Goal: Information Seeking & Learning: Learn about a topic

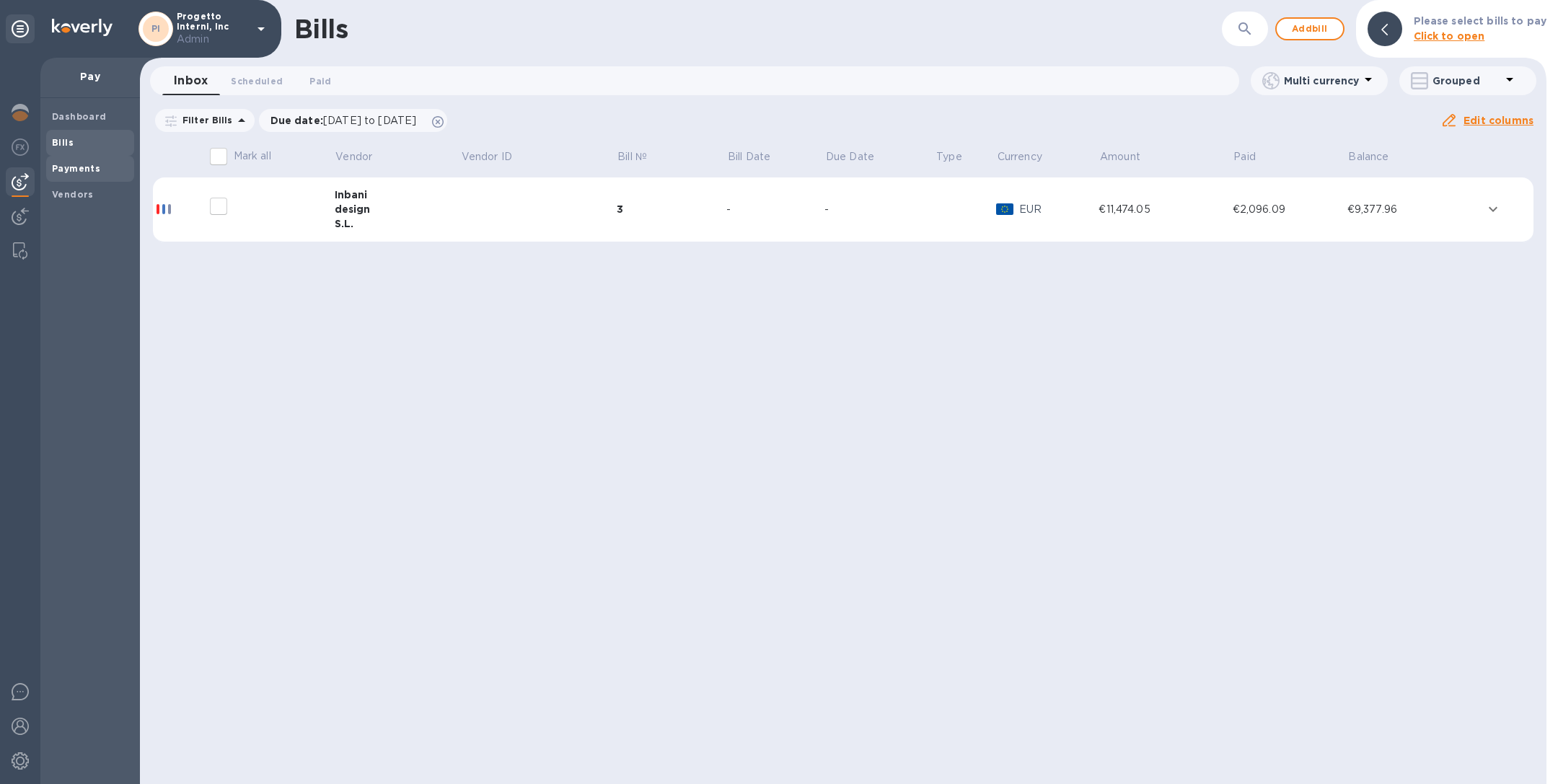
click at [102, 172] on span "Payments" at bounding box center [90, 168] width 76 height 15
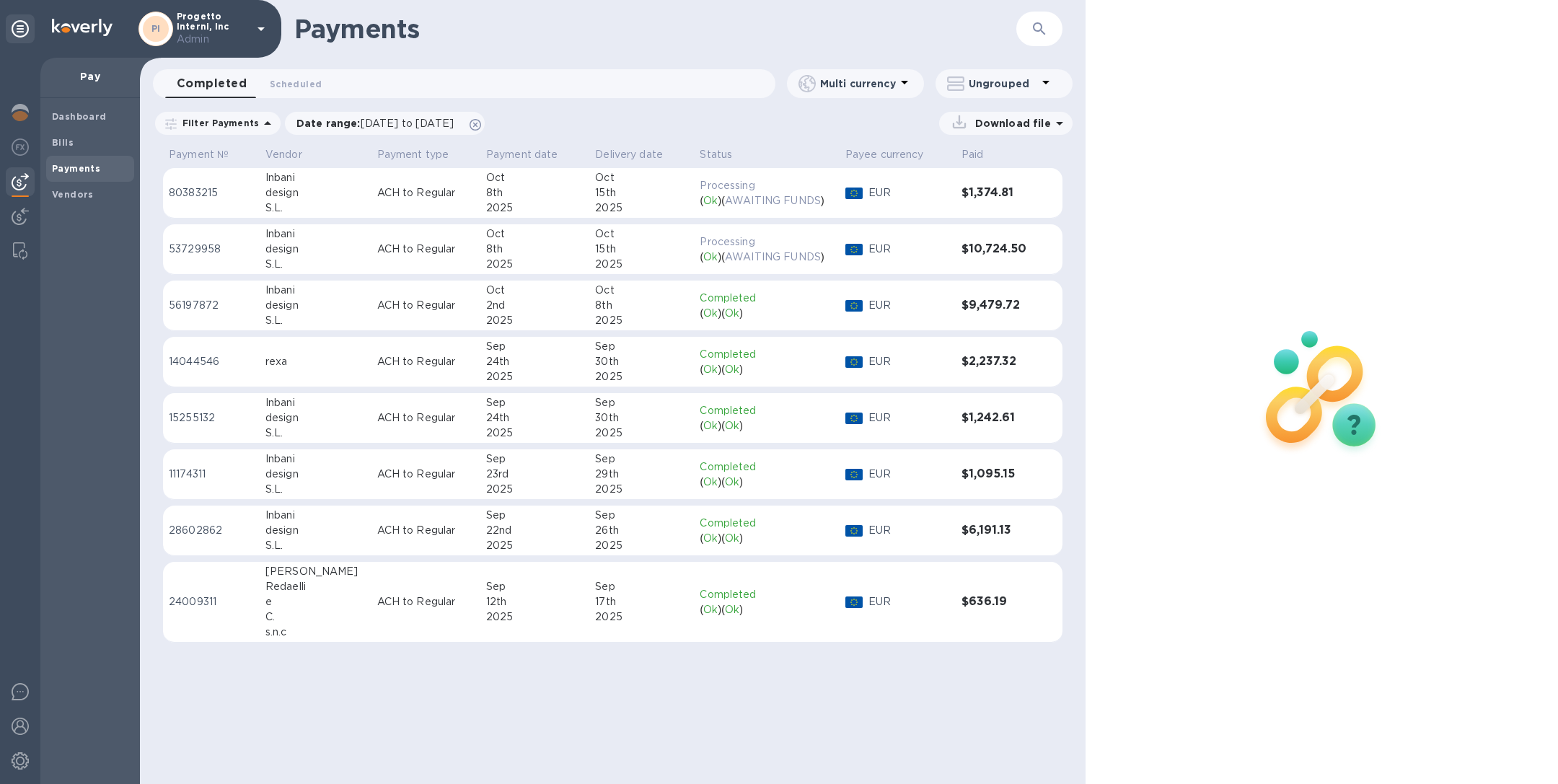
click at [284, 243] on div "design" at bounding box center [315, 248] width 100 height 15
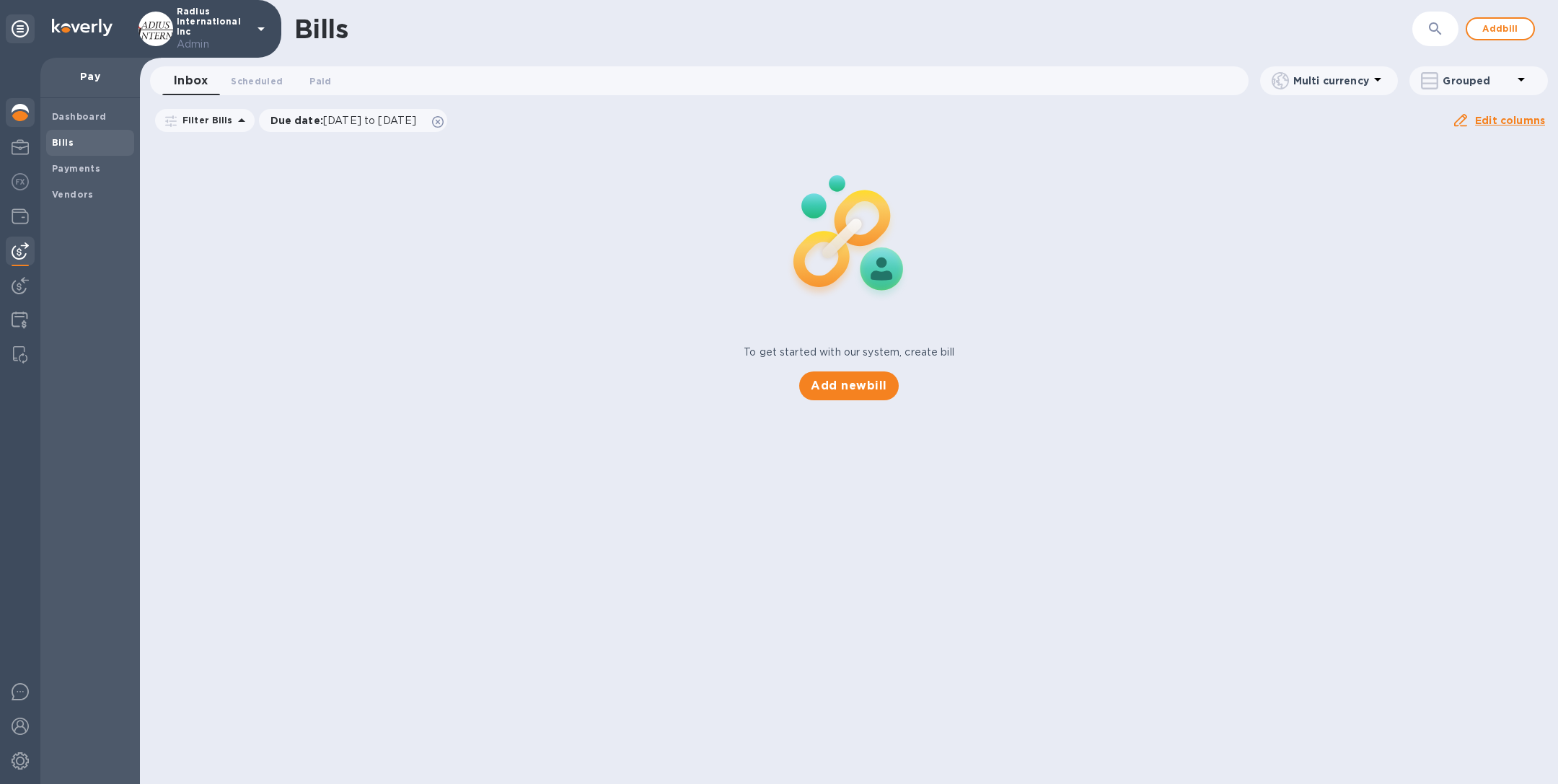
click at [17, 114] on img at bounding box center [21, 113] width 18 height 18
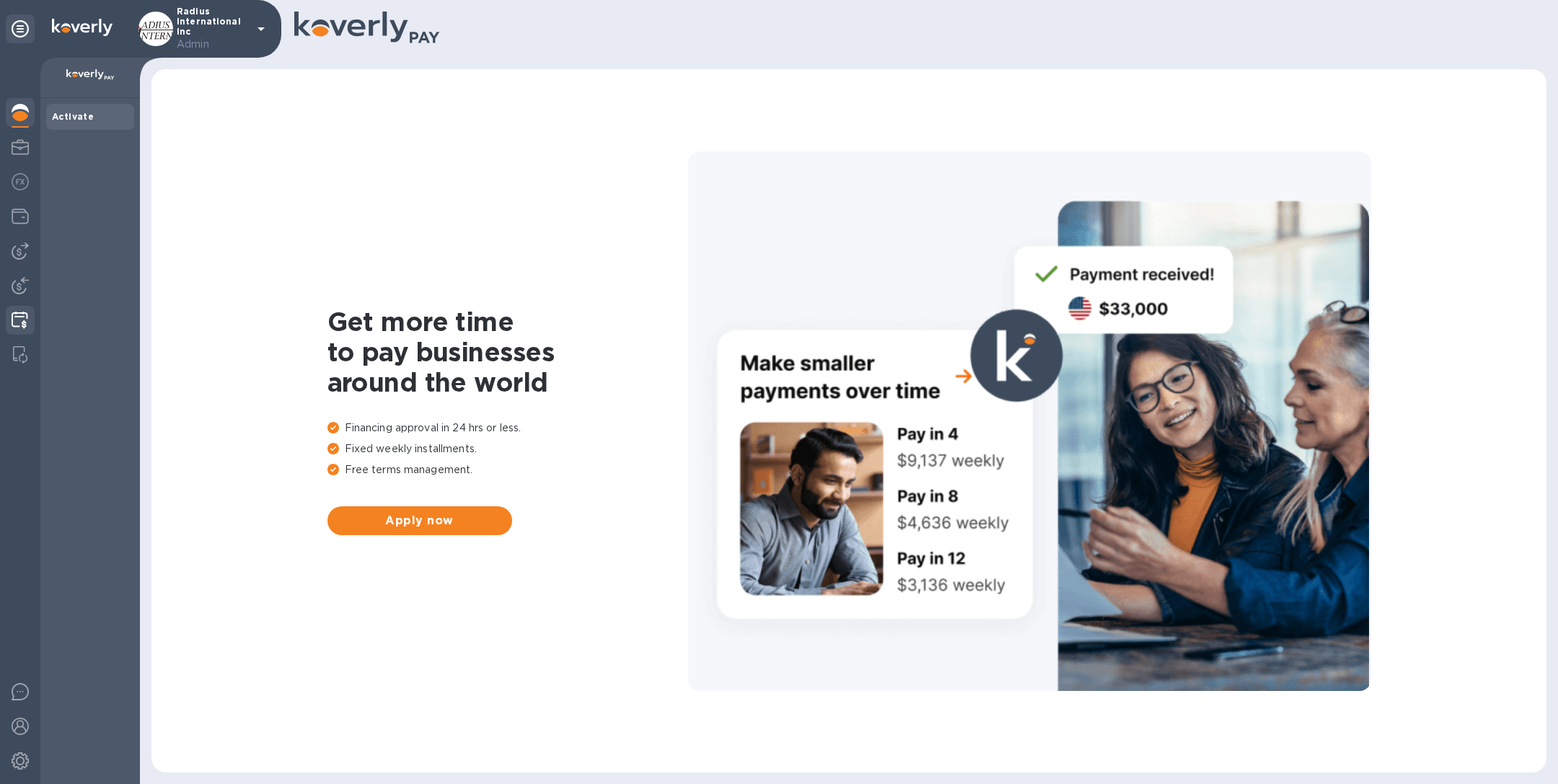
click at [26, 317] on img at bounding box center [20, 320] width 17 height 18
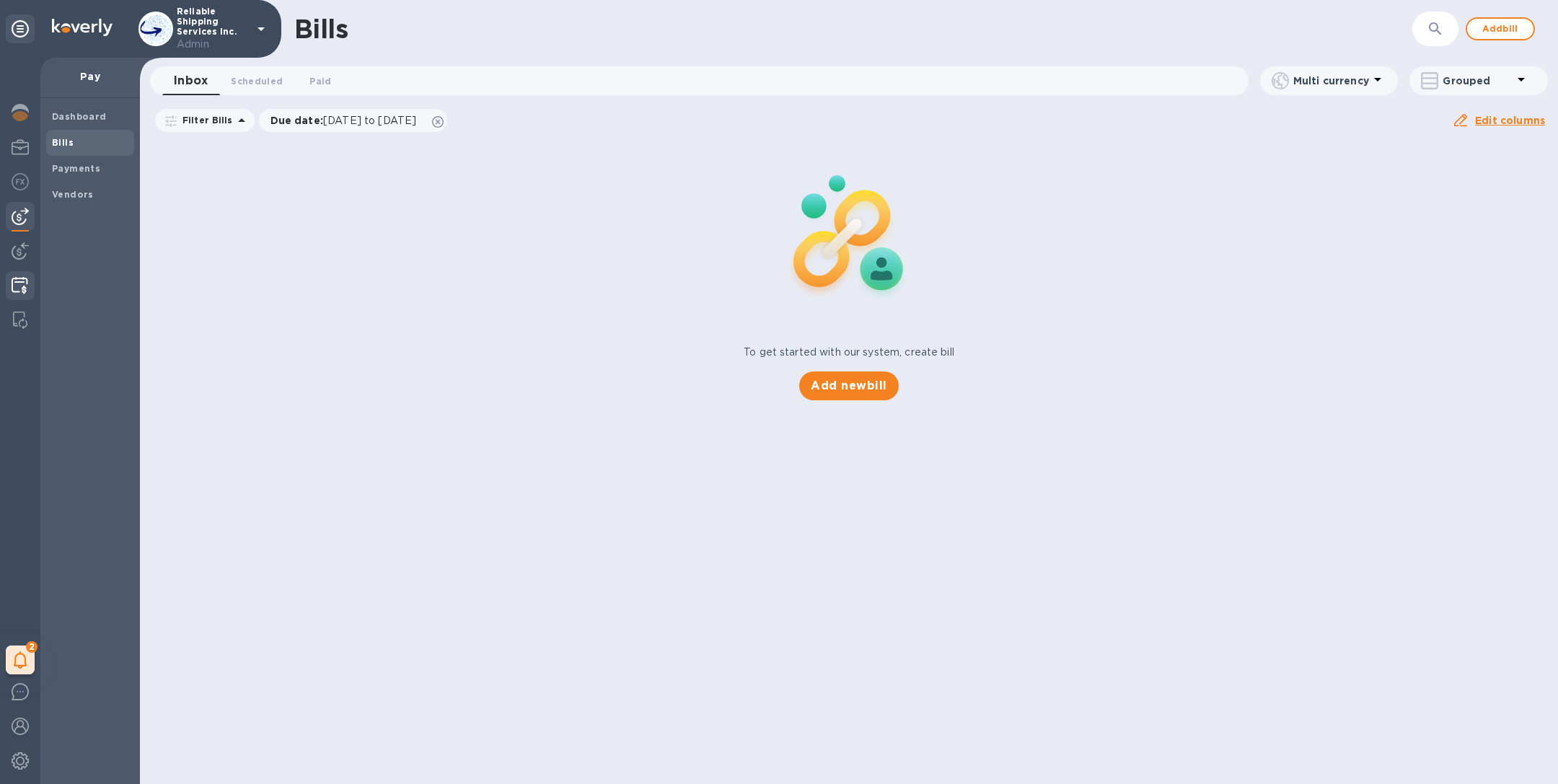
click at [26, 282] on img at bounding box center [20, 286] width 17 height 18
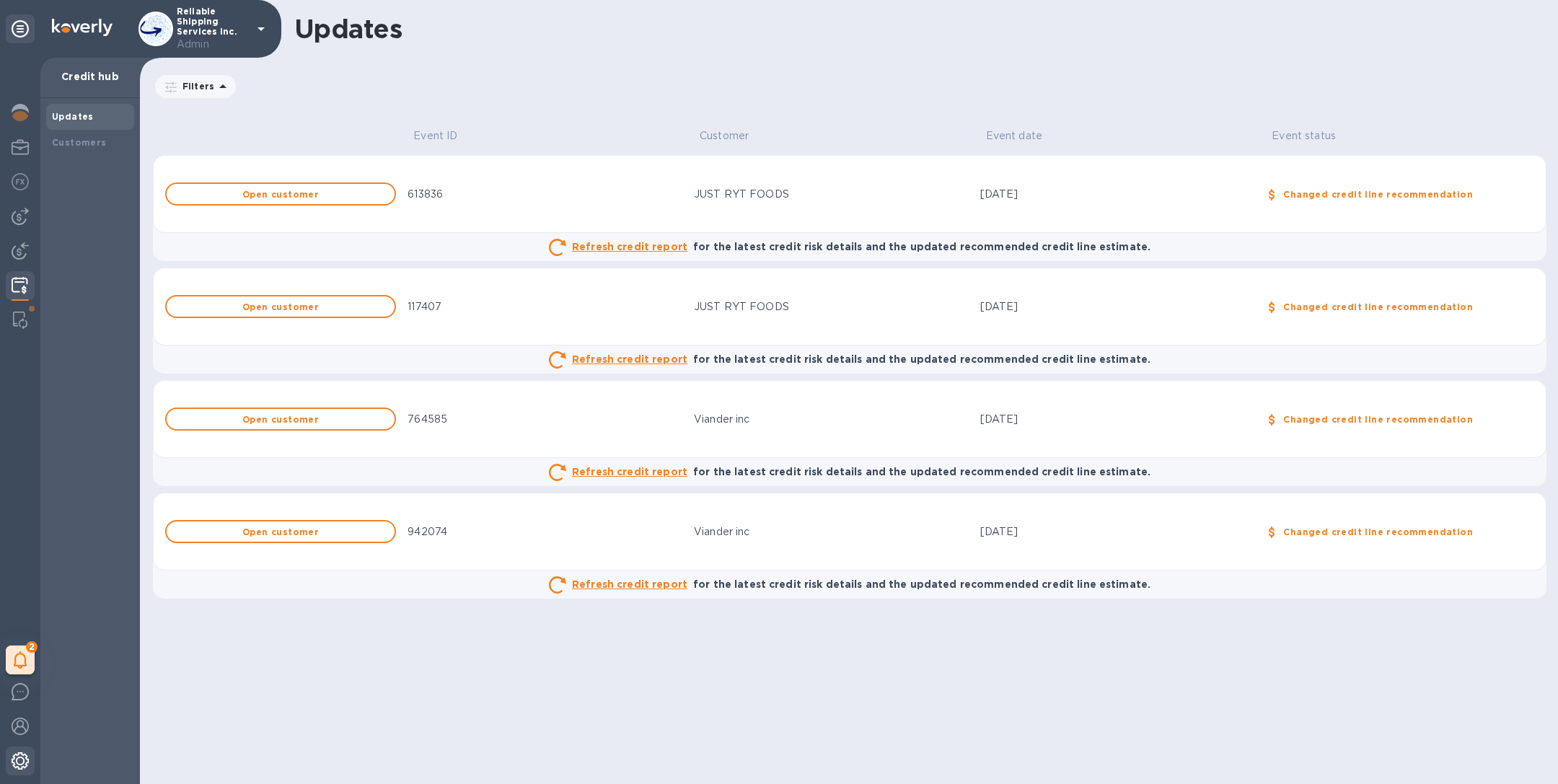
click at [22, 753] on img at bounding box center [21, 761] width 18 height 18
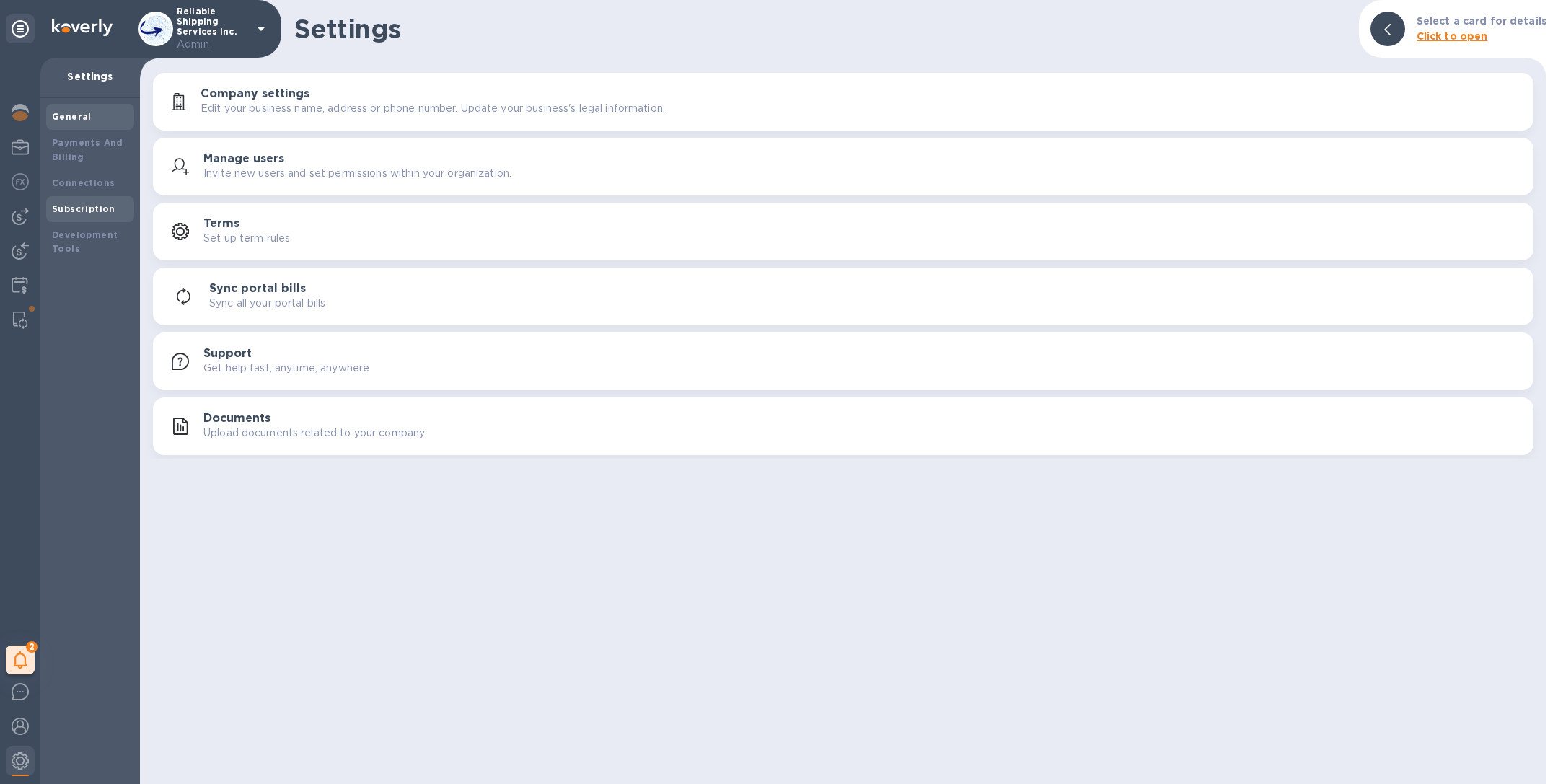
click at [132, 204] on div "Subscription" at bounding box center [90, 209] width 88 height 26
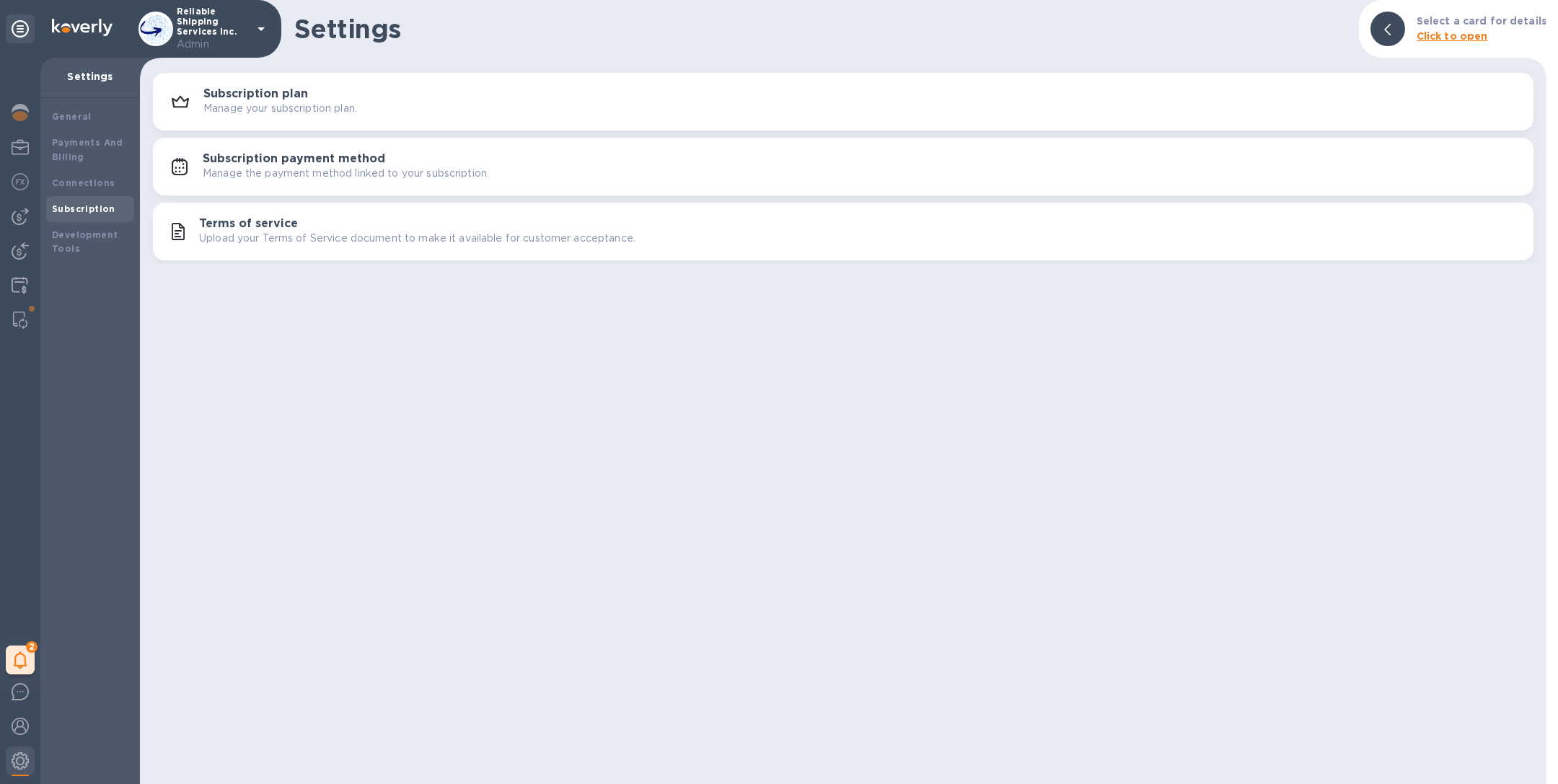
click at [349, 108] on p "Manage your subscription plan." at bounding box center [280, 108] width 153 height 15
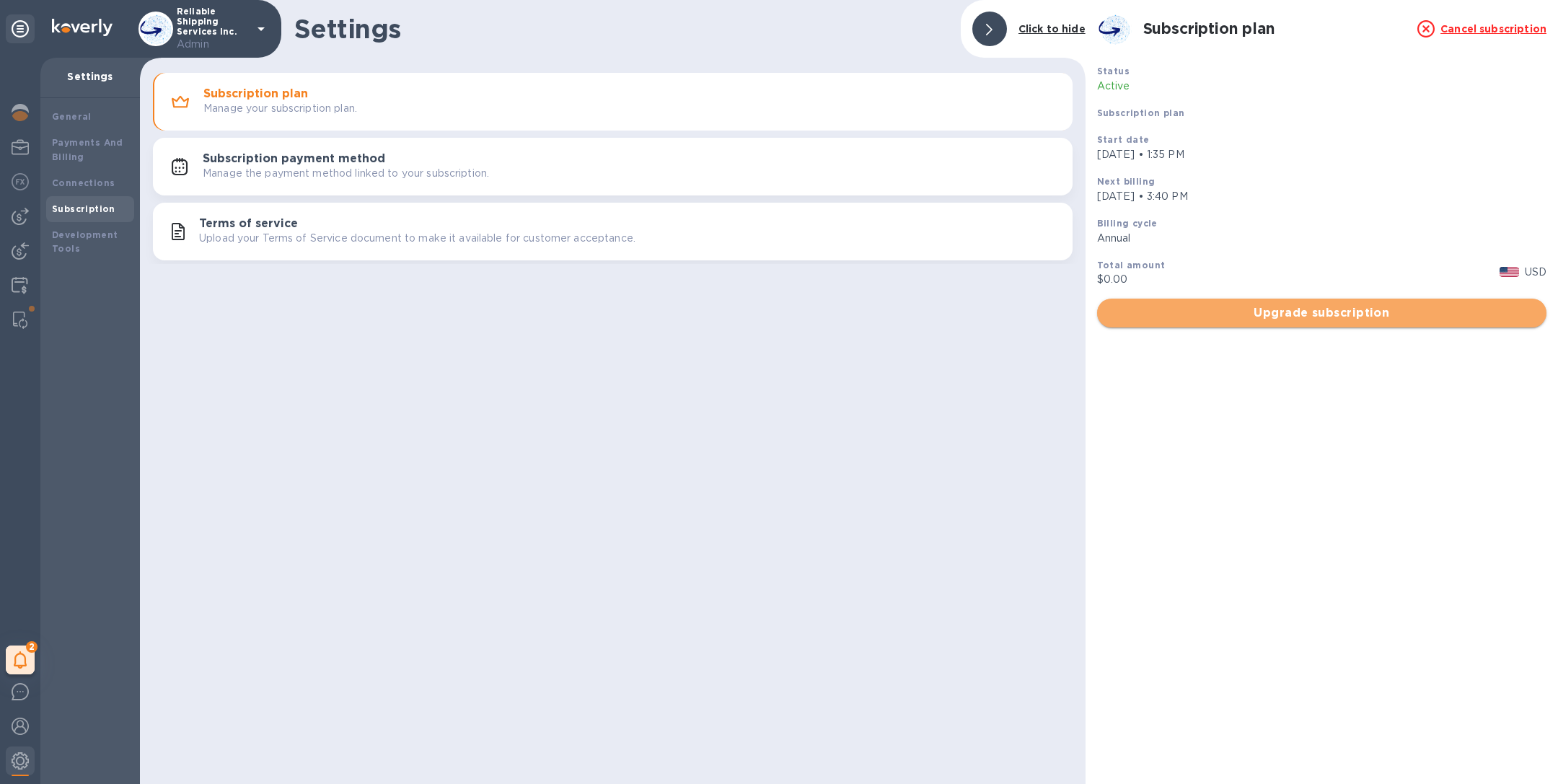
click at [1323, 315] on span "Upgrade subscription" at bounding box center [1322, 313] width 426 height 18
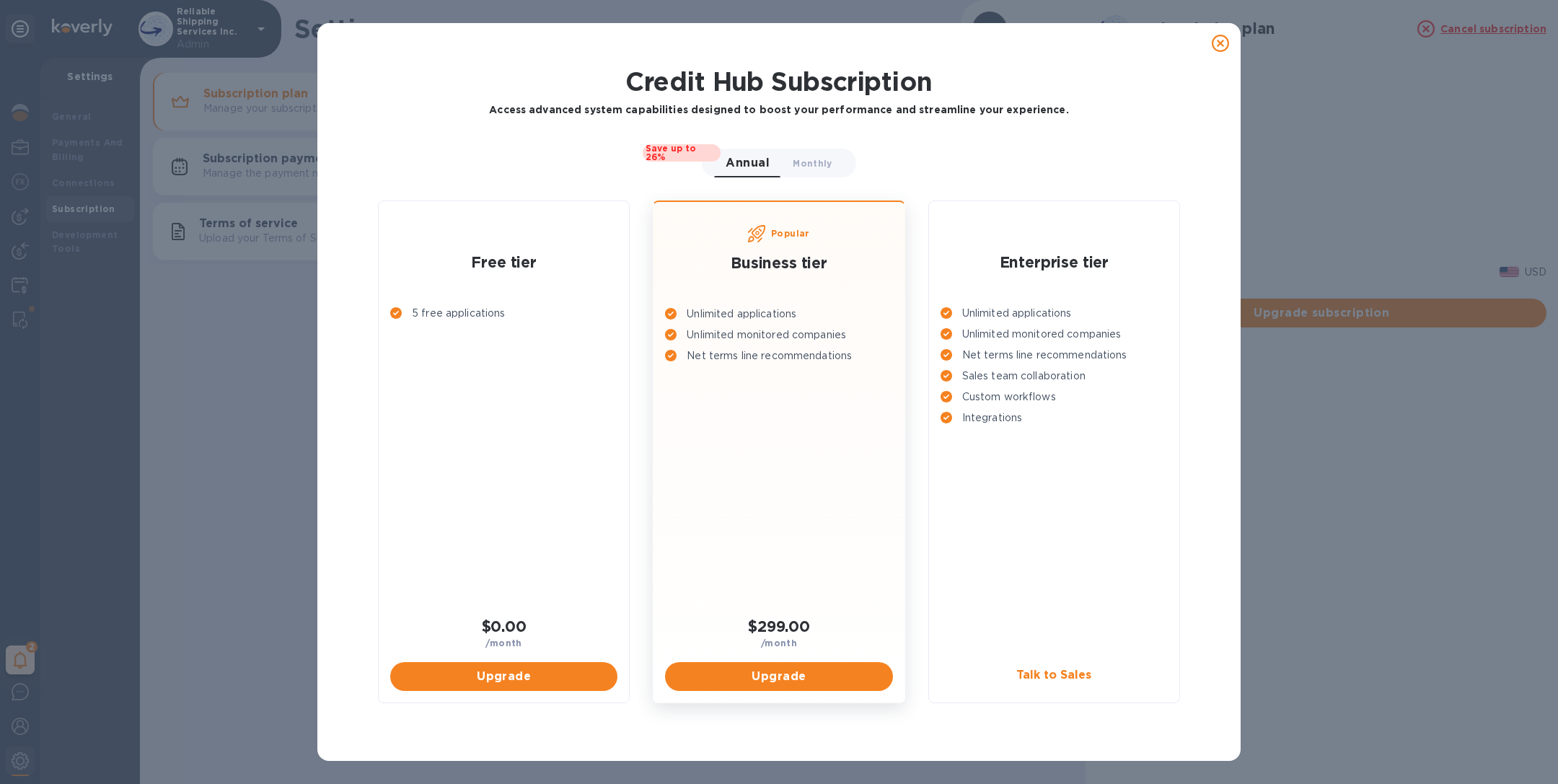
click at [1219, 45] on icon at bounding box center [1221, 44] width 18 height 18
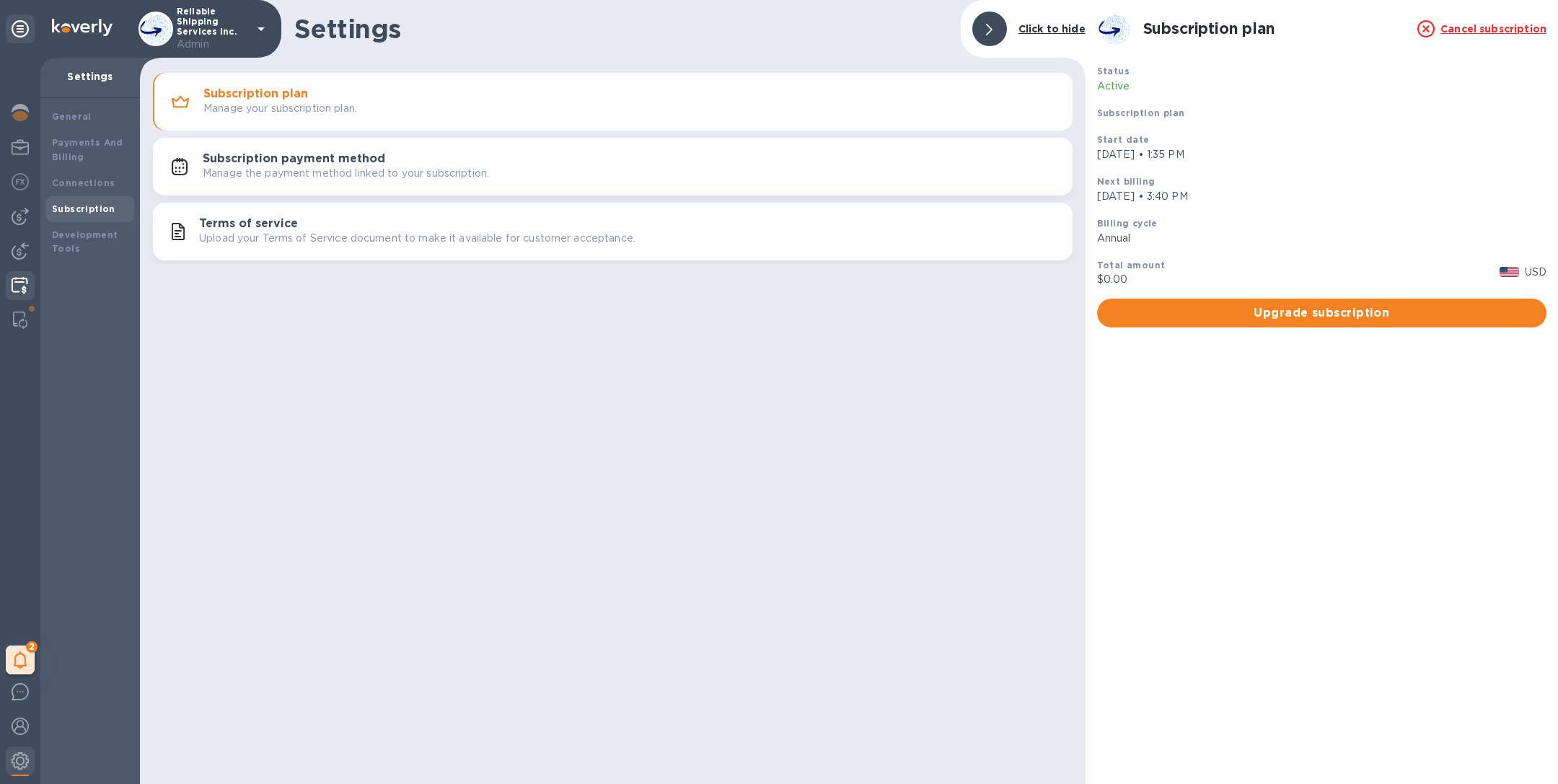
click at [23, 287] on img at bounding box center [20, 286] width 17 height 18
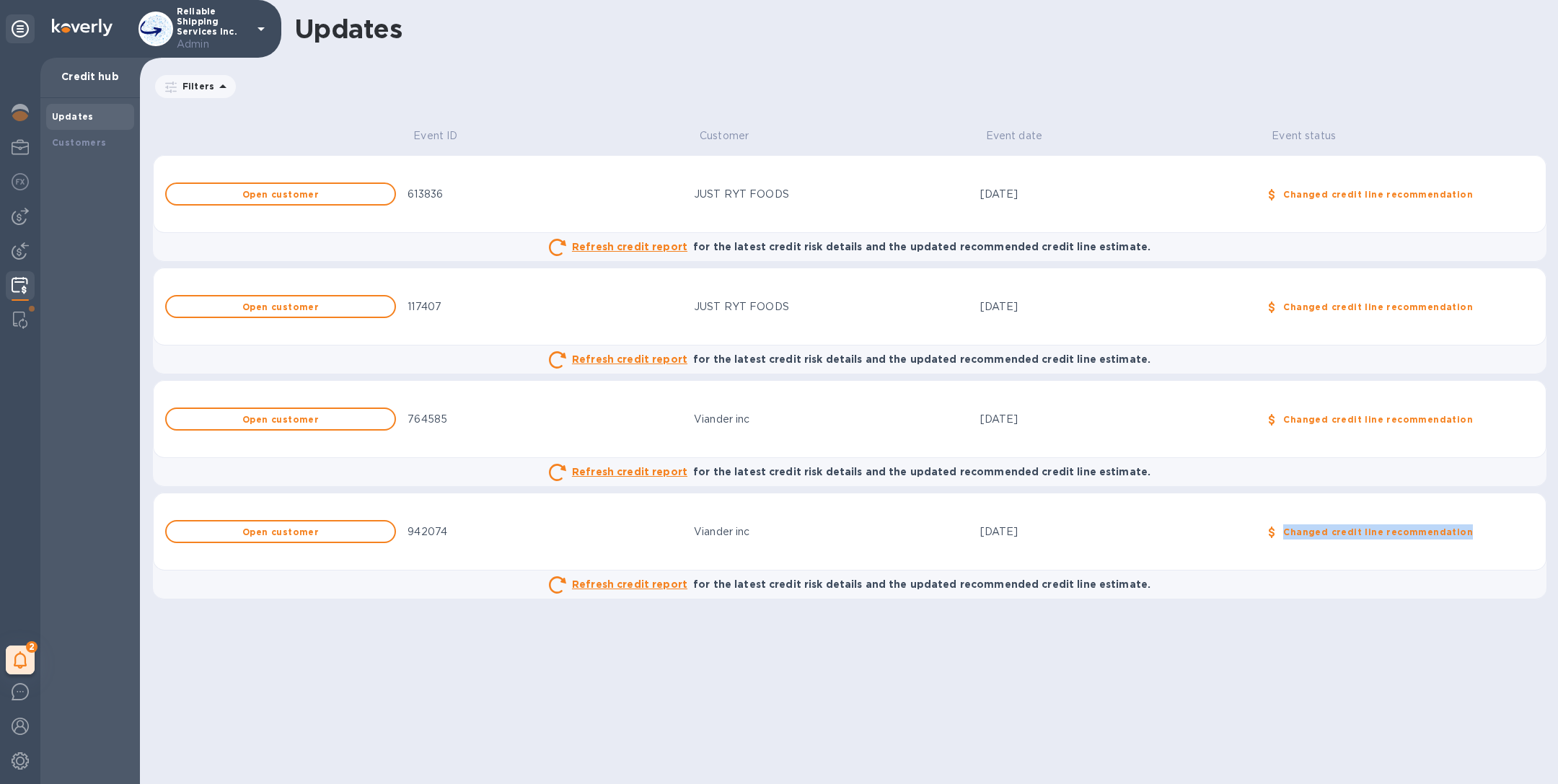
drag, startPoint x: 1283, startPoint y: 529, endPoint x: 1477, endPoint y: 538, distance: 194.2
click at [1477, 538] on div "Changed credit line recommendation" at bounding box center [1409, 531] width 257 height 21
click at [1336, 308] on b "Changed credit line recommendation" at bounding box center [1378, 306] width 190 height 11
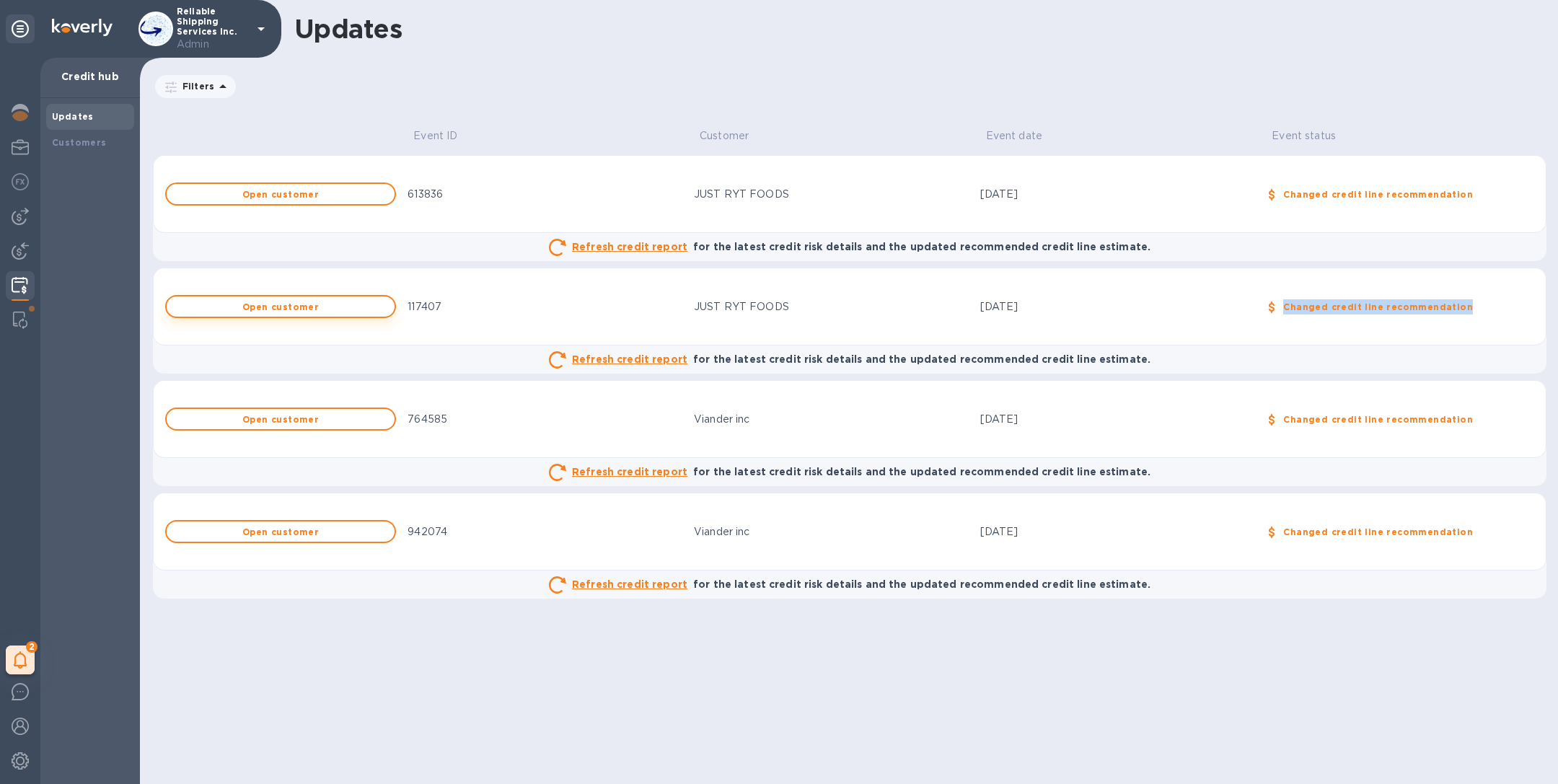
click at [372, 307] on span "Open customer" at bounding box center [280, 306] width 205 height 9
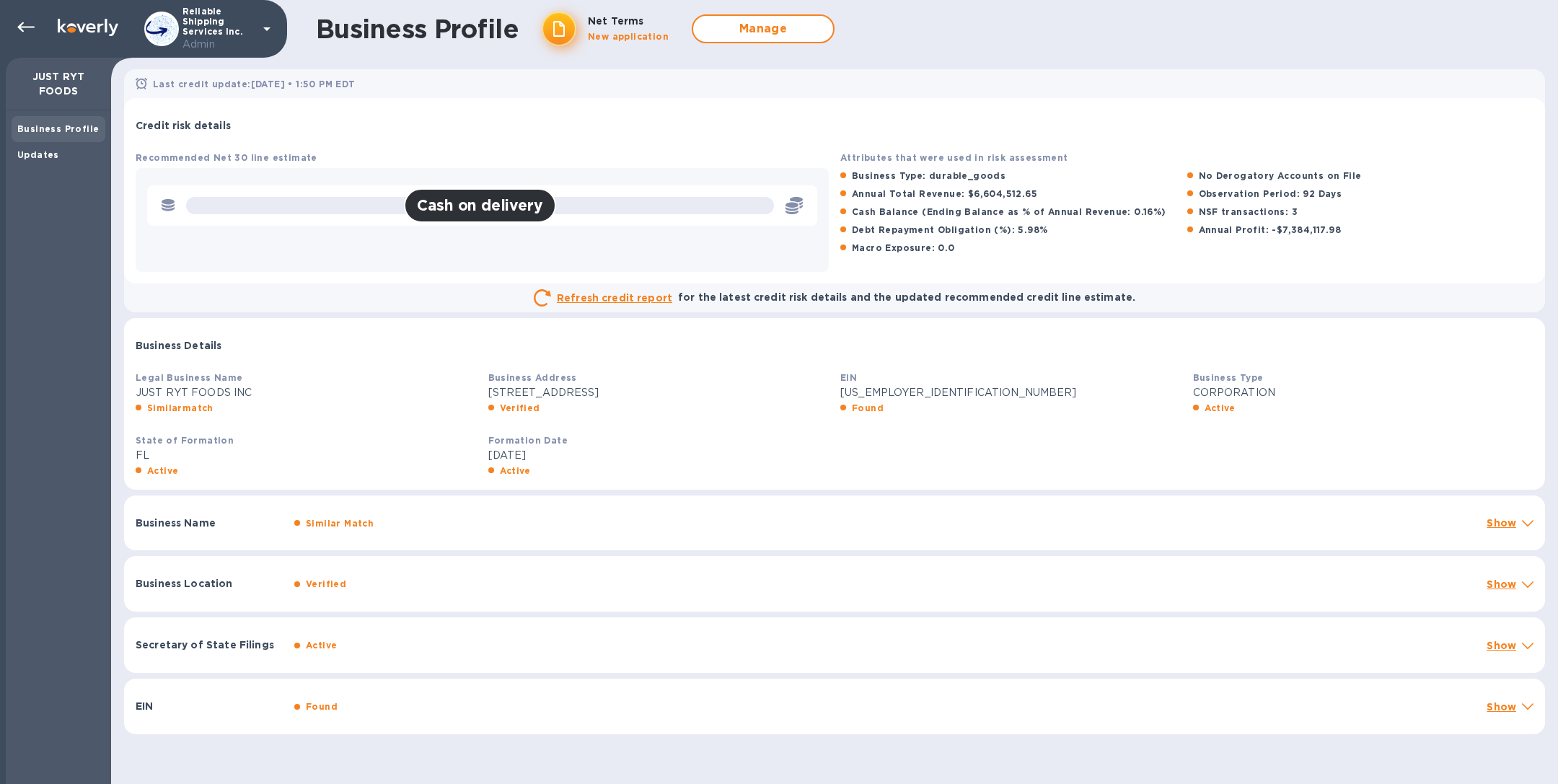
scroll to position [3, 0]
click at [390, 576] on div "Verified" at bounding box center [885, 580] width 1187 height 21
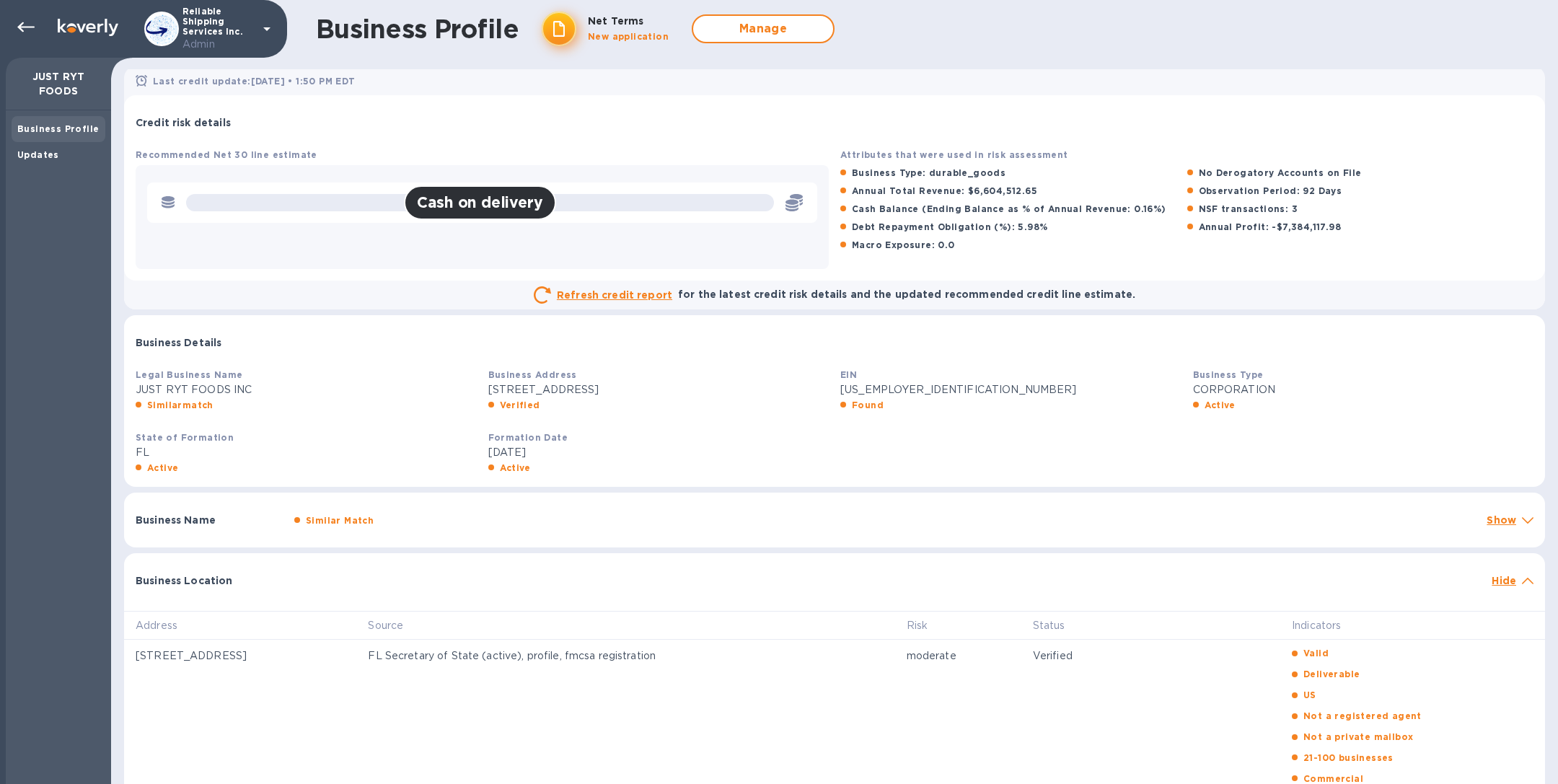
click at [390, 576] on div at bounding box center [887, 573] width 1198 height 12
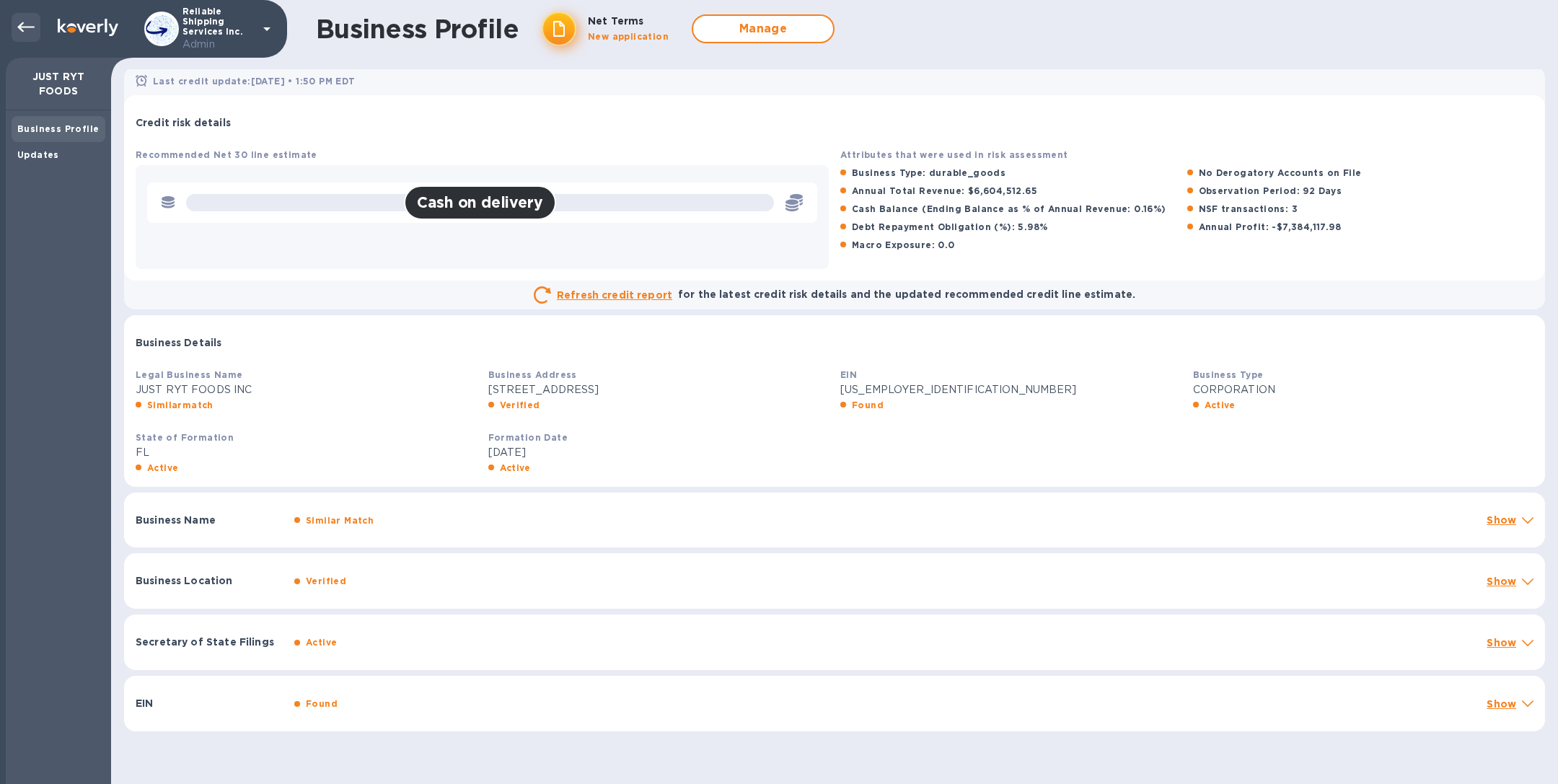
click at [26, 26] on icon at bounding box center [27, 28] width 18 height 18
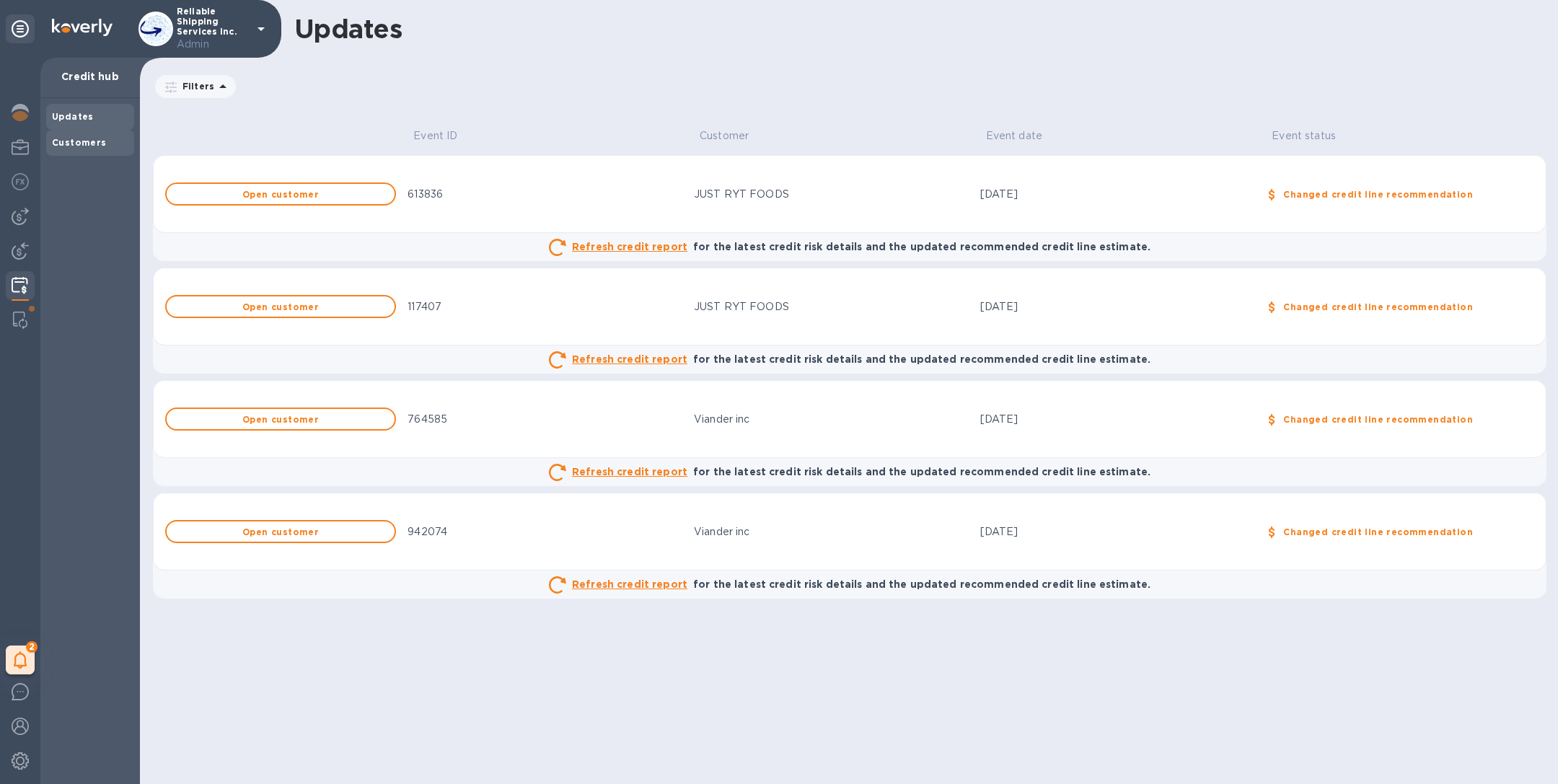
click at [90, 147] on div "Customers" at bounding box center [90, 142] width 76 height 15
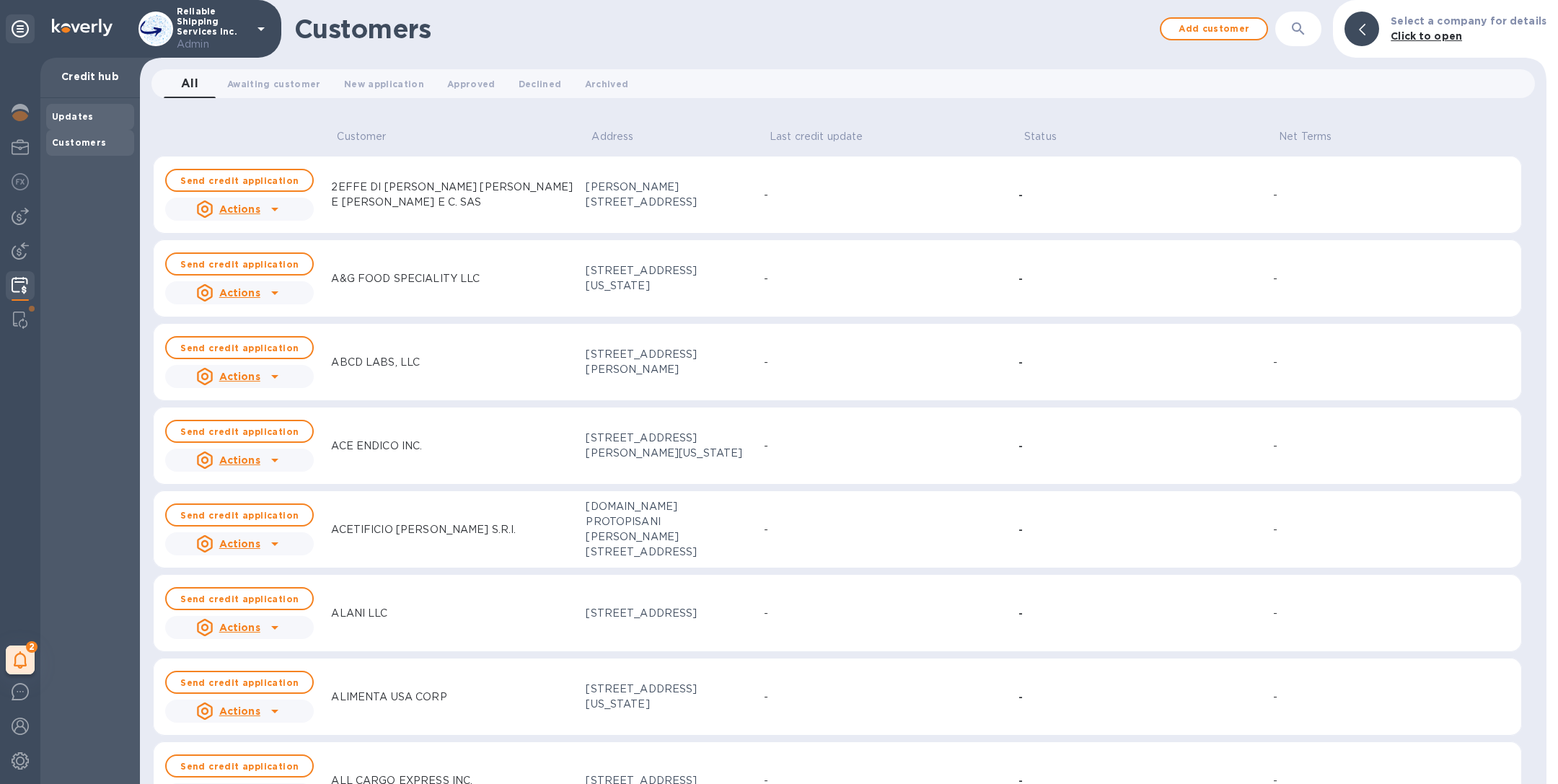
click at [61, 114] on b "Updates" at bounding box center [73, 116] width 42 height 11
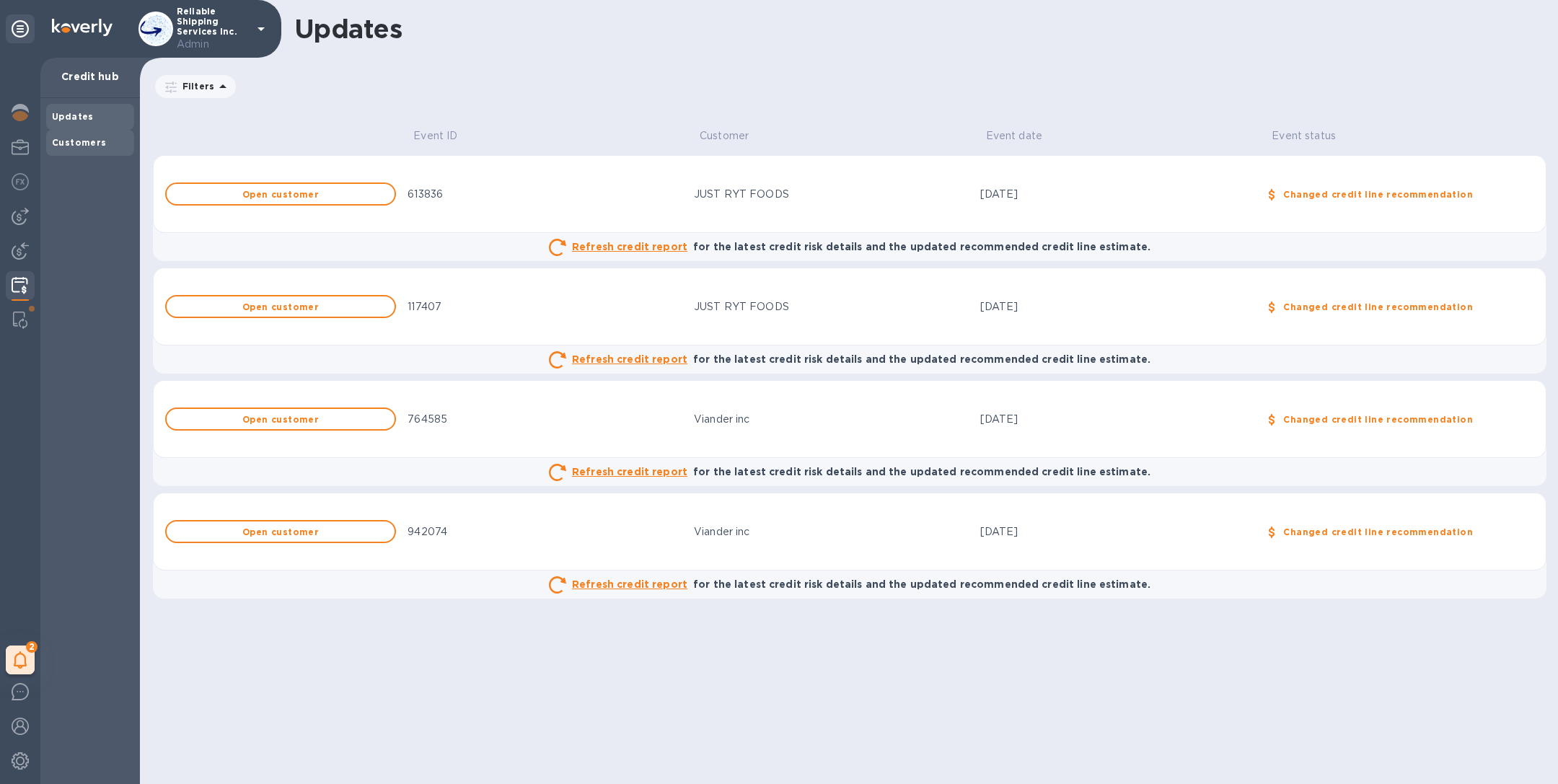
click at [67, 140] on b "Customers" at bounding box center [79, 142] width 54 height 11
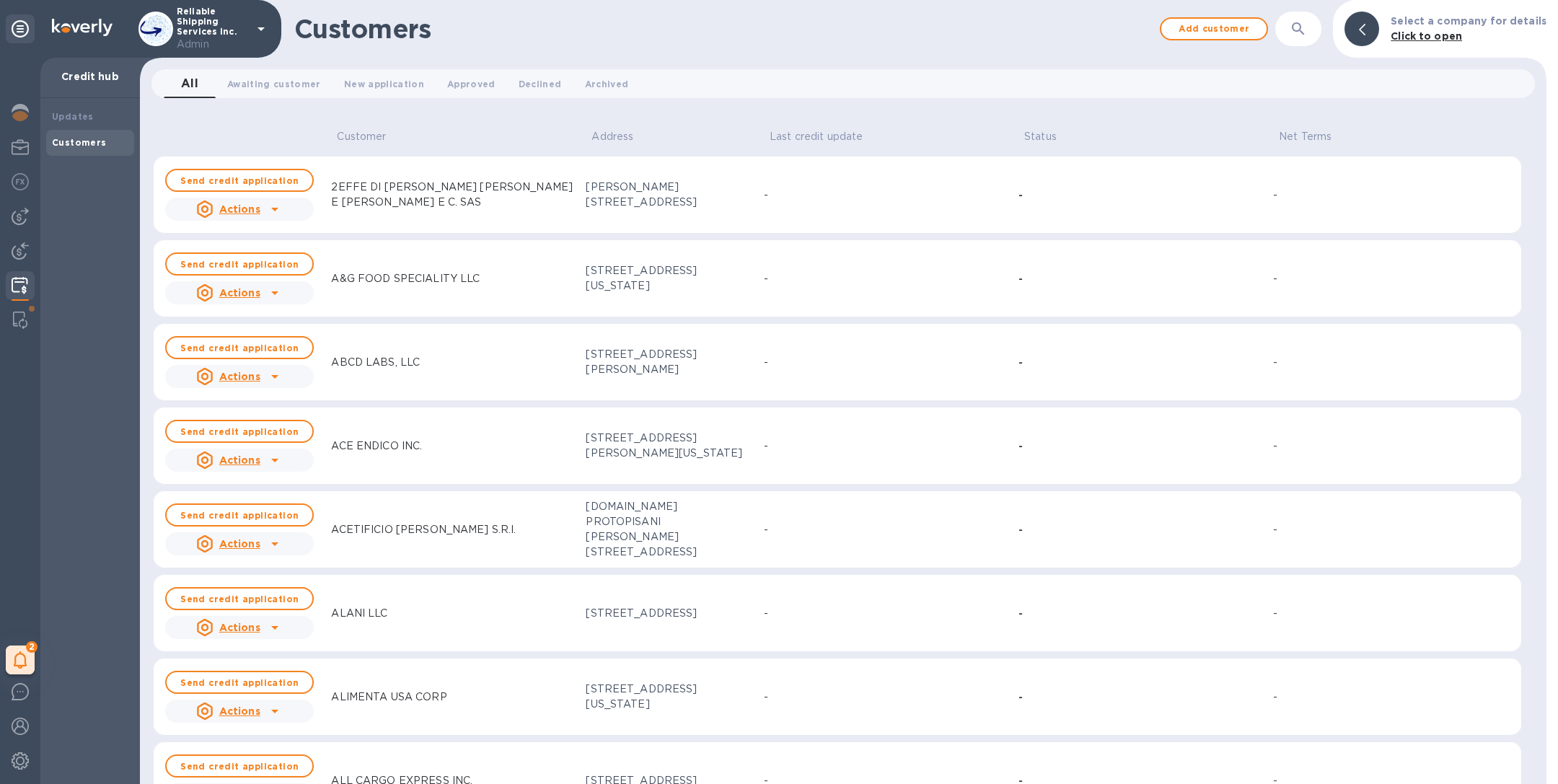
click at [1316, 34] on button "button" at bounding box center [1298, 29] width 35 height 35
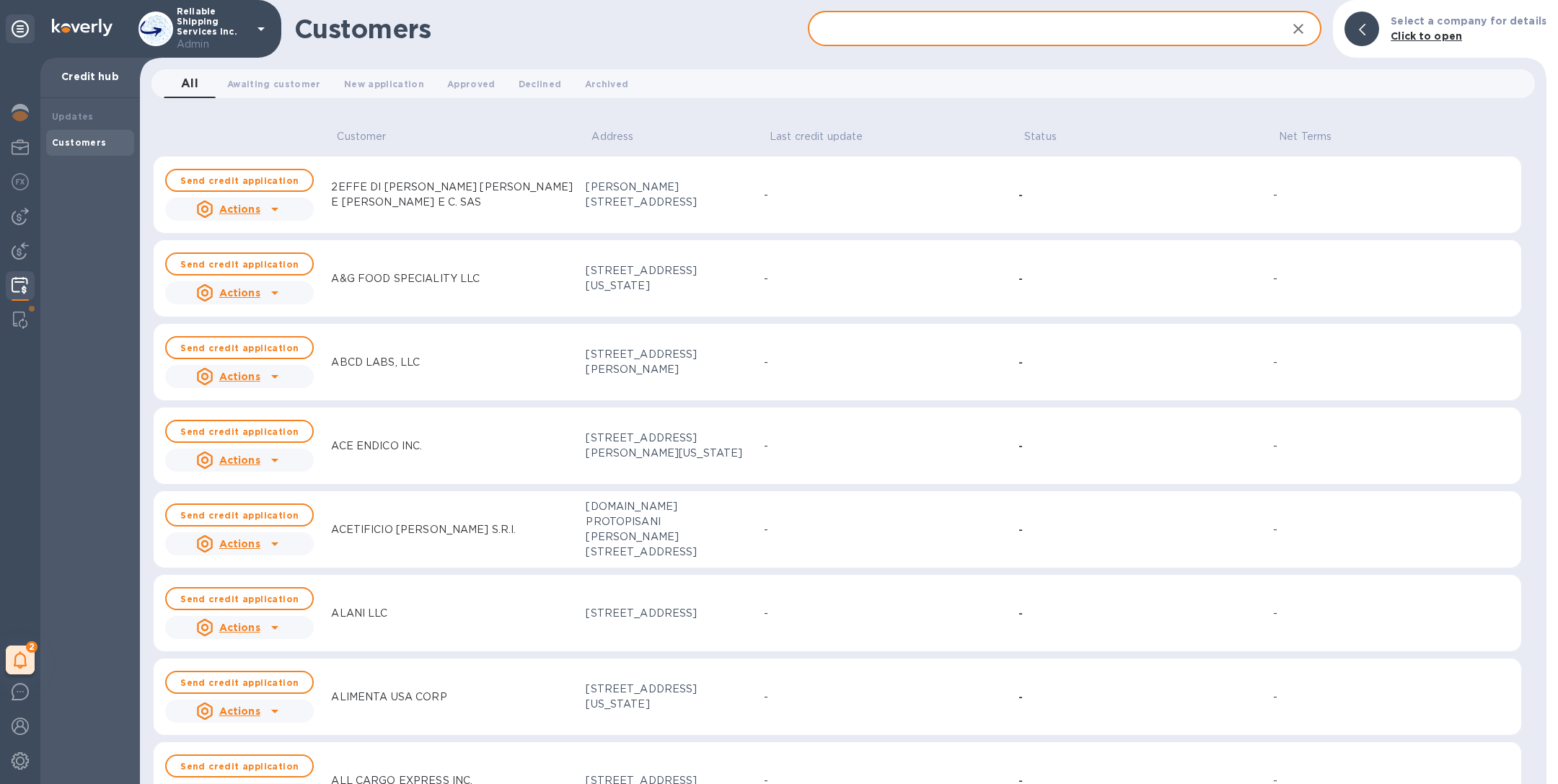
type input "i"
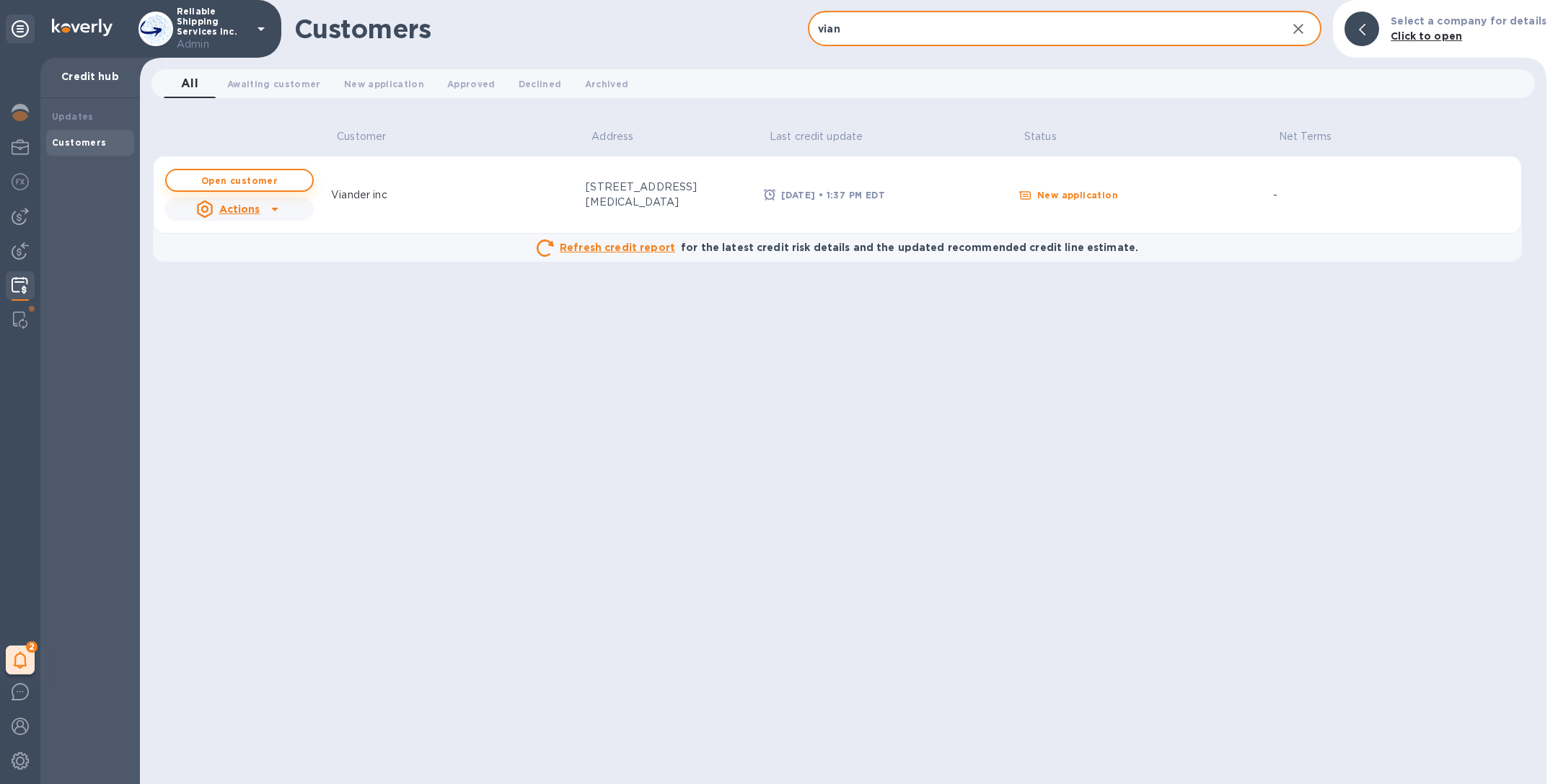
type input "vian"
click at [260, 173] on button "Open customer" at bounding box center [239, 180] width 148 height 23
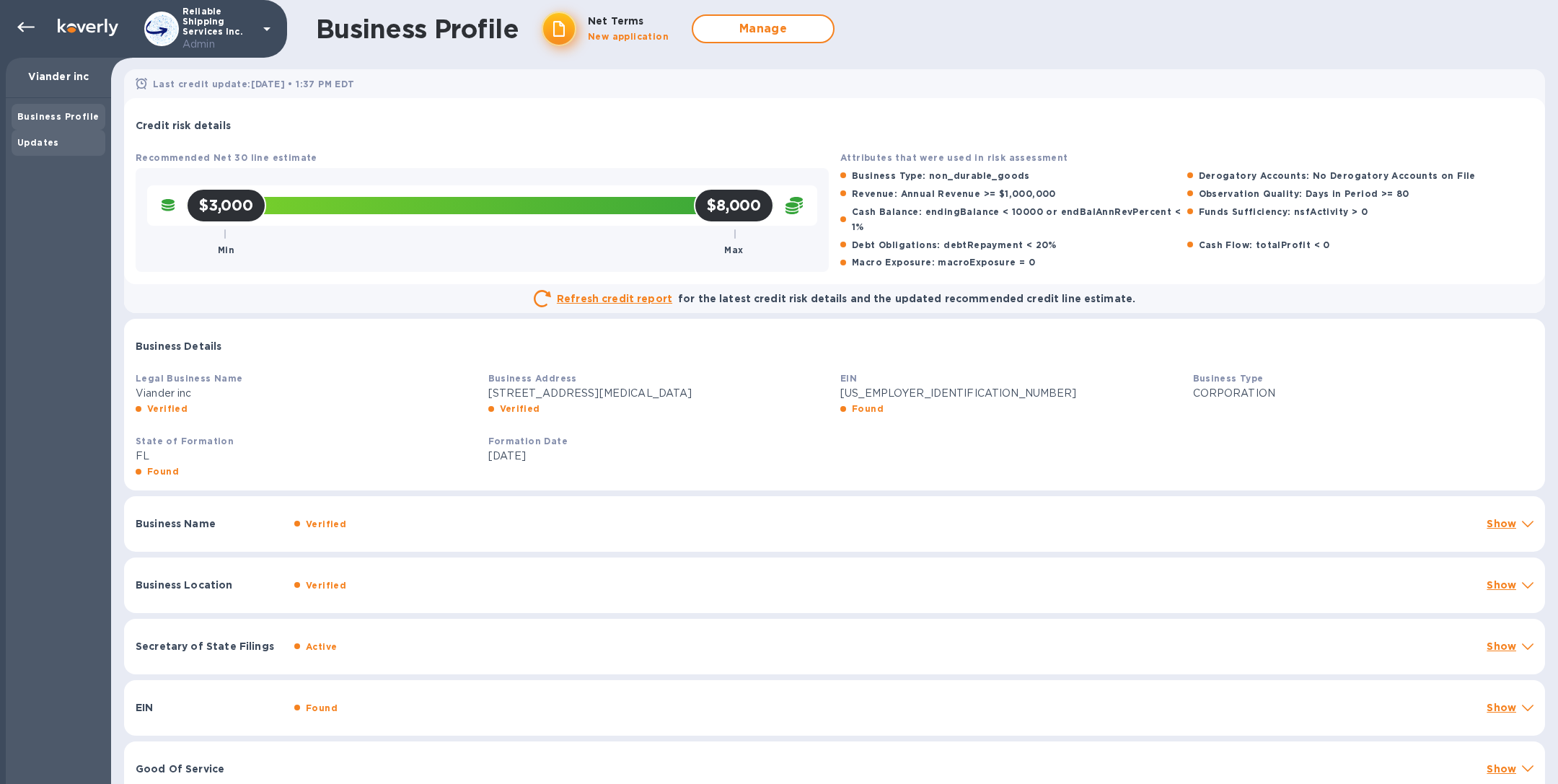
click at [32, 142] on b "Updates" at bounding box center [39, 142] width 42 height 11
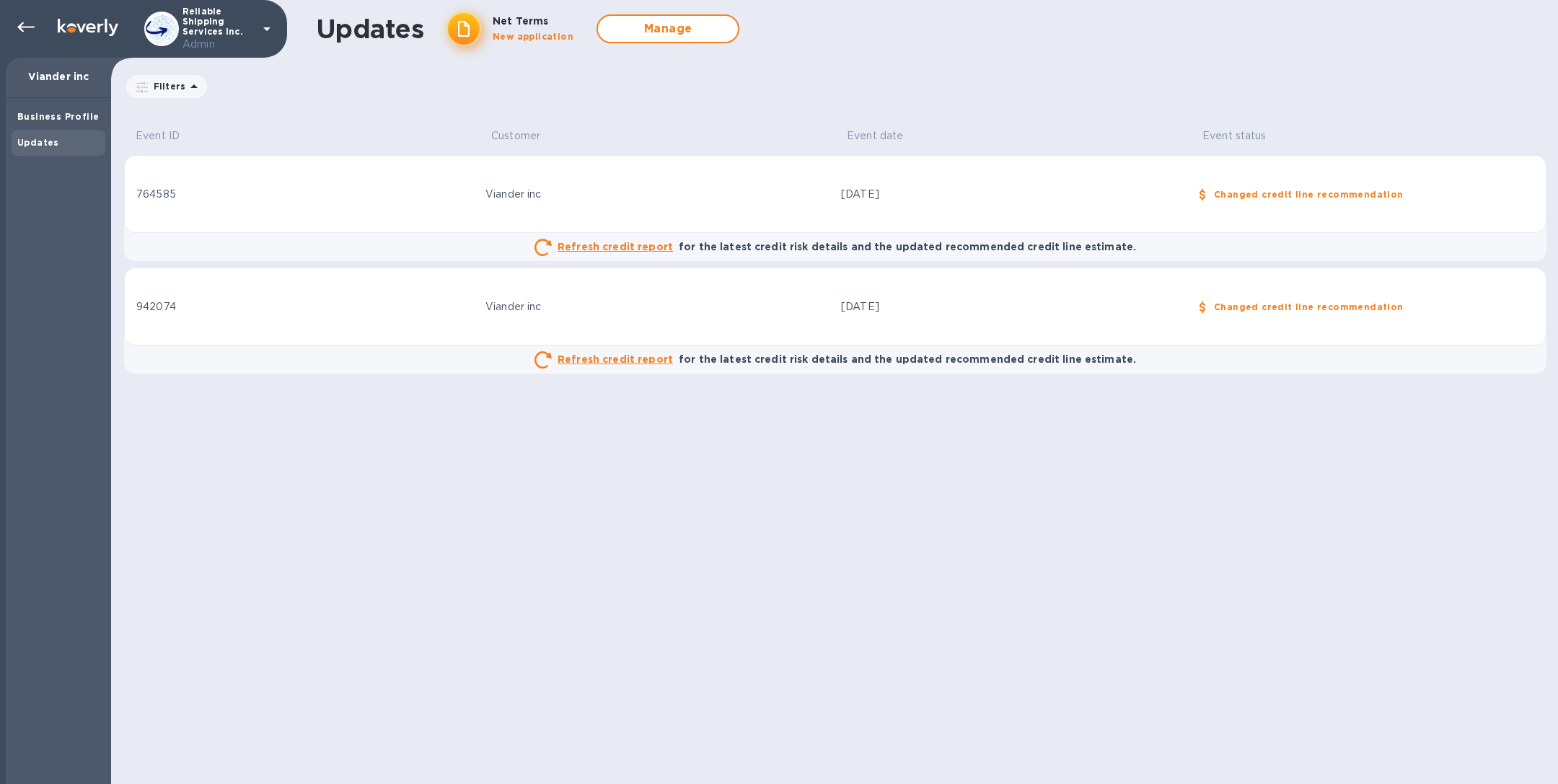
click at [962, 209] on td "Sep 25, 2025" at bounding box center [1013, 194] width 356 height 78
click at [420, 191] on div "764585" at bounding box center [305, 194] width 337 height 15
click at [26, 31] on icon at bounding box center [27, 28] width 18 height 18
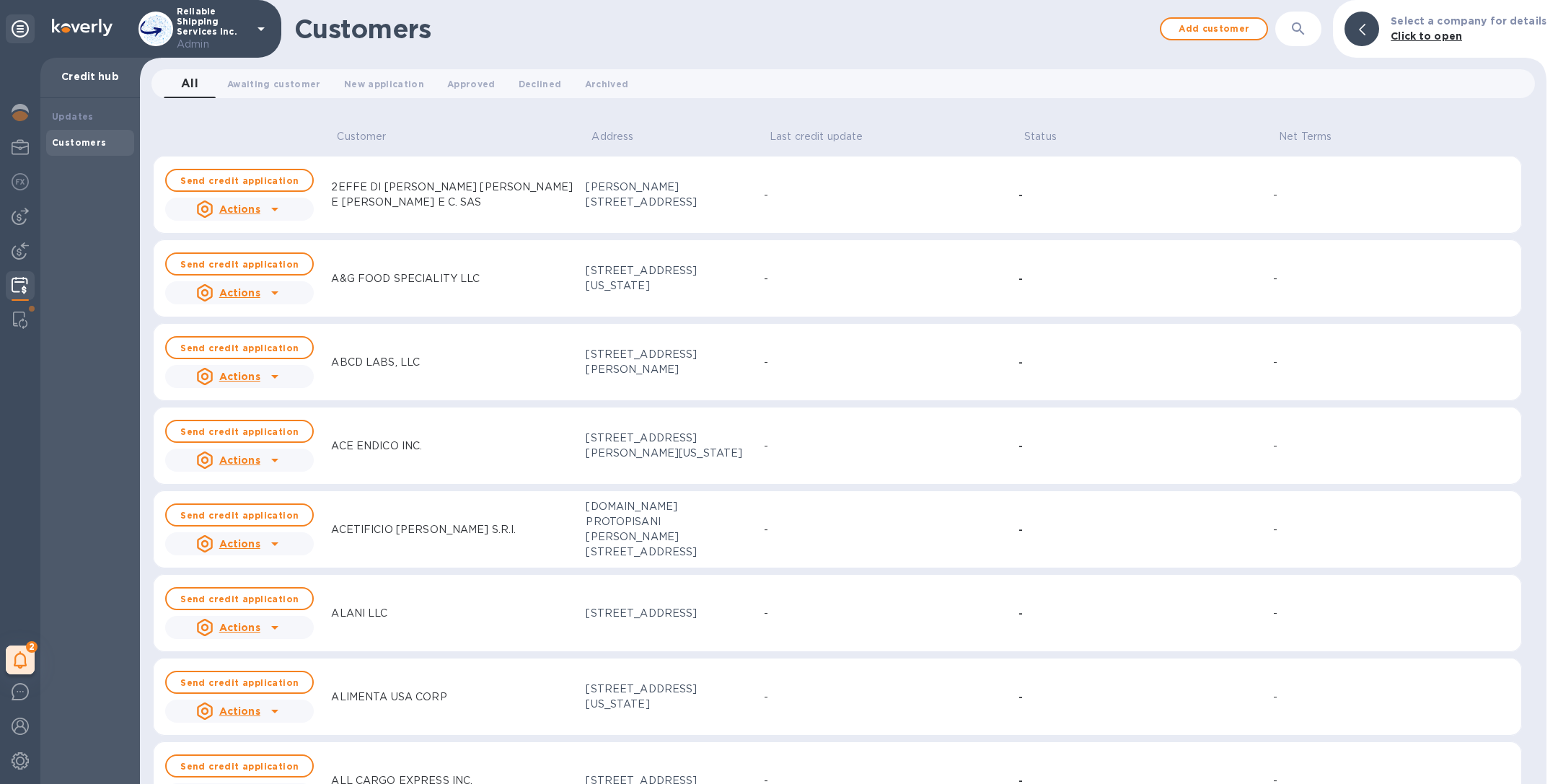
click at [69, 101] on div "Updates Customers" at bounding box center [90, 441] width 100 height 686
click at [71, 105] on div "Updates" at bounding box center [90, 117] width 88 height 26
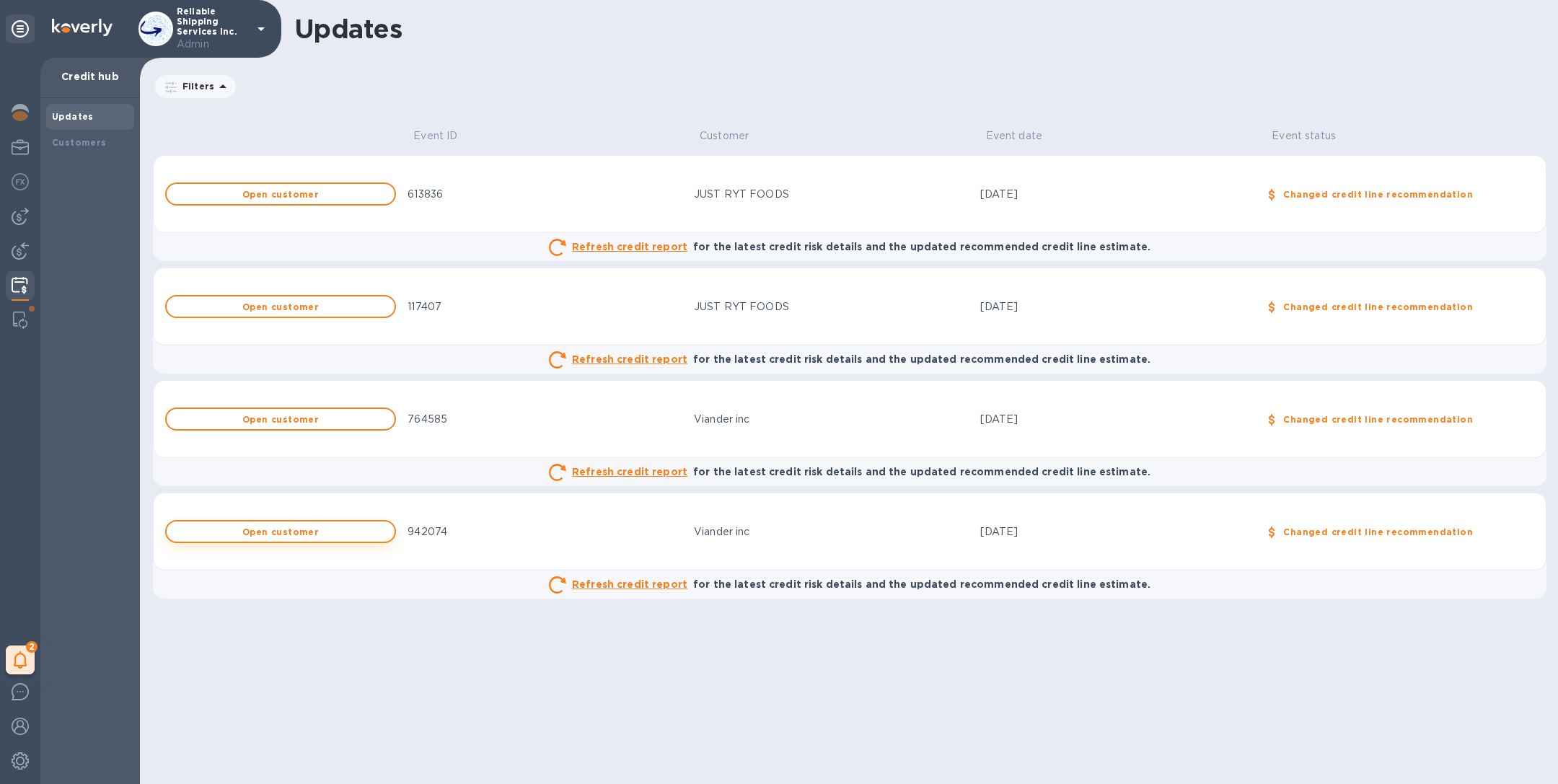
click at [338, 527] on span "Open customer" at bounding box center [280, 531] width 205 height 9
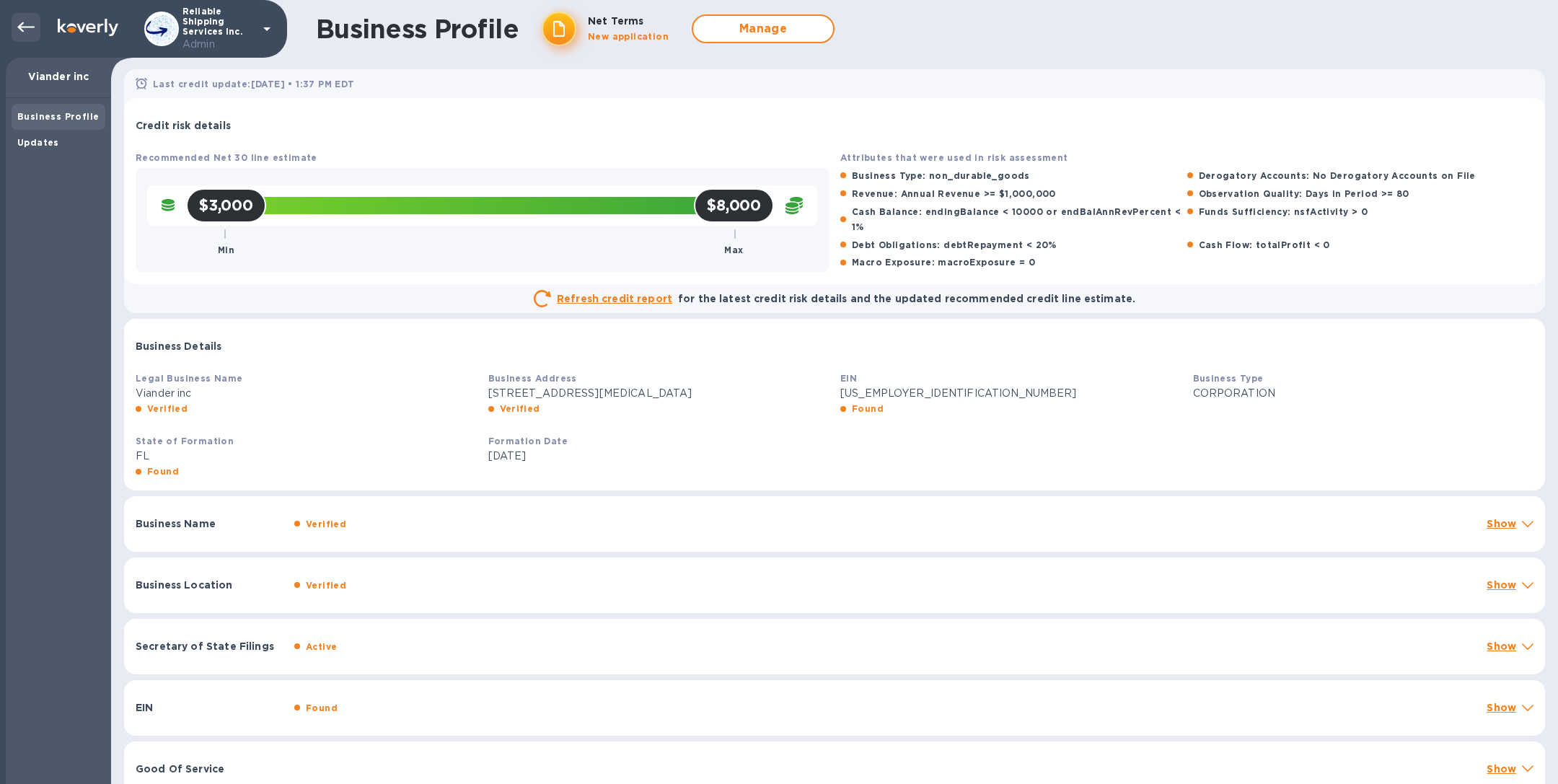
click at [36, 24] on div at bounding box center [26, 27] width 29 height 29
click at [31, 25] on icon at bounding box center [27, 28] width 18 height 18
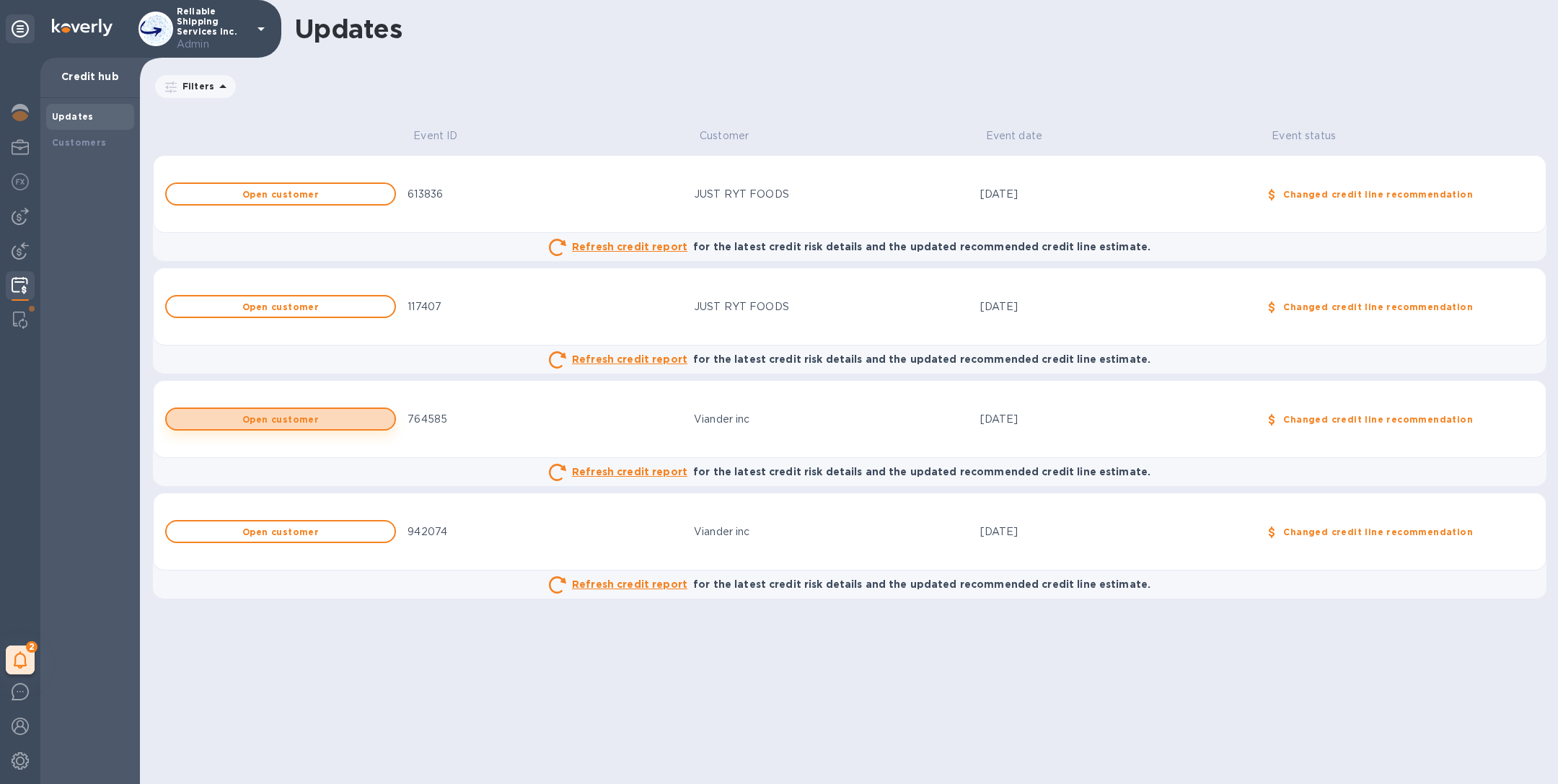
click at [326, 420] on span "Open customer" at bounding box center [280, 418] width 205 height 9
click at [342, 197] on span "Open customer" at bounding box center [280, 194] width 205 height 9
click at [729, 309] on div "JUST RYT FOODS" at bounding box center [832, 306] width 275 height 15
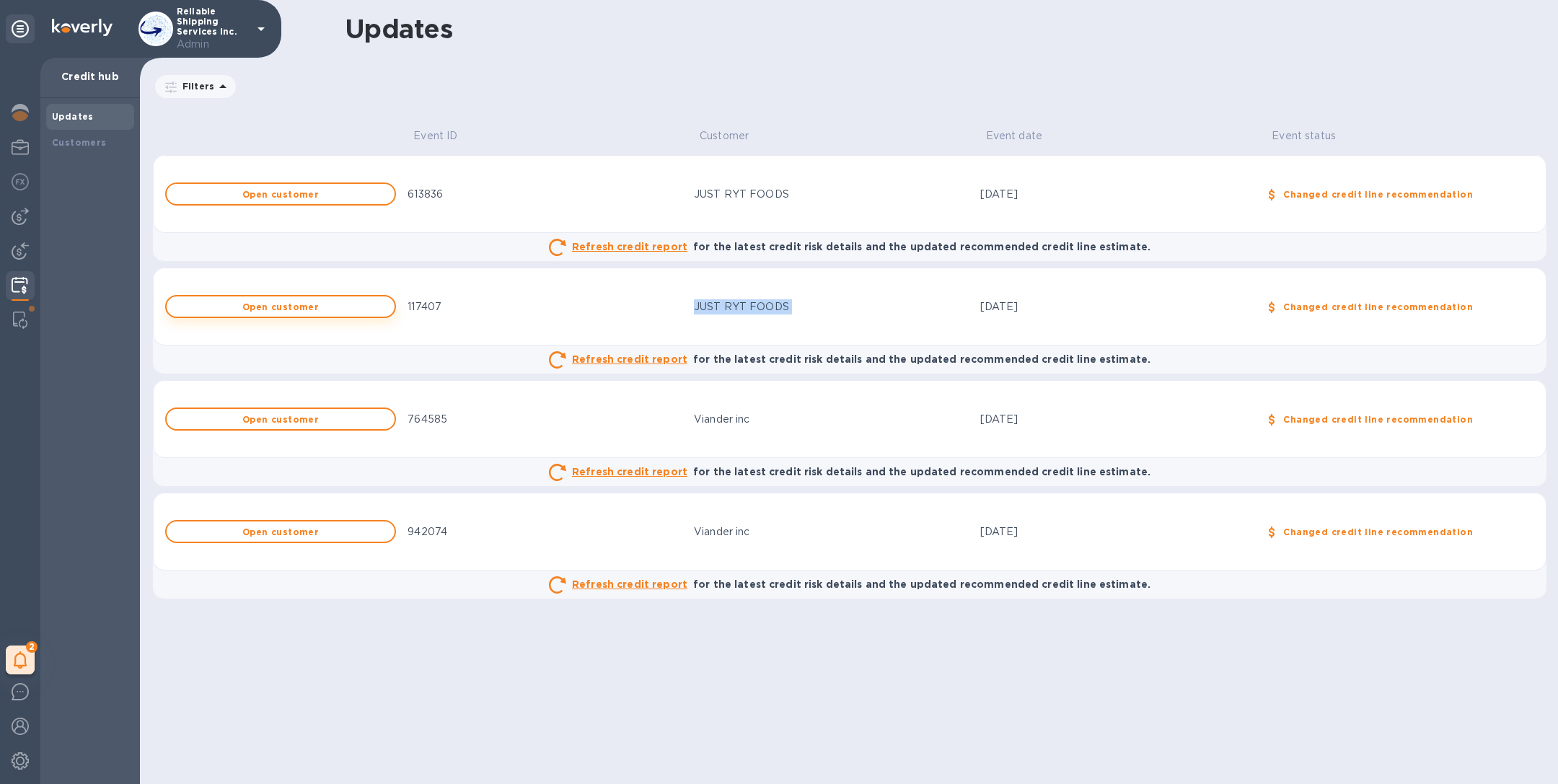
click at [264, 307] on b "Open customer" at bounding box center [280, 306] width 76 height 11
click at [27, 765] on img at bounding box center [21, 761] width 18 height 18
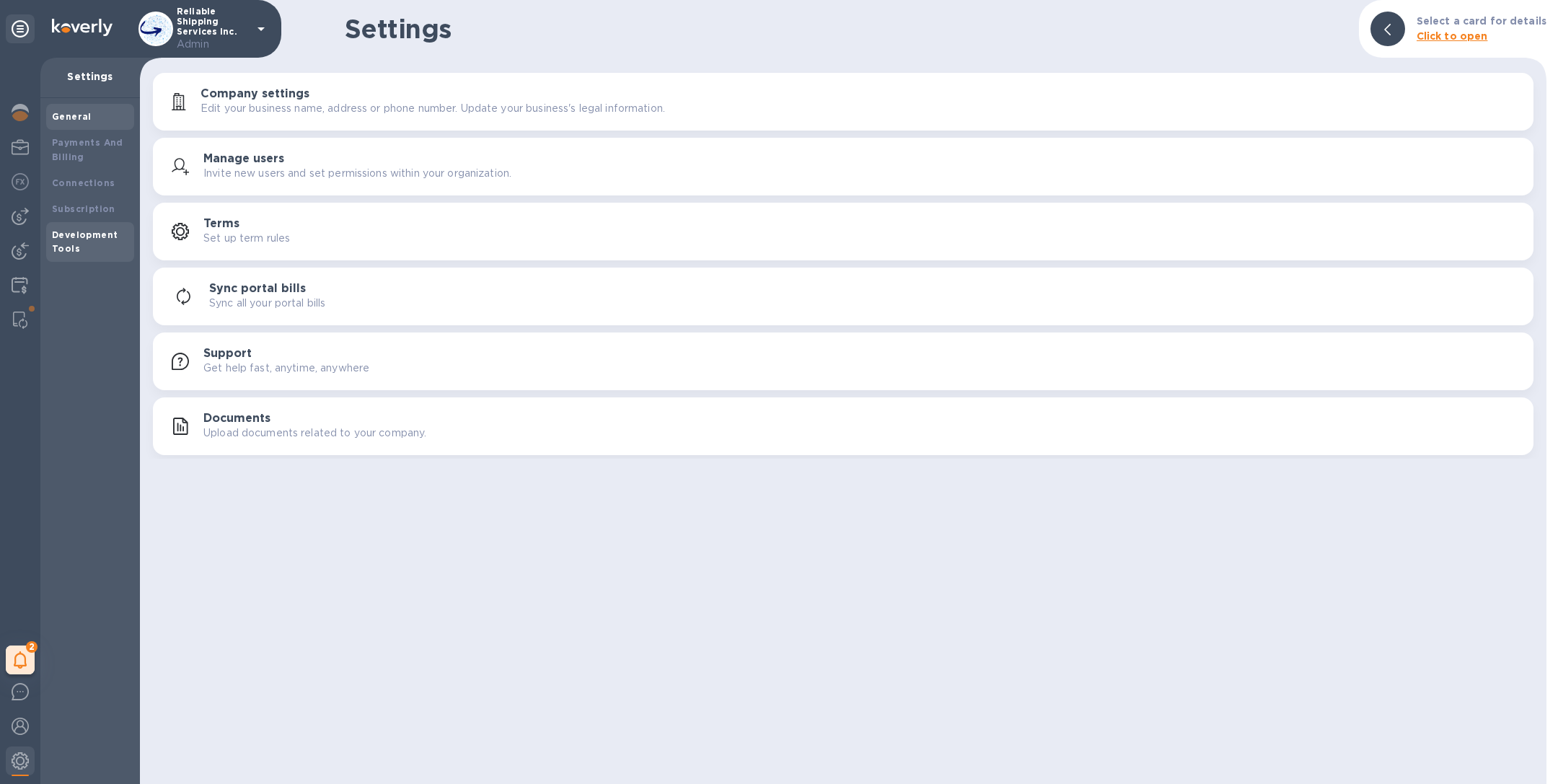
click at [89, 249] on div "Development Tools" at bounding box center [90, 241] width 76 height 29
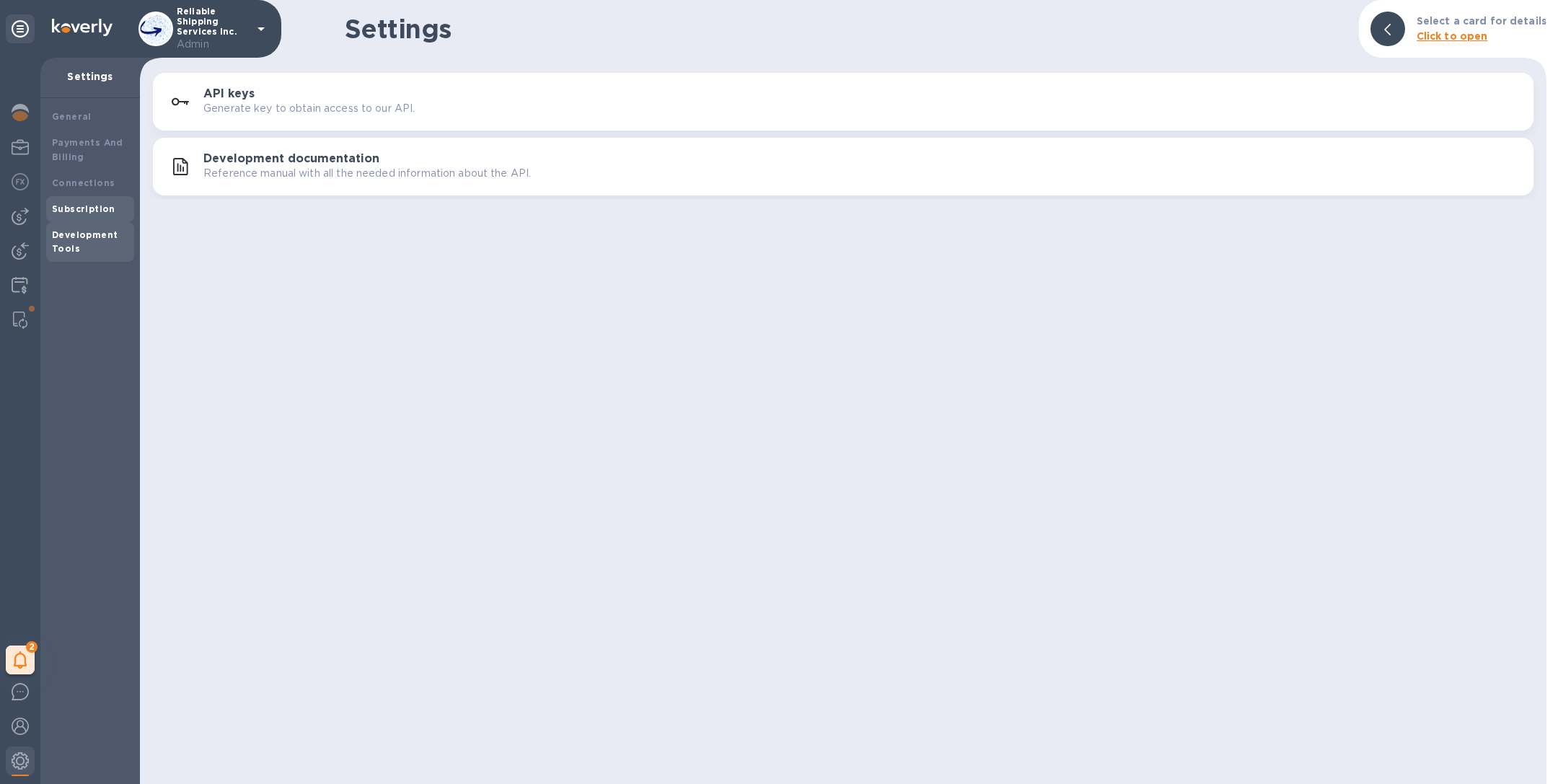
click at [93, 212] on b "Subscription" at bounding box center [84, 209] width 63 height 11
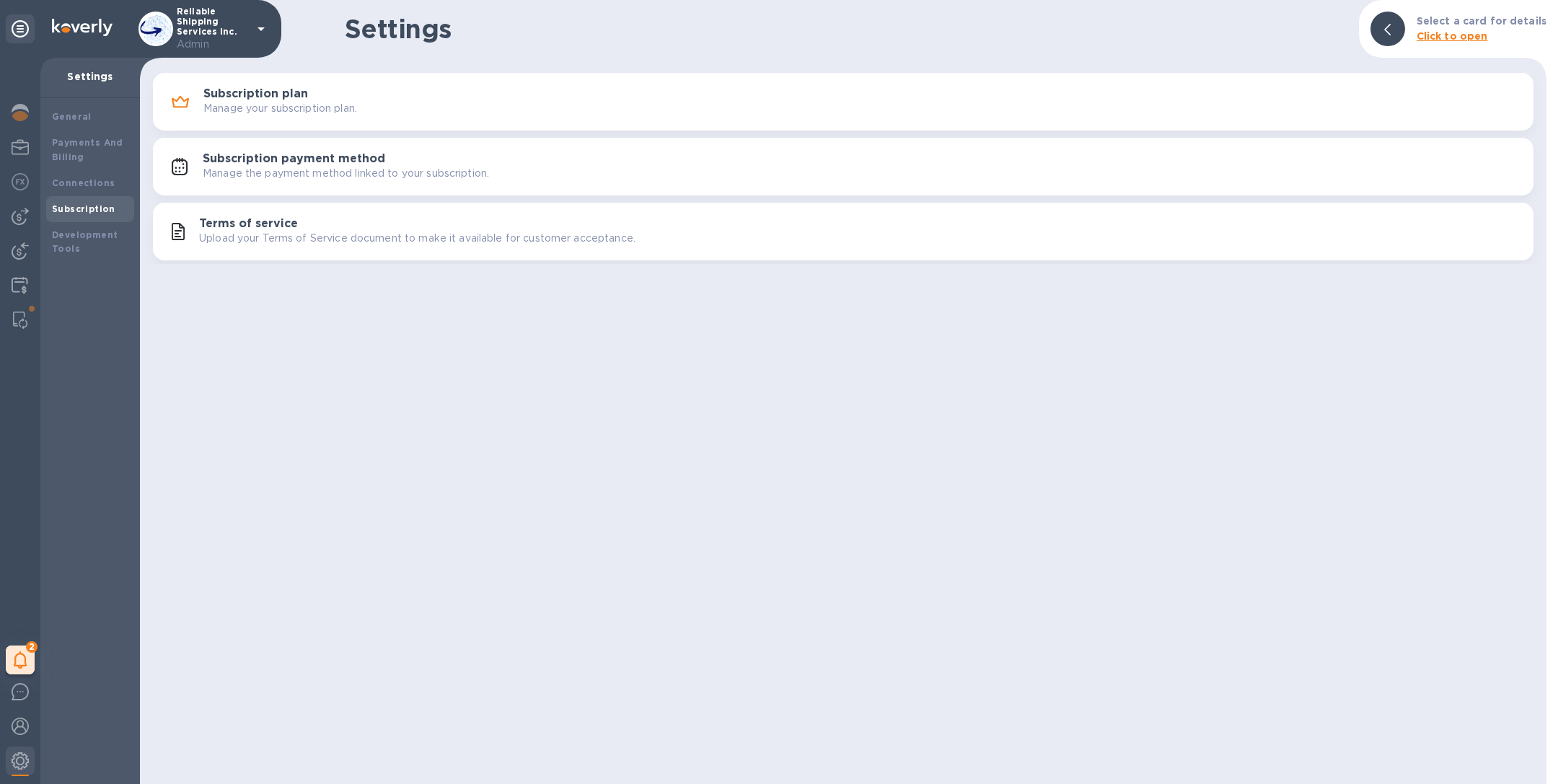
click at [315, 82] on button "Subscription plan Manage your subscription plan." at bounding box center [844, 102] width 1381 height 57
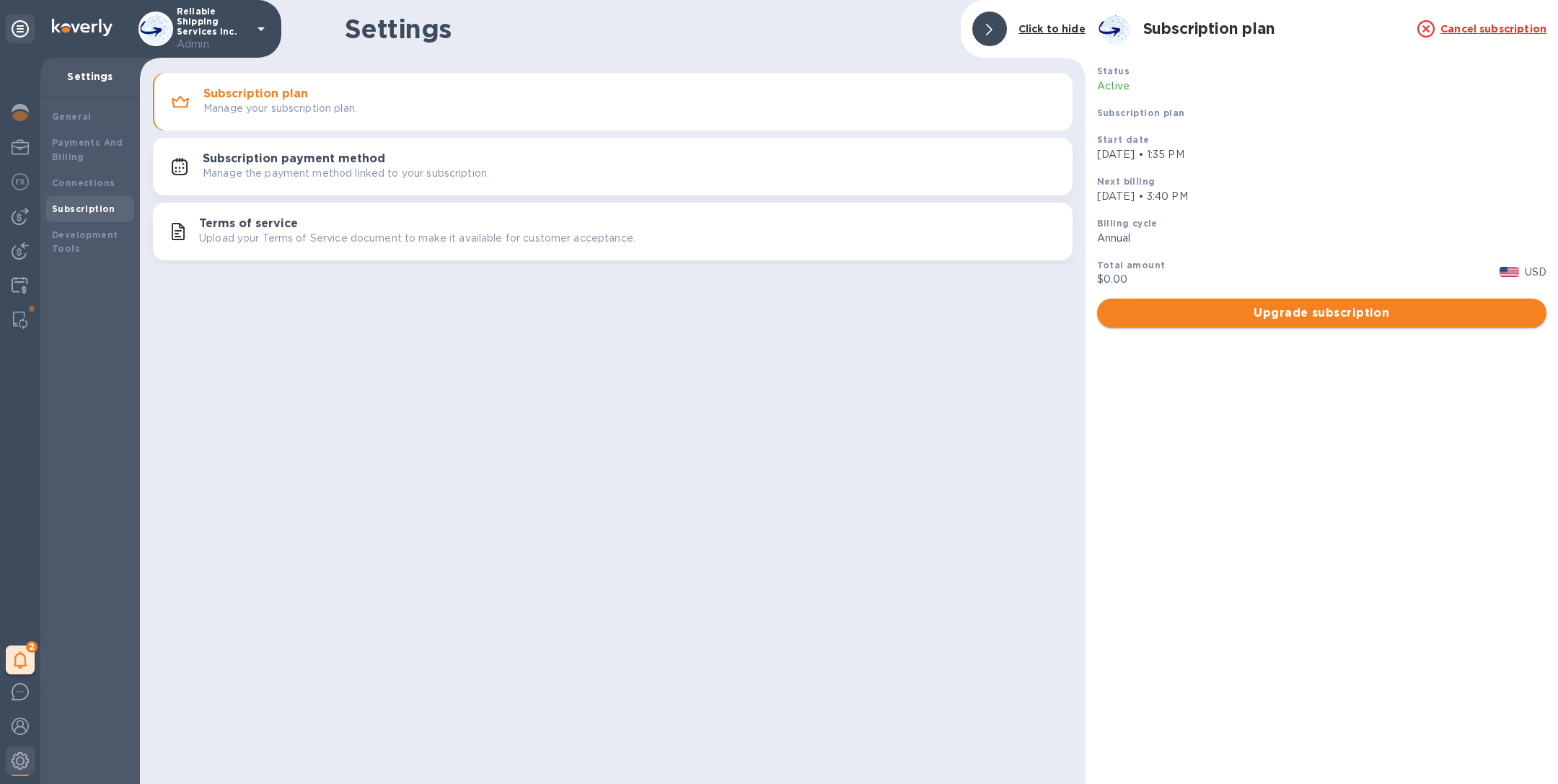
click at [1347, 302] on button "Upgrade subscription" at bounding box center [1322, 312] width 449 height 29
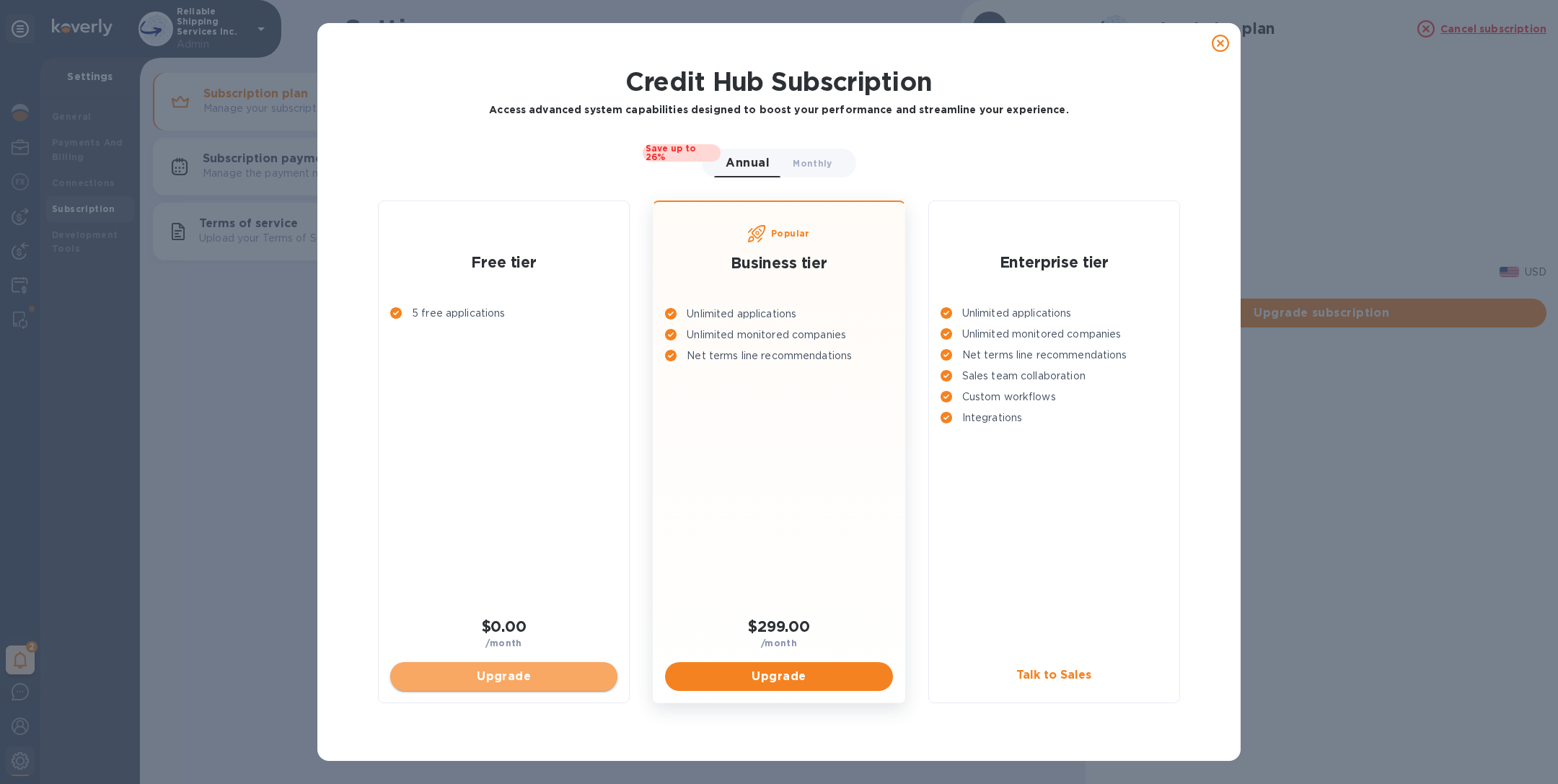
click at [492, 680] on span "Upgrade" at bounding box center [504, 676] width 204 height 18
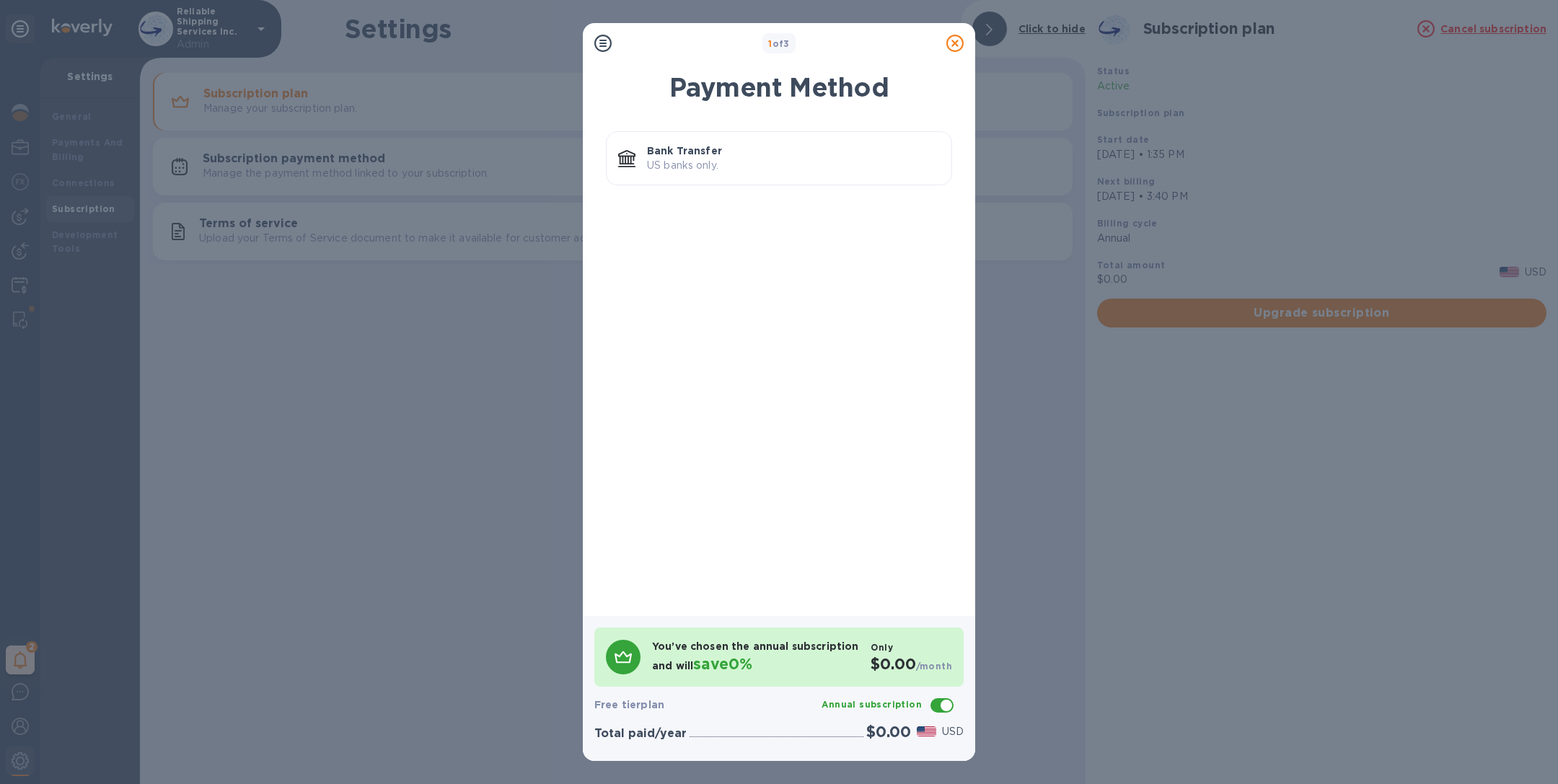
click at [813, 147] on p "Bank Transfer" at bounding box center [793, 150] width 293 height 15
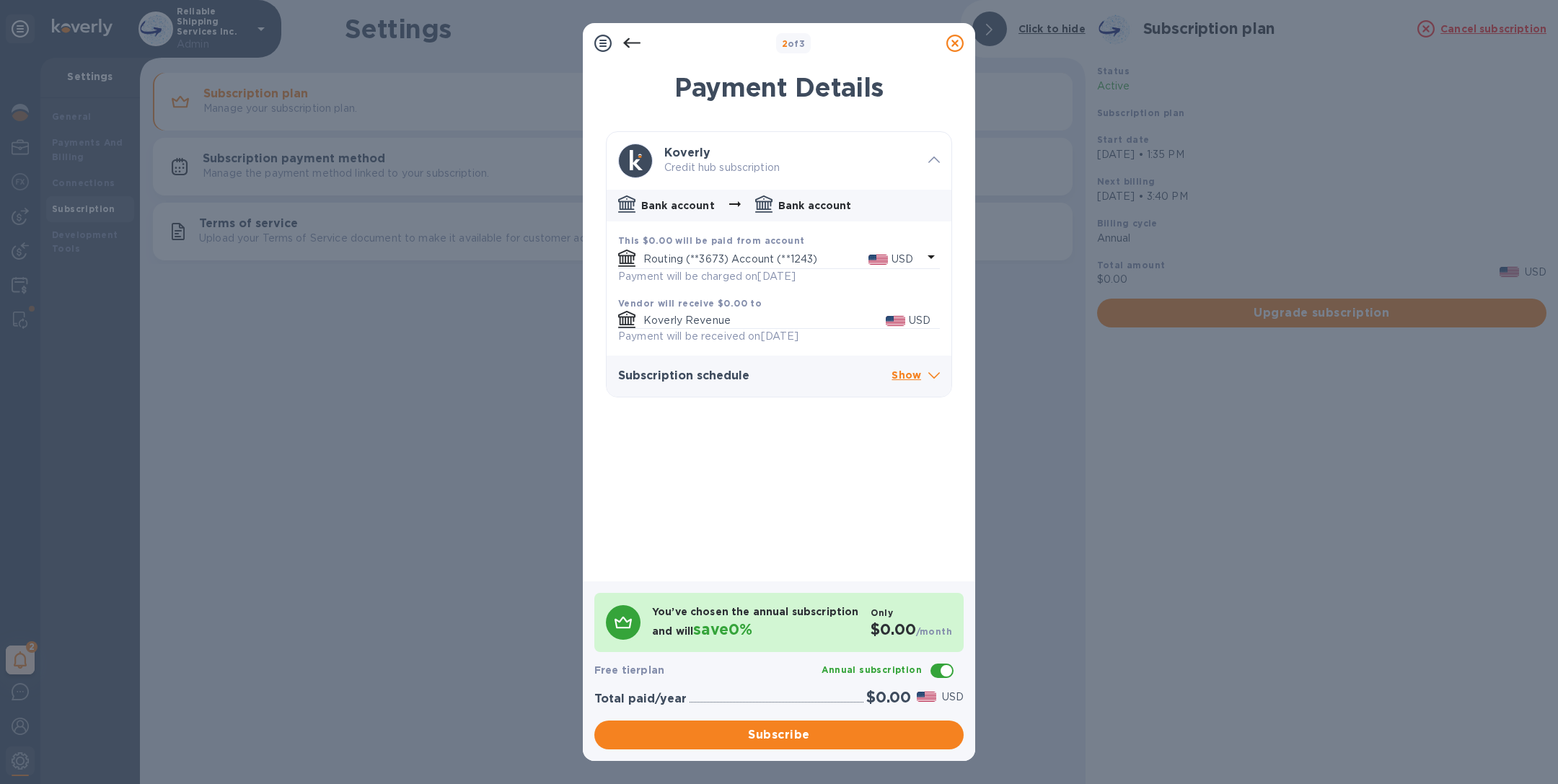
click at [723, 248] on div "Routing (**3673) Account (**1243) USD" at bounding box center [771, 258] width 305 height 20
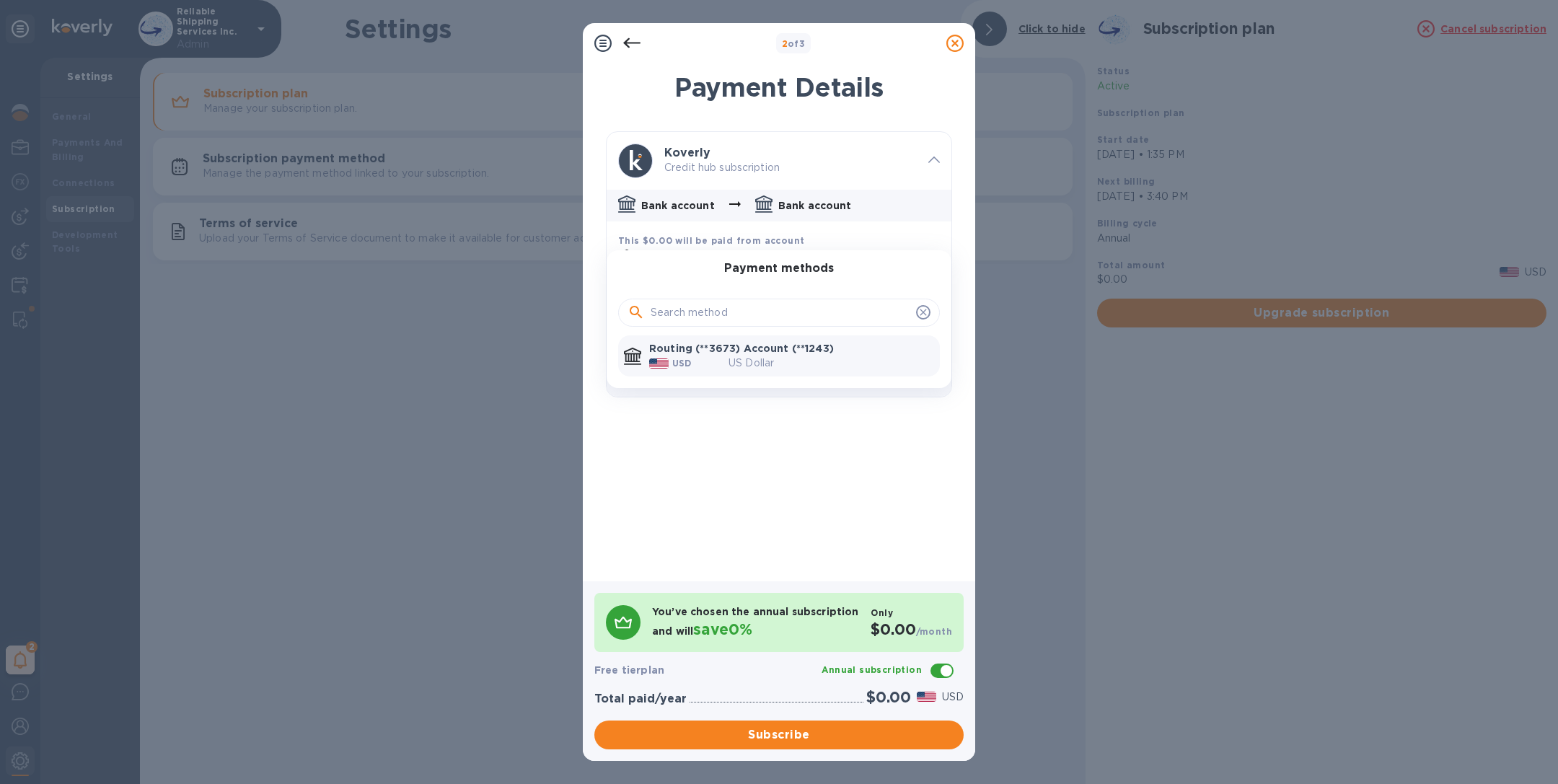
click at [863, 734] on div at bounding box center [779, 392] width 1558 height 784
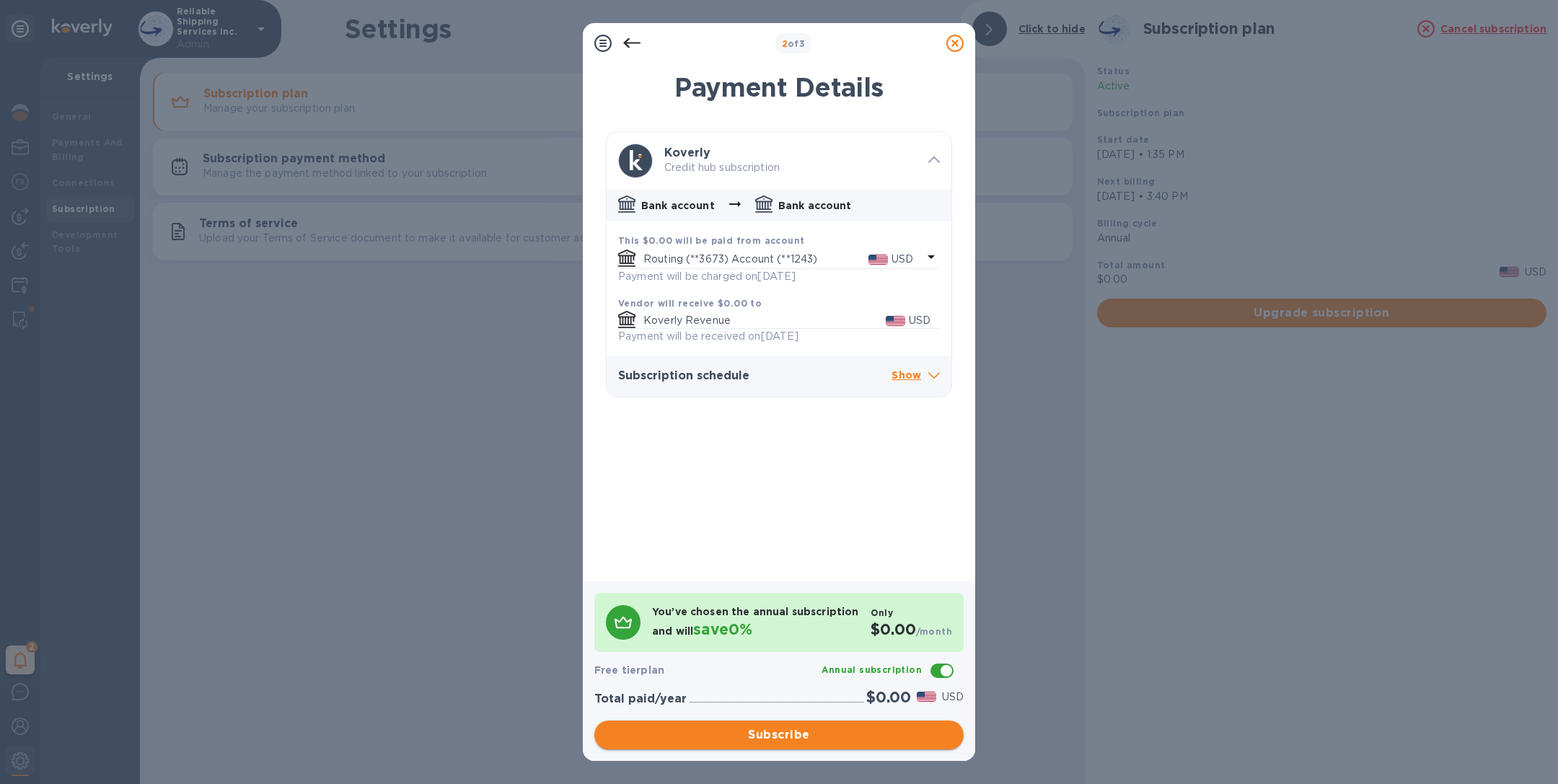
click at [841, 734] on span "Subscribe" at bounding box center [779, 735] width 346 height 18
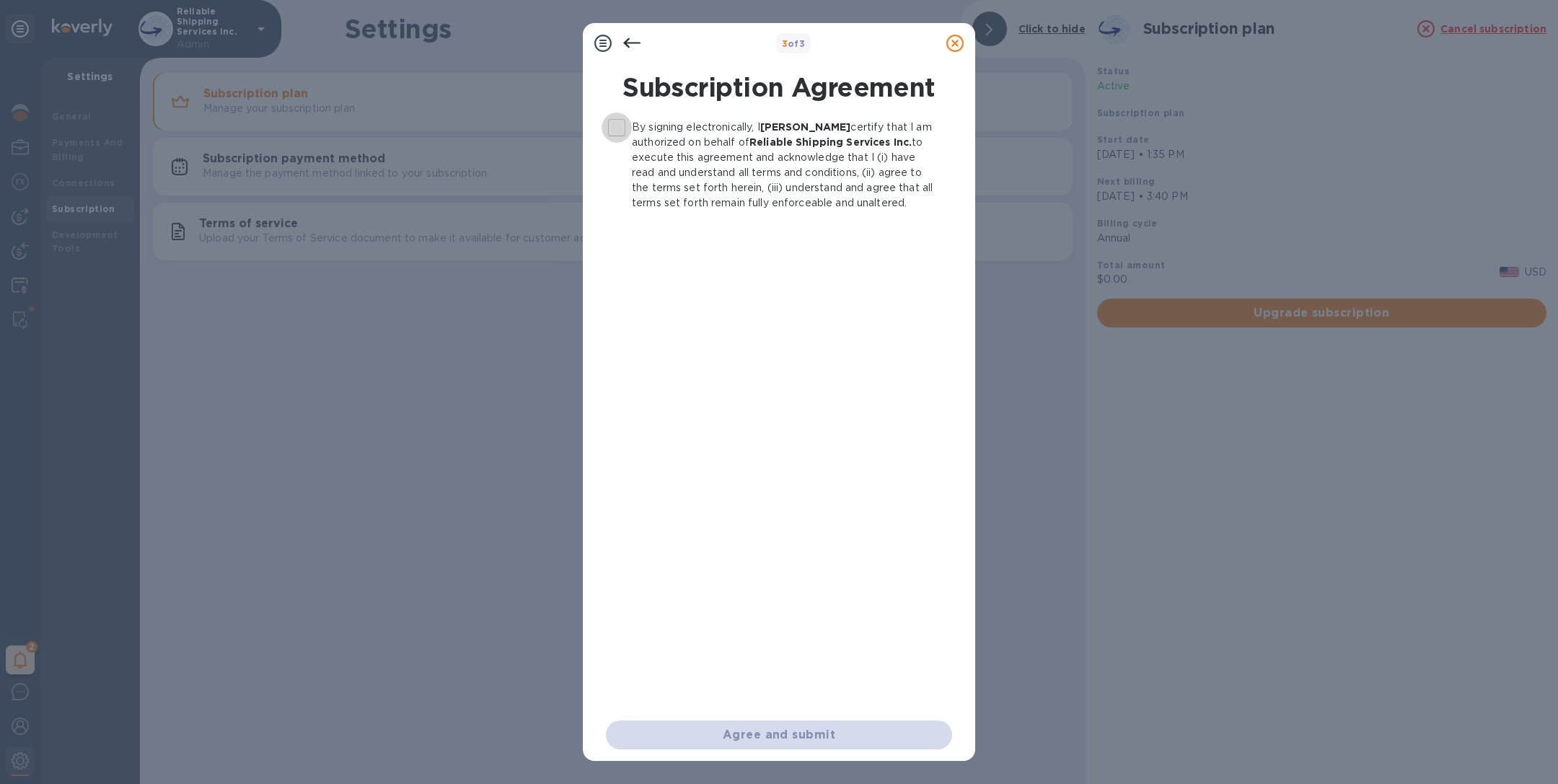
click at [611, 131] on input "By signing electronically, I James Dilio certify that I am authorized on behalf…" at bounding box center [616, 128] width 31 height 31
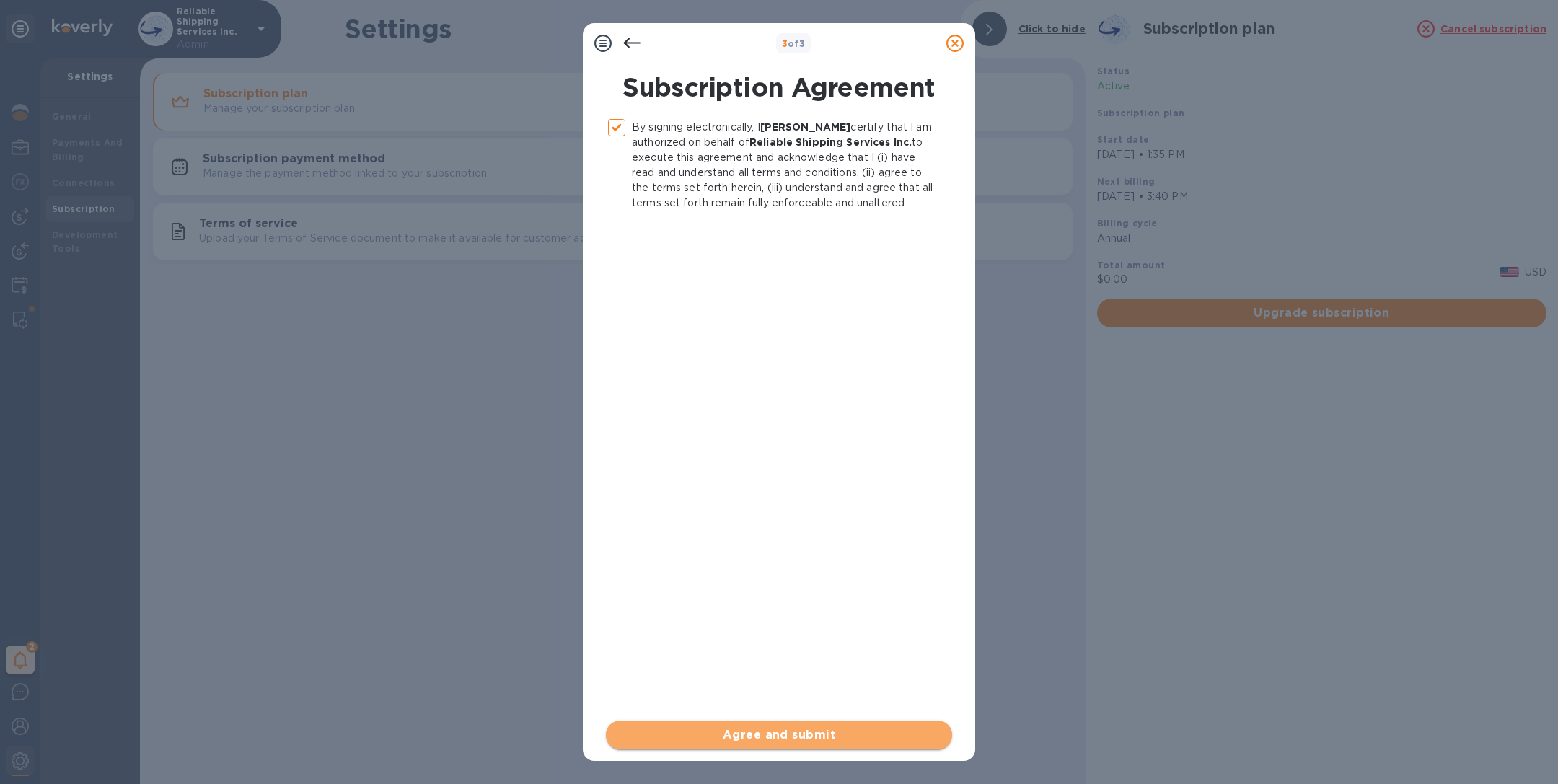
click at [808, 740] on span "Agree and submit" at bounding box center [779, 735] width 323 height 18
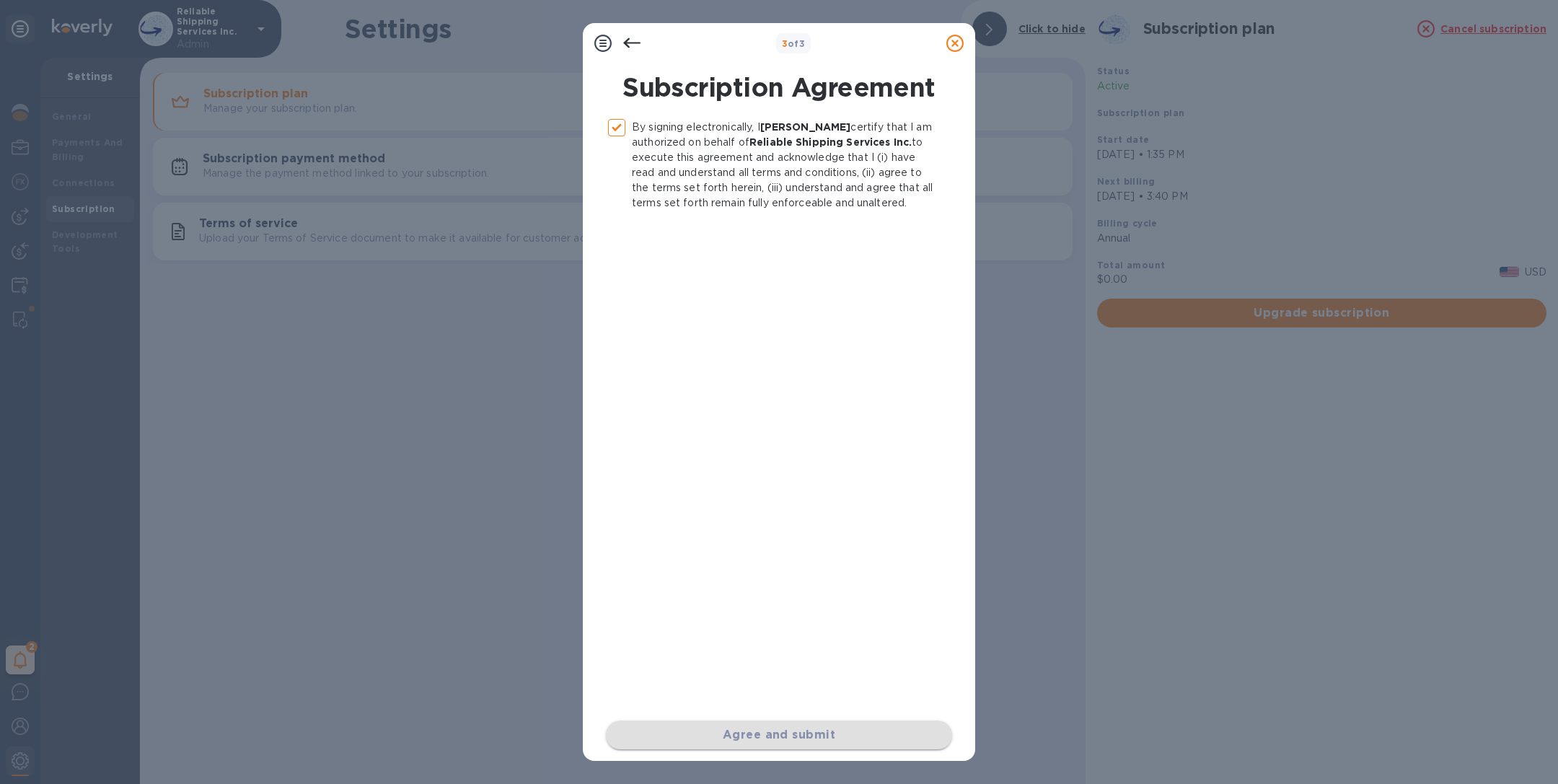
checkbox input "false"
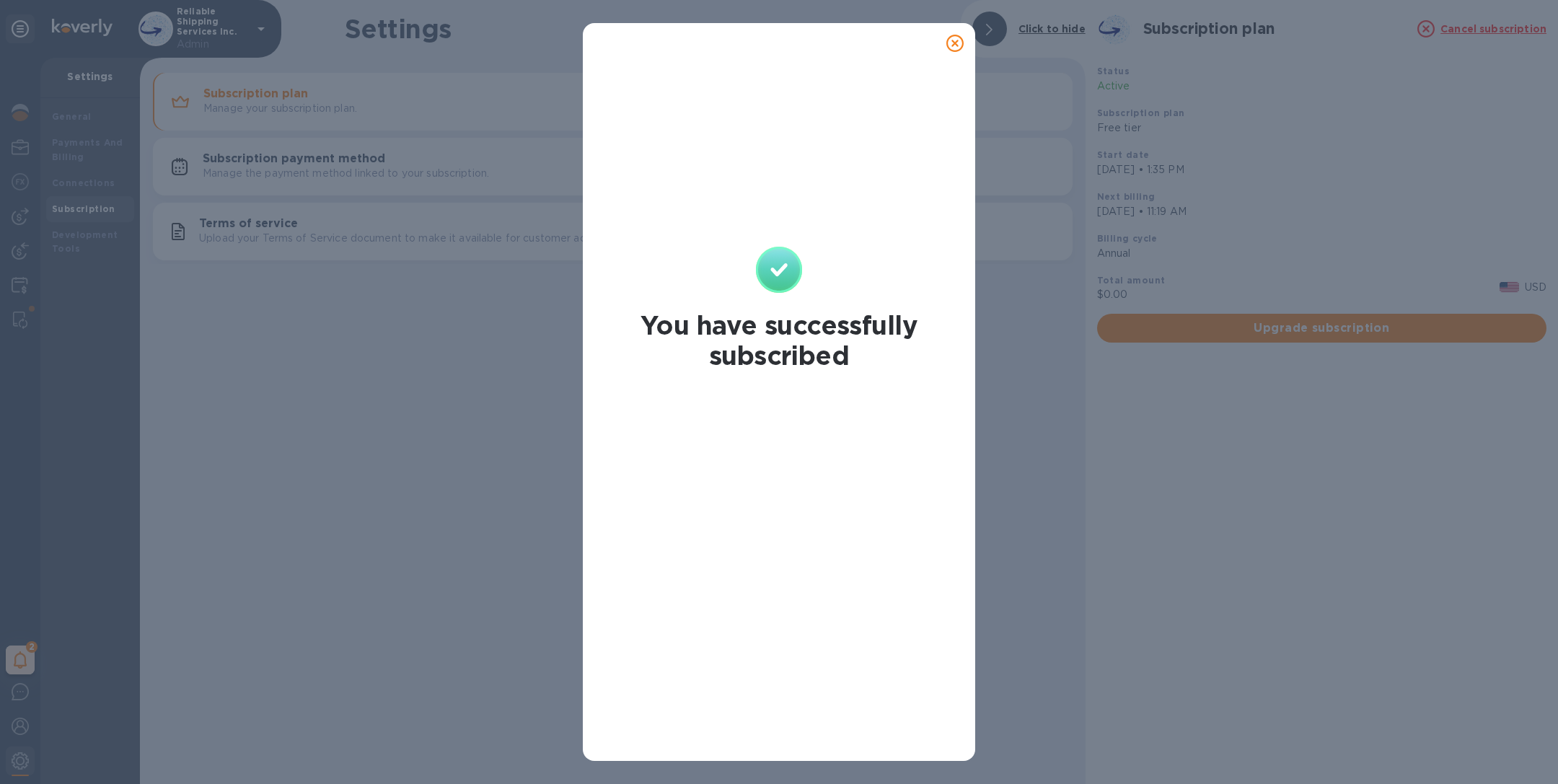
click at [953, 44] on icon at bounding box center [956, 44] width 18 height 18
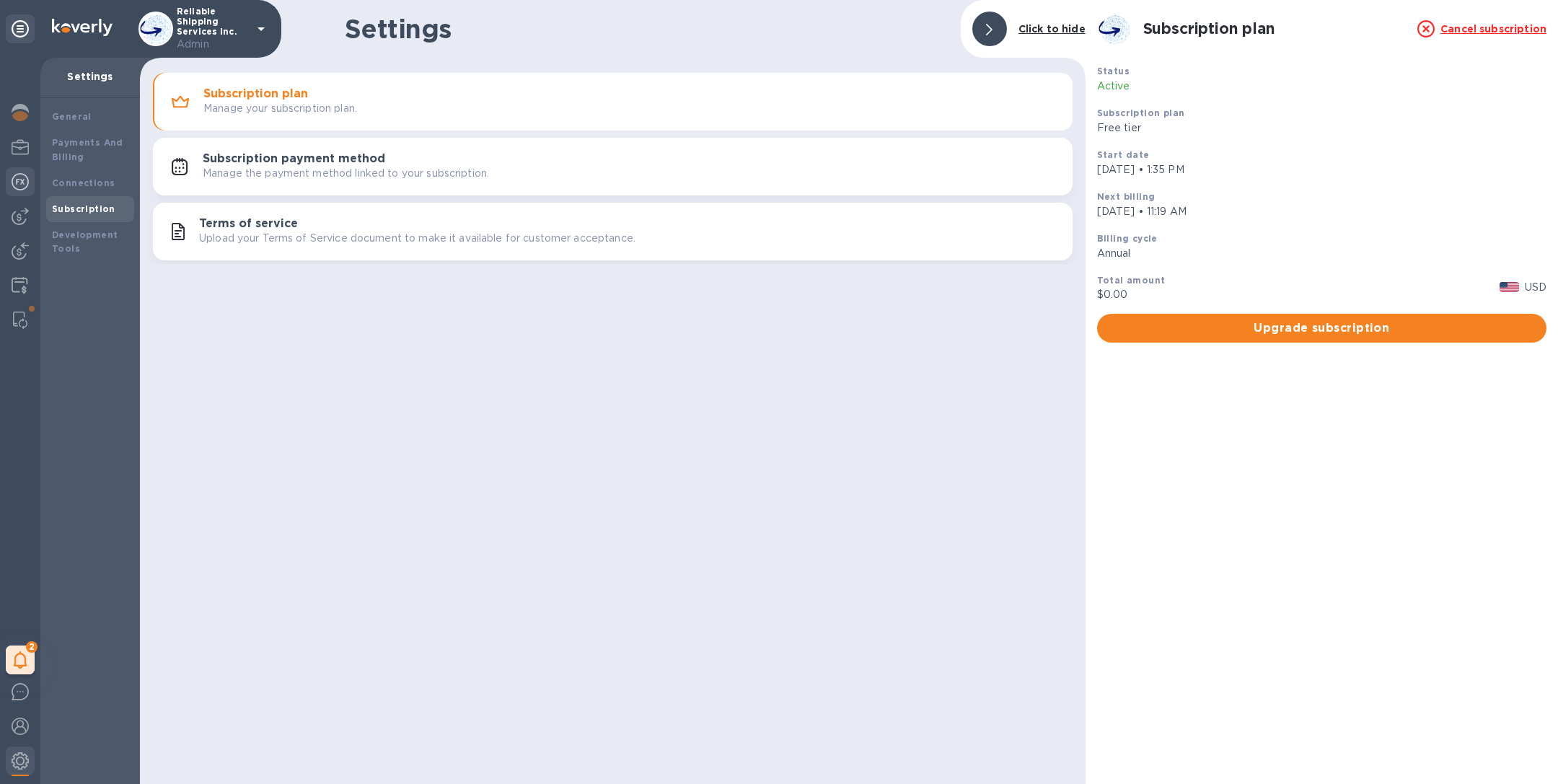
click at [21, 180] on img at bounding box center [21, 182] width 18 height 18
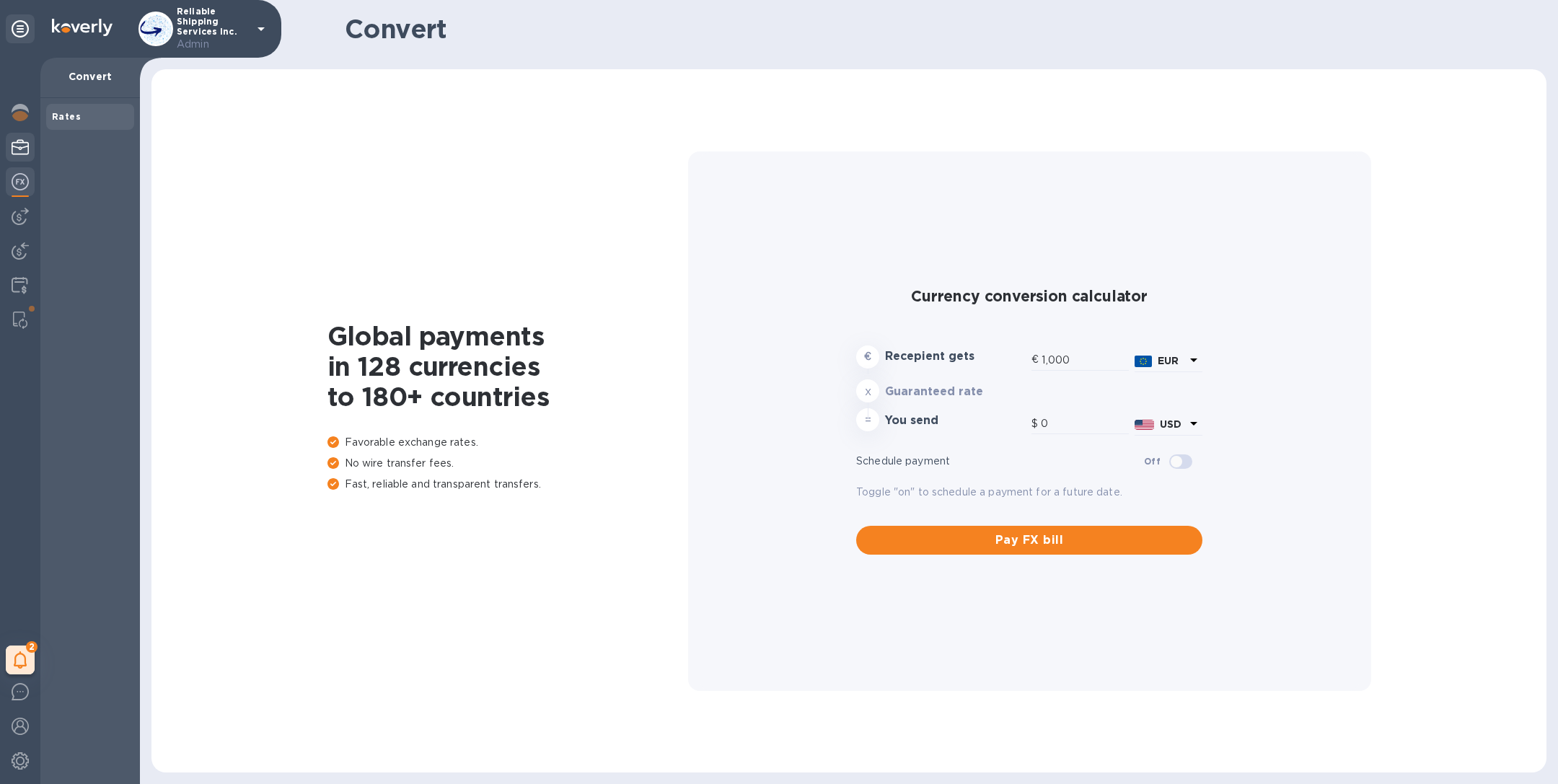
type input "1,168.52"
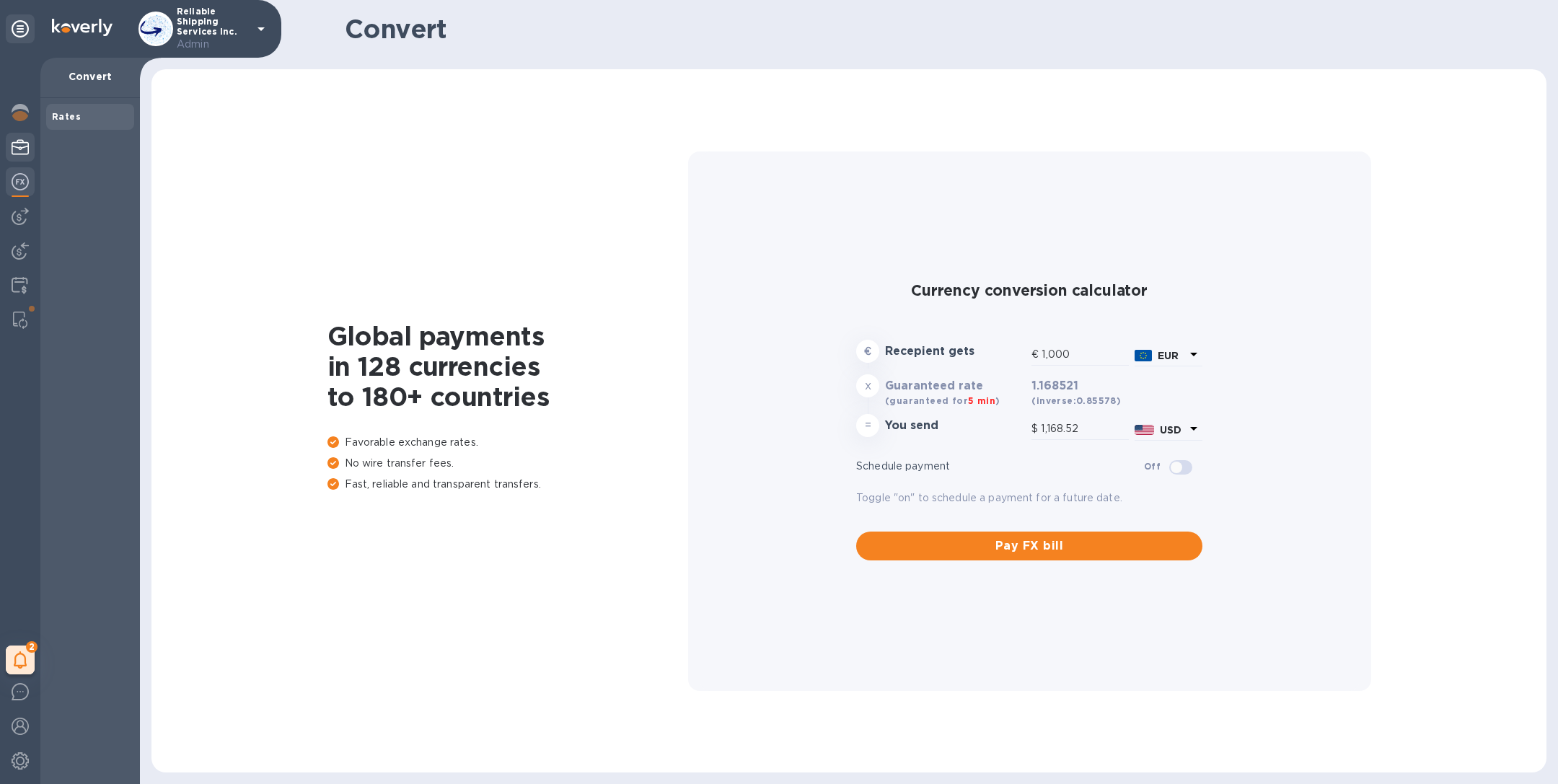
click at [18, 148] on img at bounding box center [21, 147] width 18 height 18
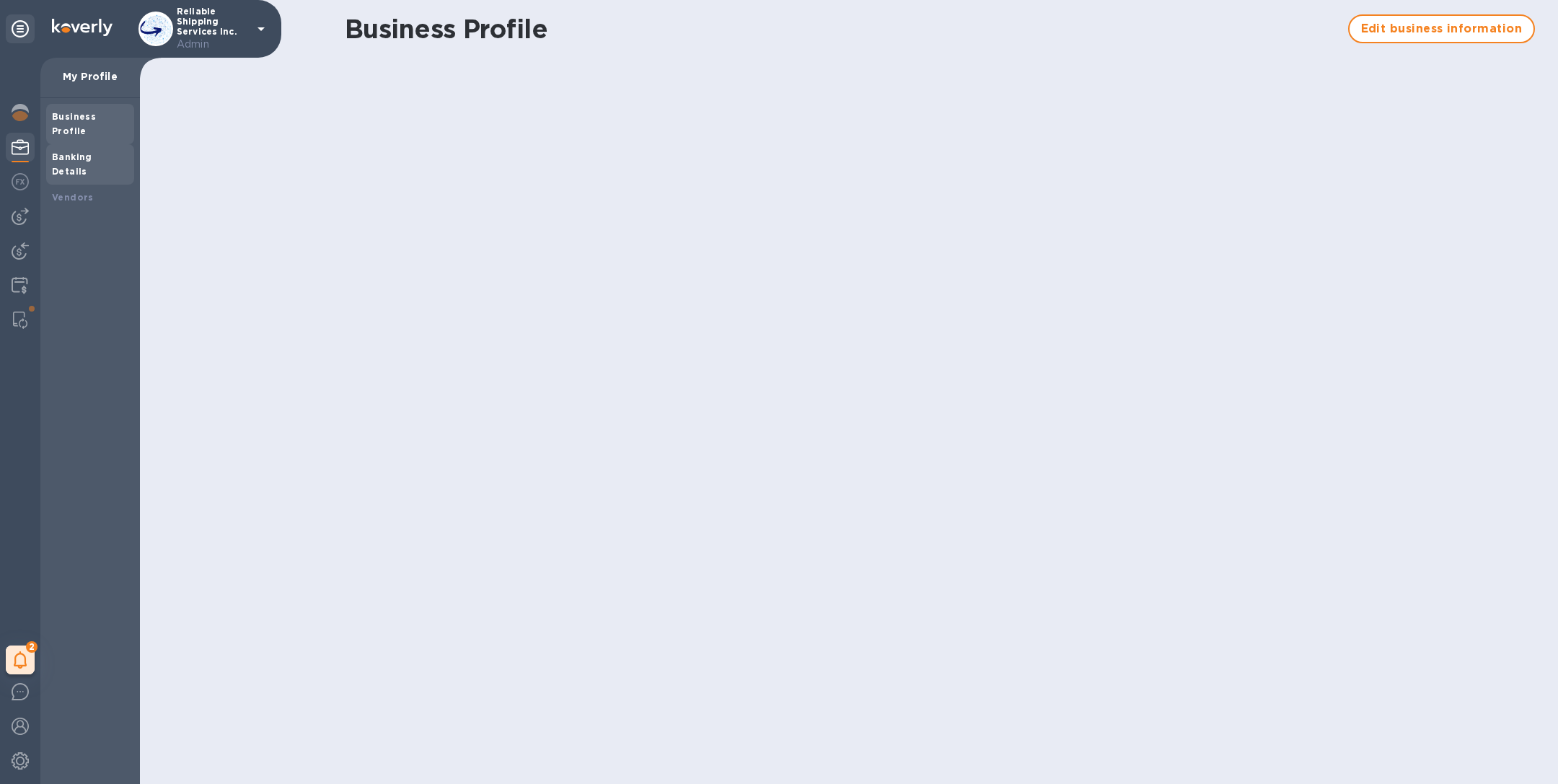
click at [103, 144] on div "Banking Details" at bounding box center [90, 164] width 88 height 41
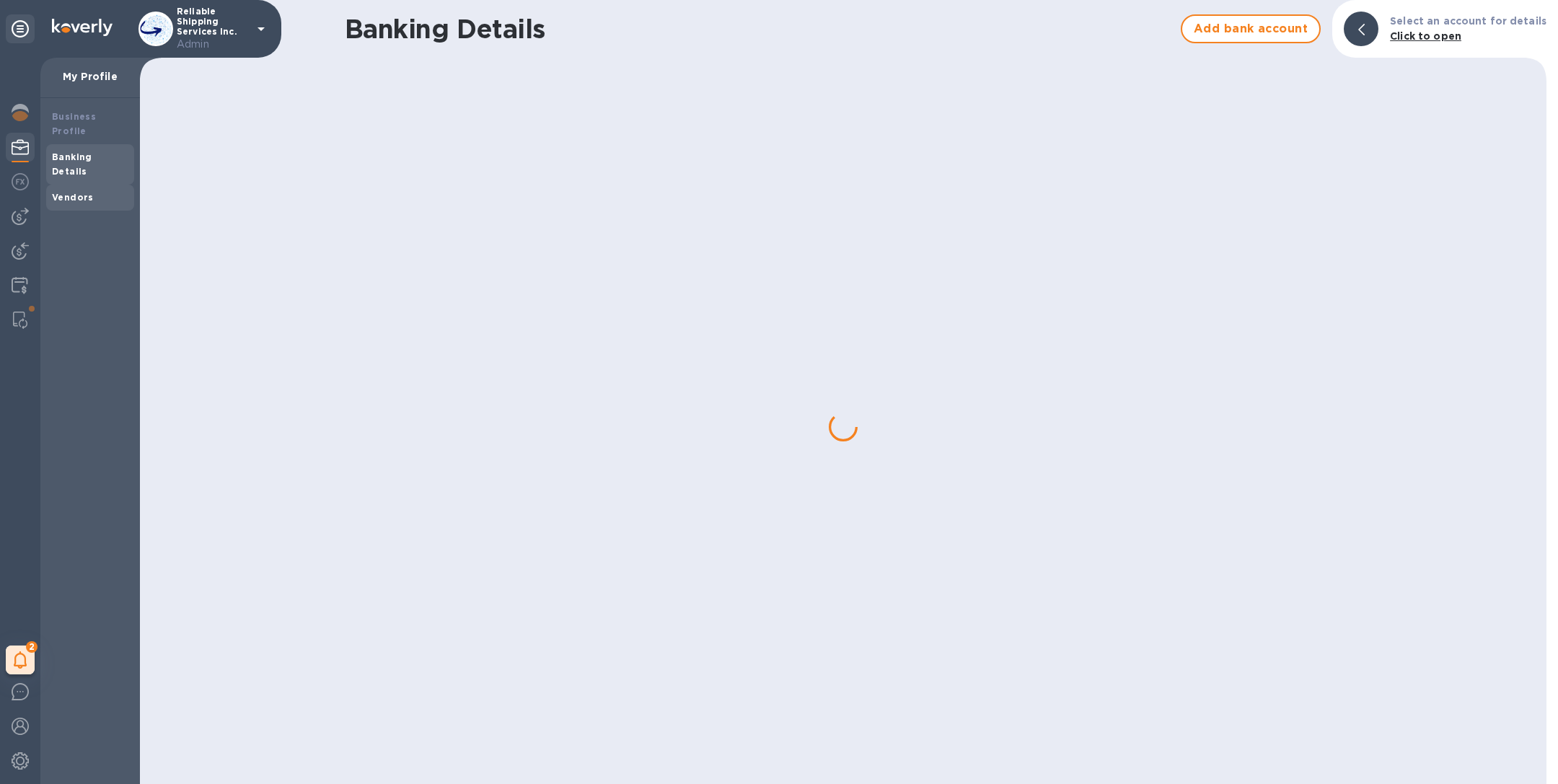
click at [92, 191] on div "Vendors" at bounding box center [90, 198] width 76 height 15
click at [76, 151] on b "Banking Details" at bounding box center [72, 164] width 41 height 26
click at [76, 114] on b "Business Profile" at bounding box center [74, 124] width 44 height 26
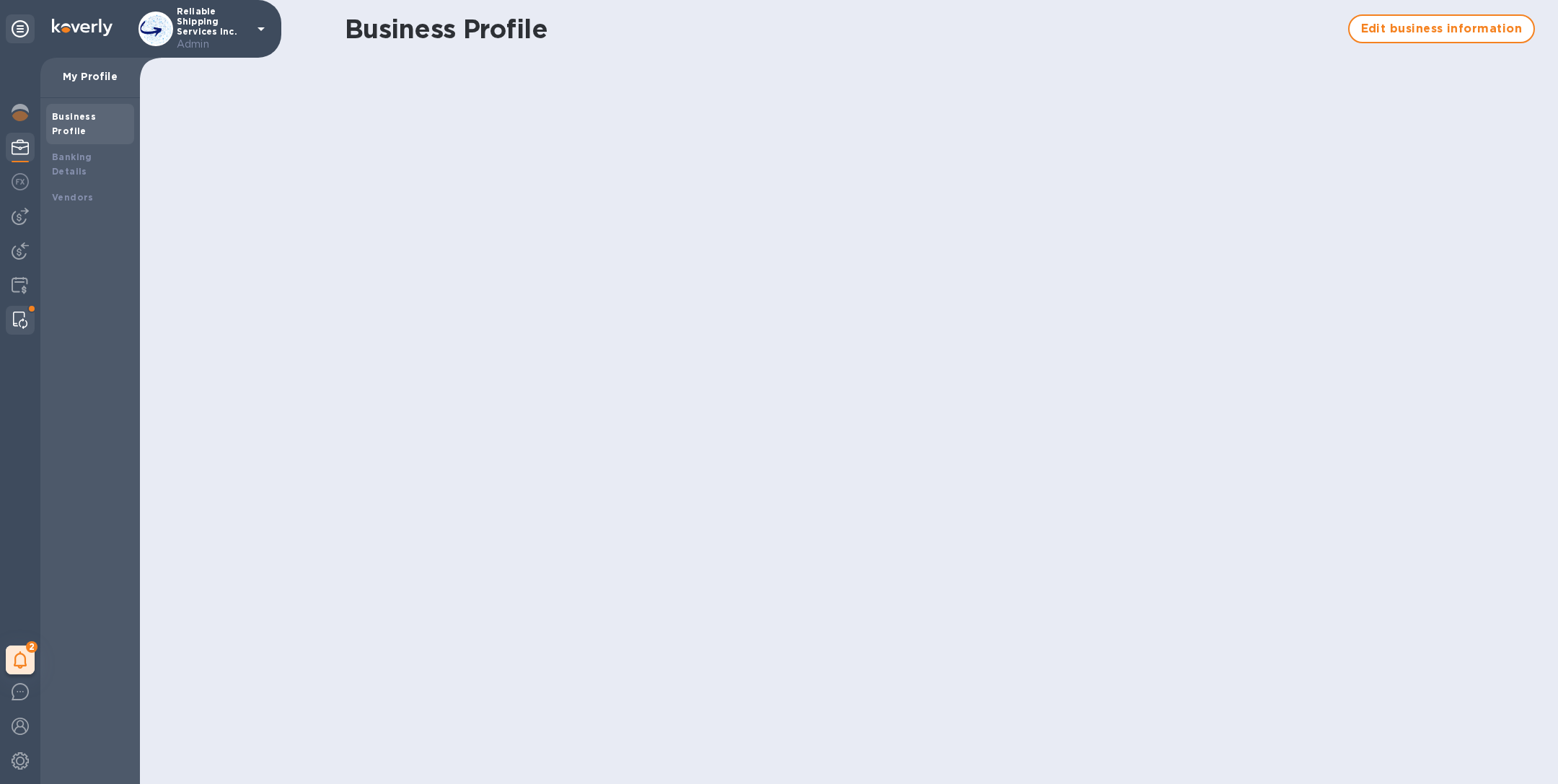
click at [25, 306] on div at bounding box center [20, 319] width 26 height 29
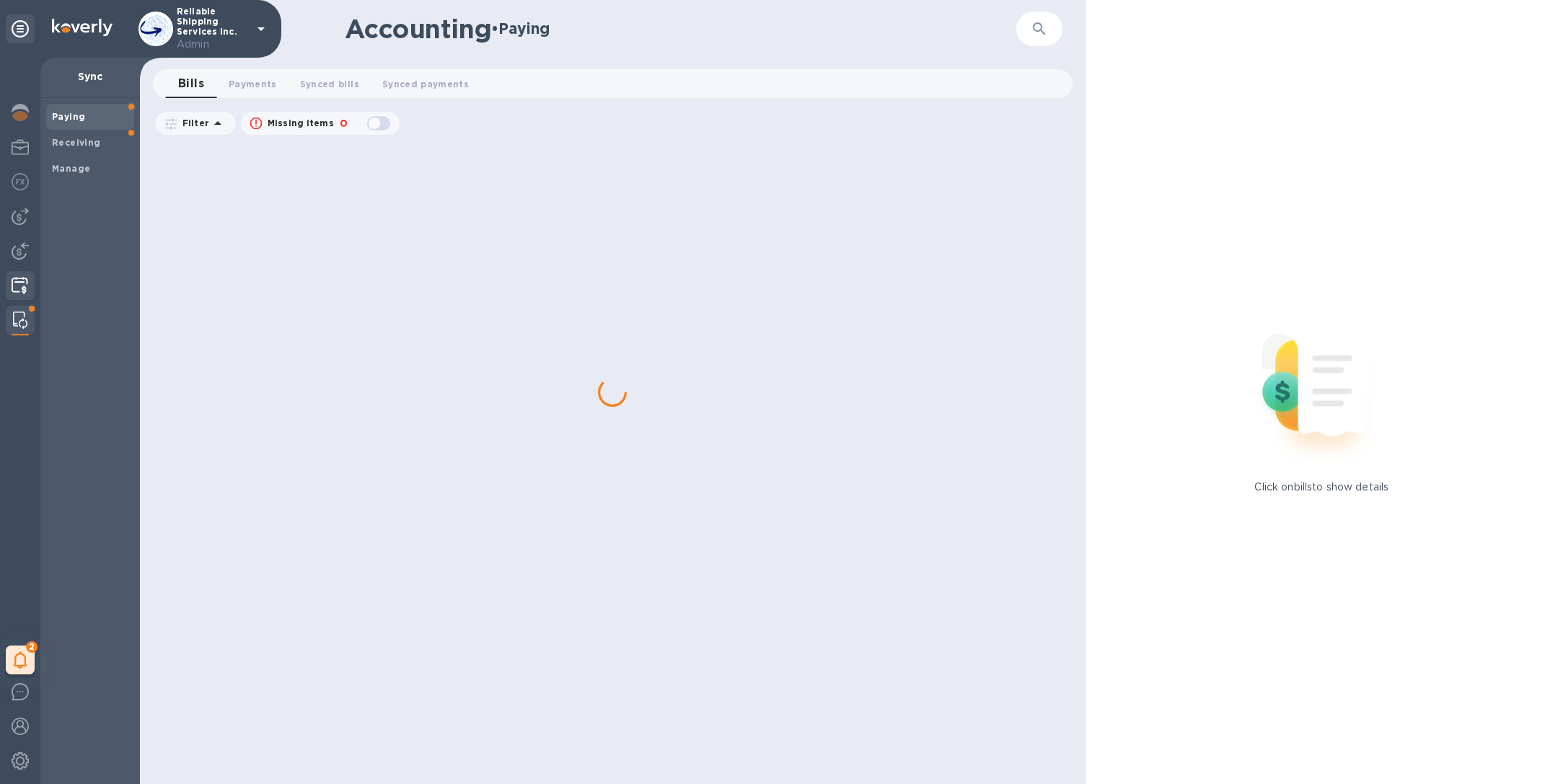
click at [24, 291] on img at bounding box center [20, 286] width 17 height 18
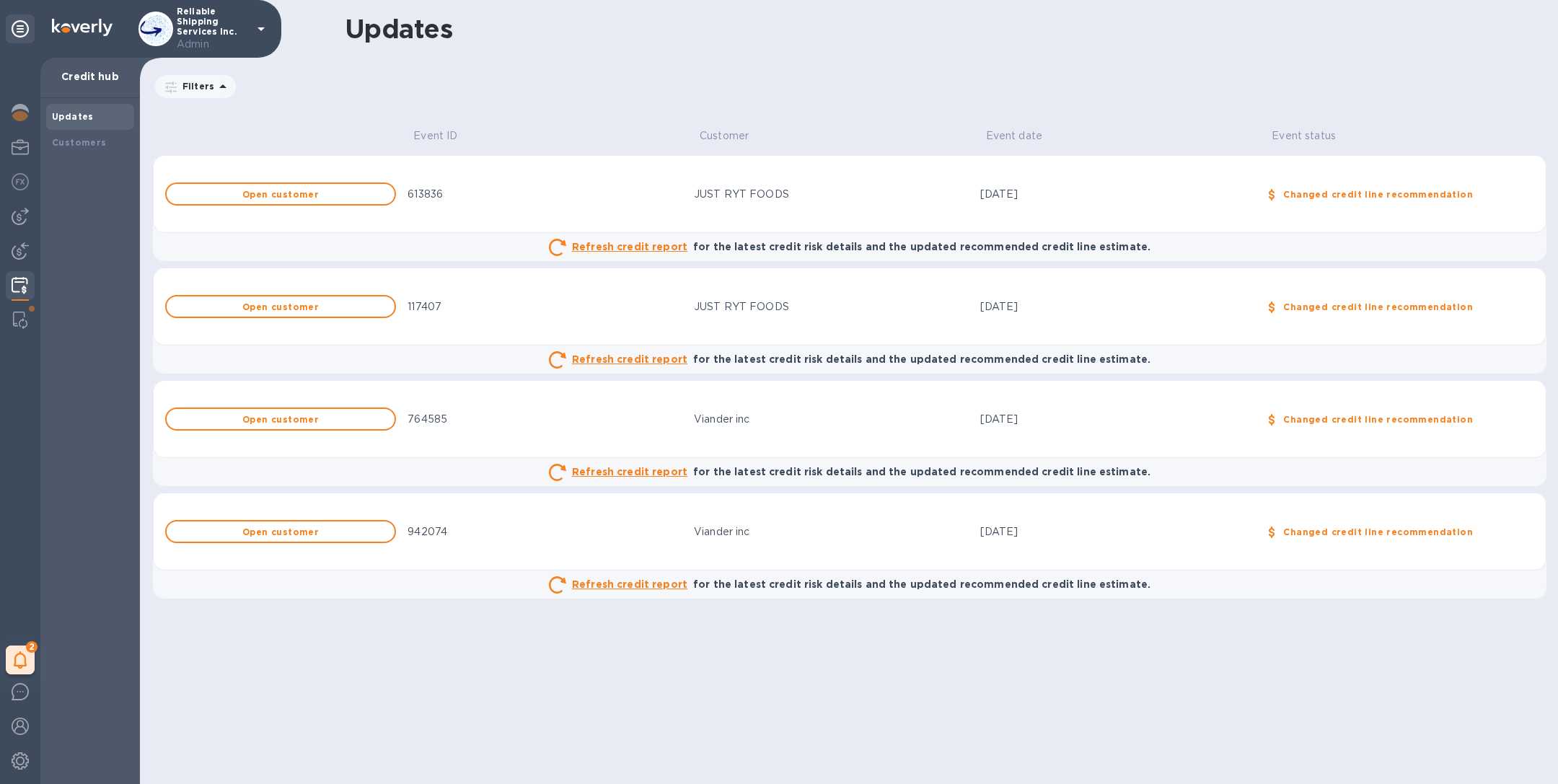
click at [776, 196] on div "JUST RYT FOODS" at bounding box center [832, 194] width 275 height 15
click at [91, 146] on b "Customers" at bounding box center [79, 142] width 54 height 11
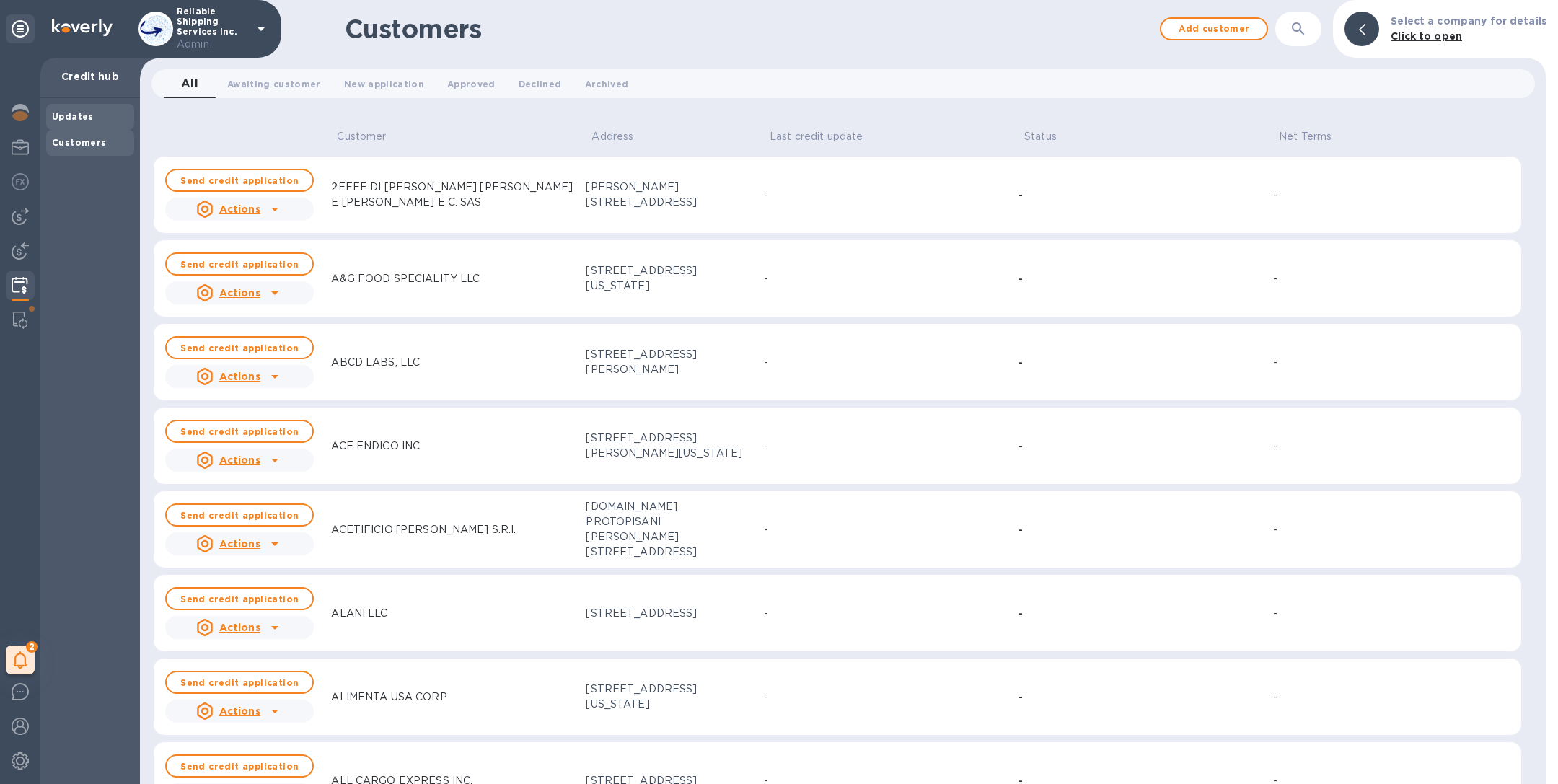
click at [79, 110] on div "Updates" at bounding box center [90, 117] width 76 height 15
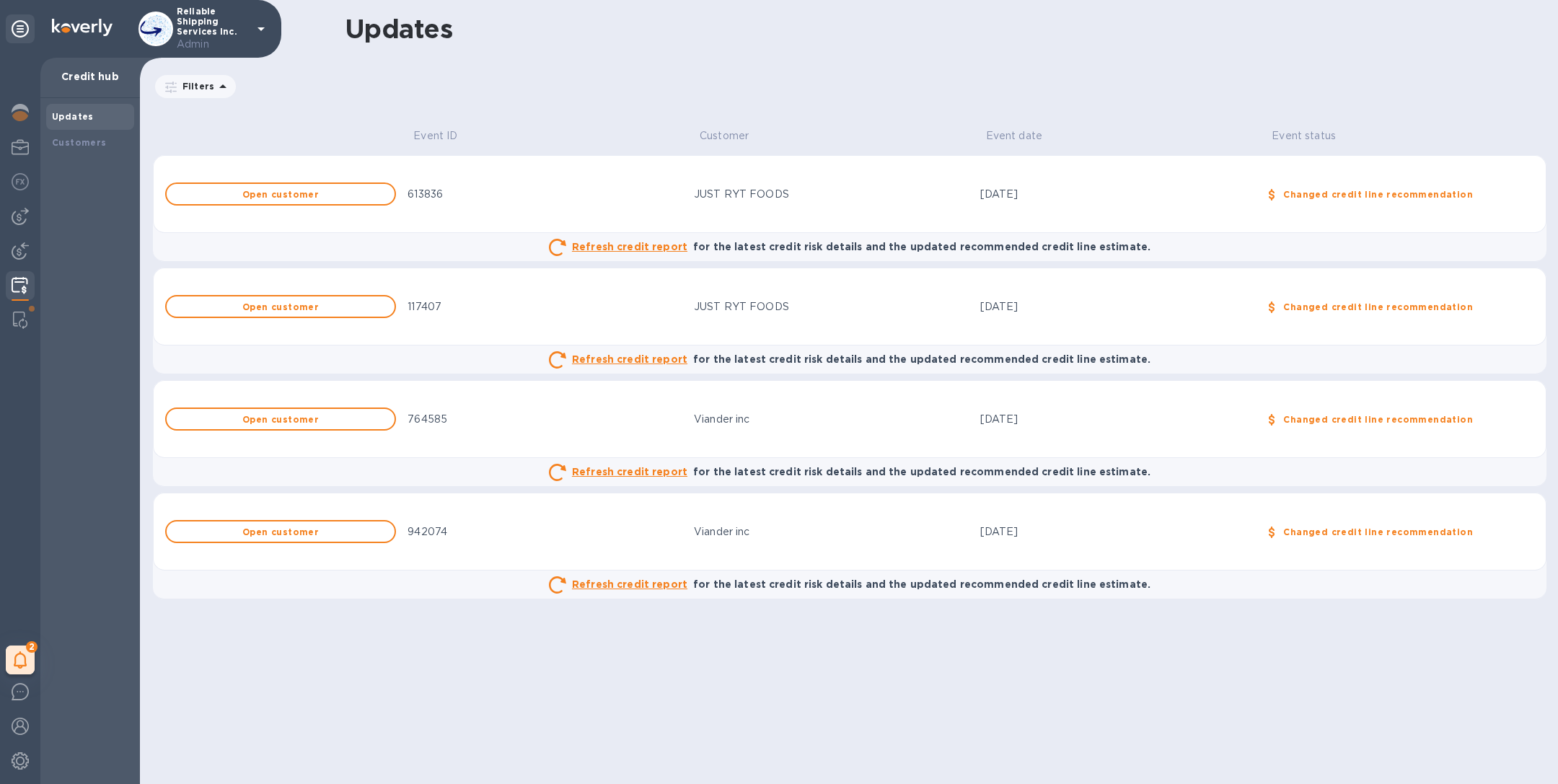
click at [543, 177] on td "613836" at bounding box center [545, 194] width 287 height 78
click at [548, 193] on div "613836" at bounding box center [545, 194] width 275 height 15
click at [361, 194] on span "Open customer" at bounding box center [280, 194] width 205 height 9
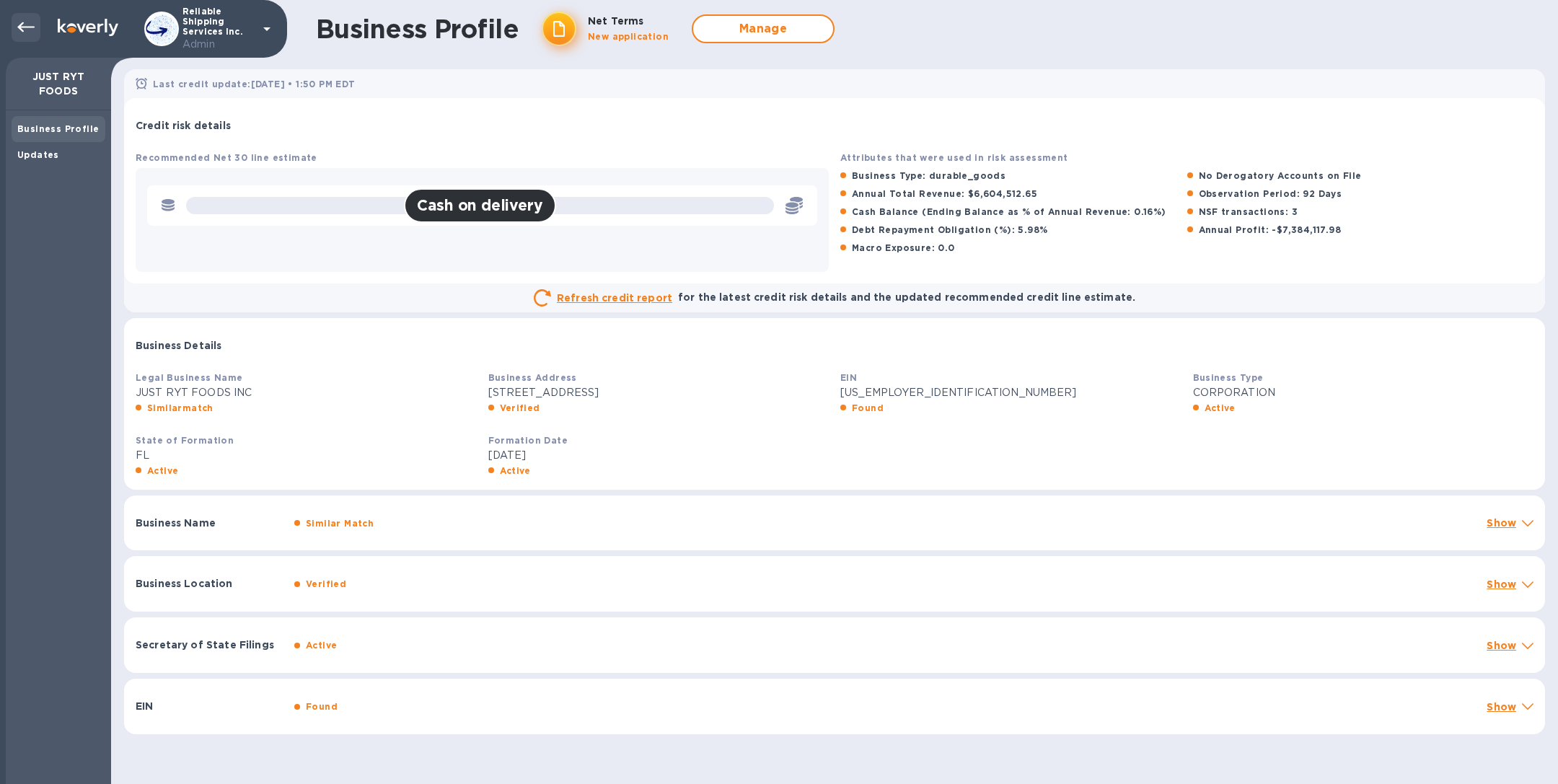
click at [18, 28] on icon at bounding box center [27, 28] width 18 height 18
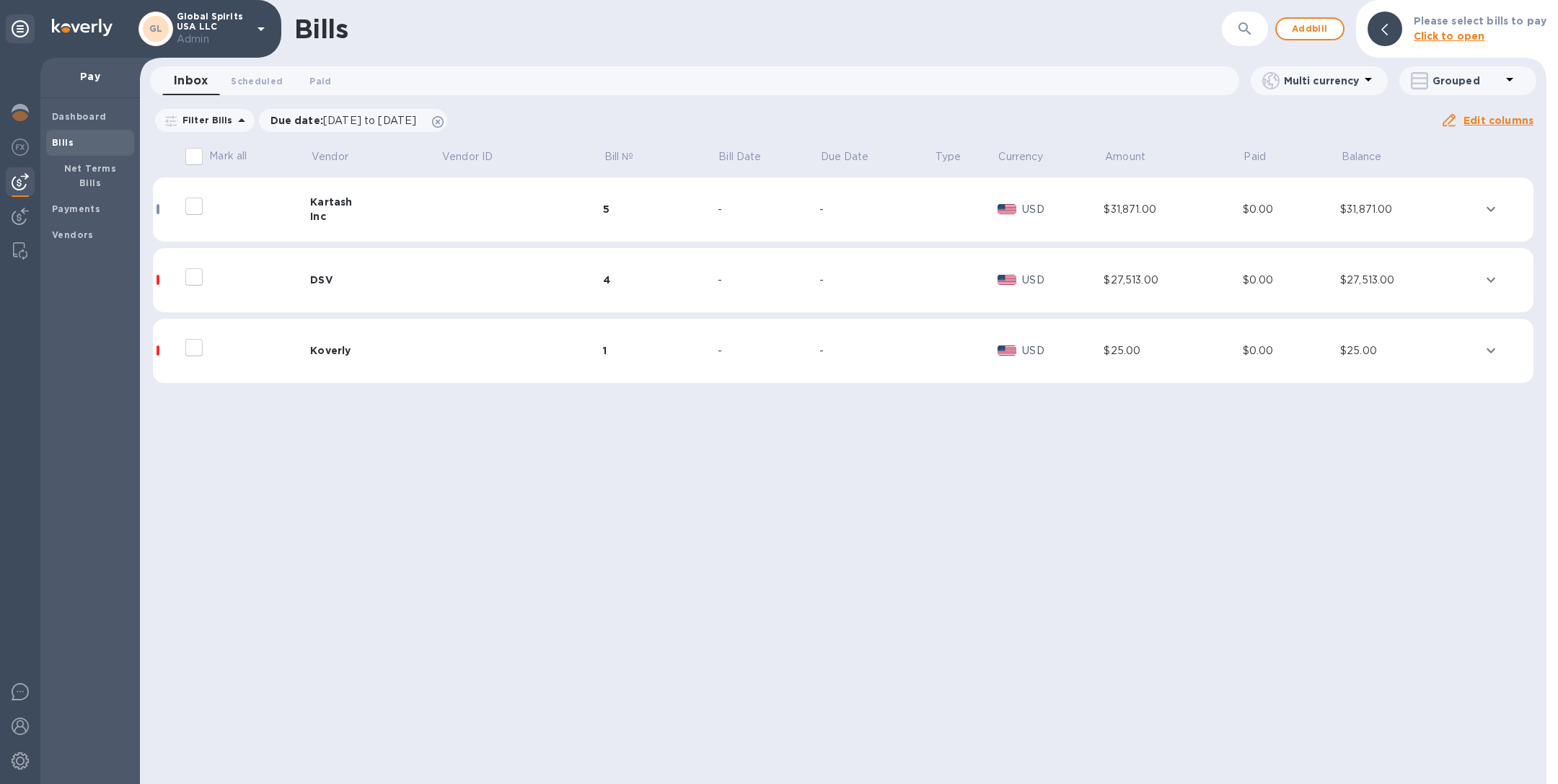
click at [399, 196] on div "Kartash" at bounding box center [376, 202] width 131 height 15
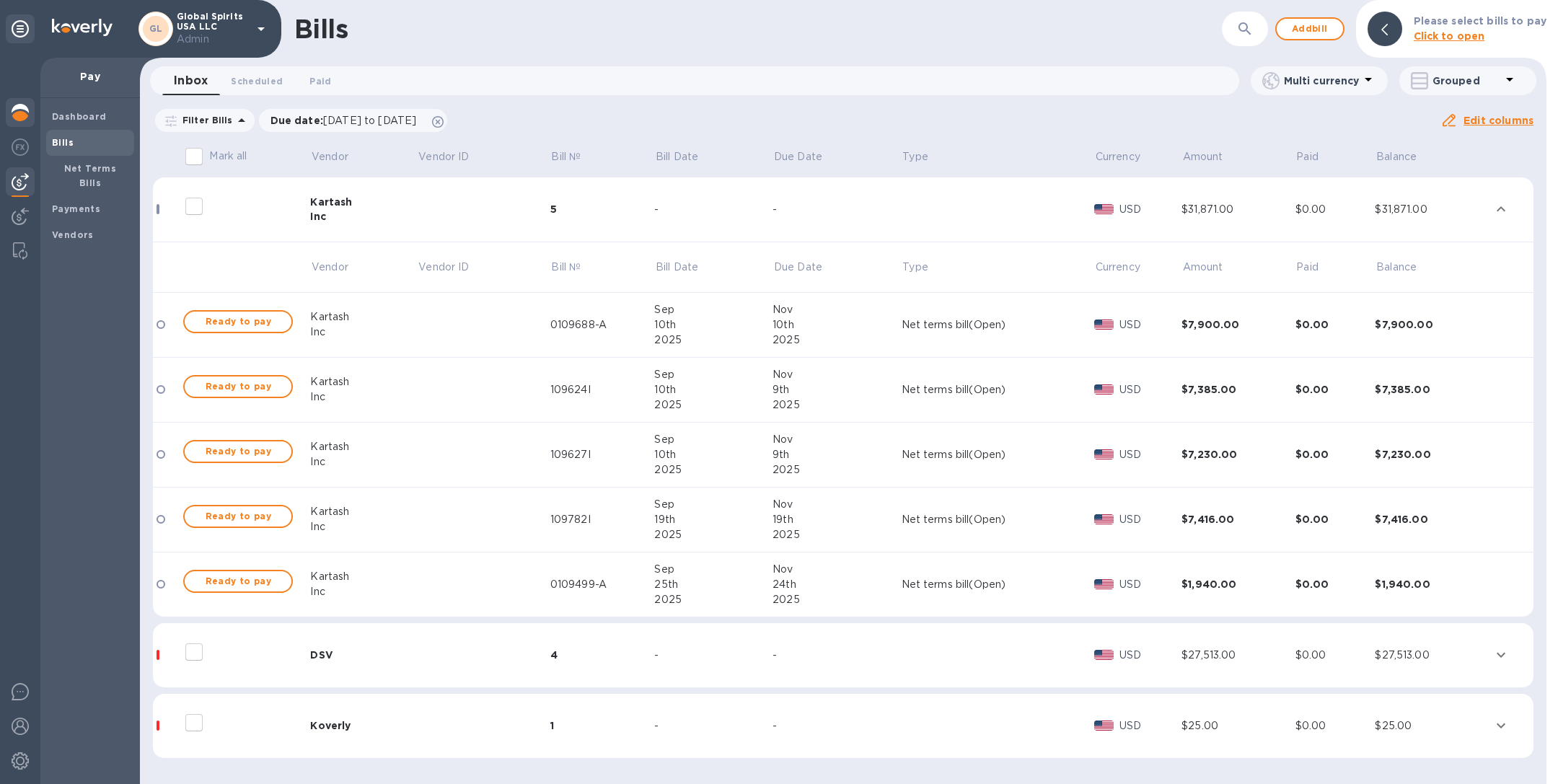
click at [17, 113] on img at bounding box center [21, 113] width 18 height 18
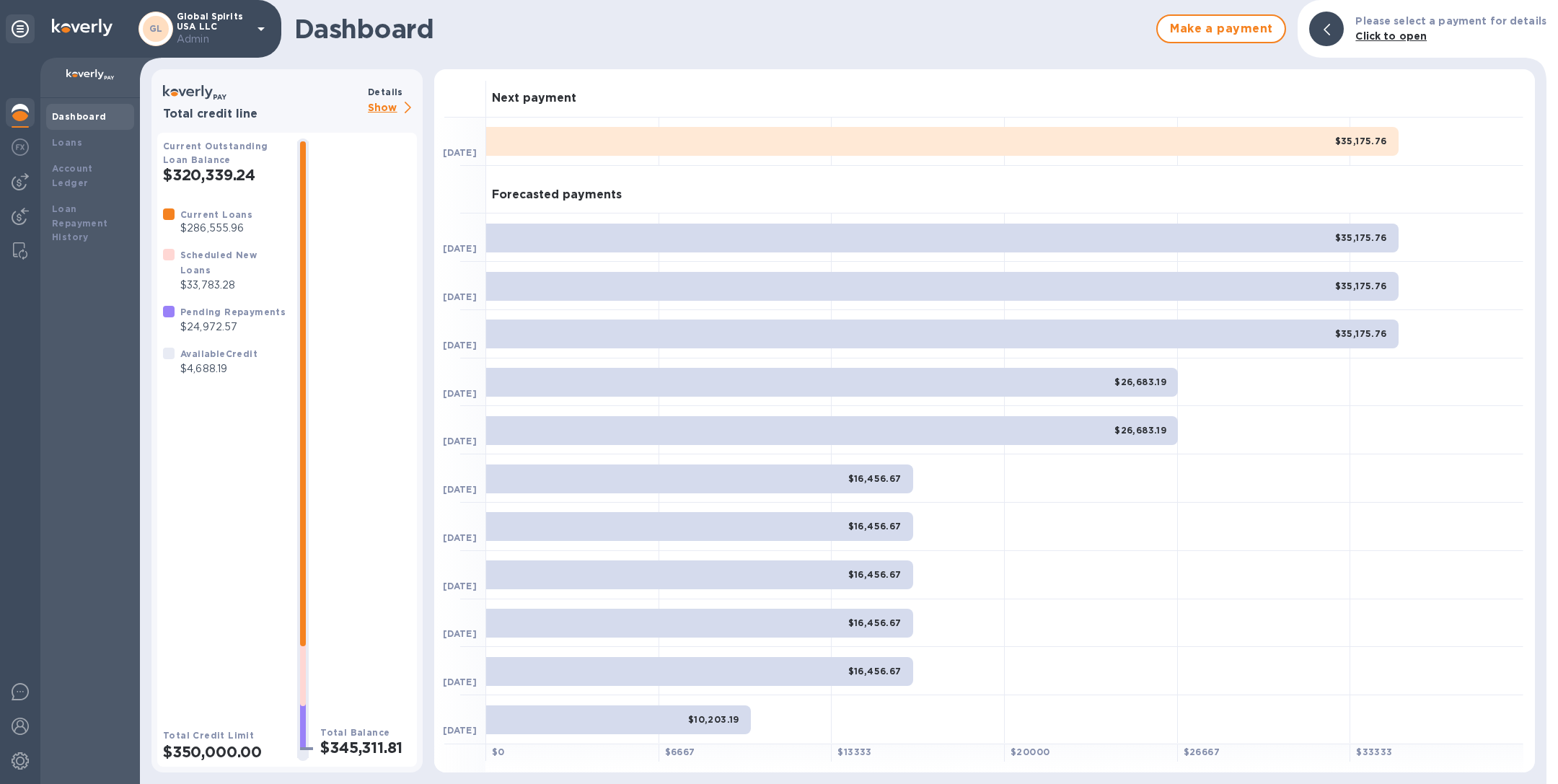
click at [378, 103] on p "Show" at bounding box center [393, 109] width 49 height 18
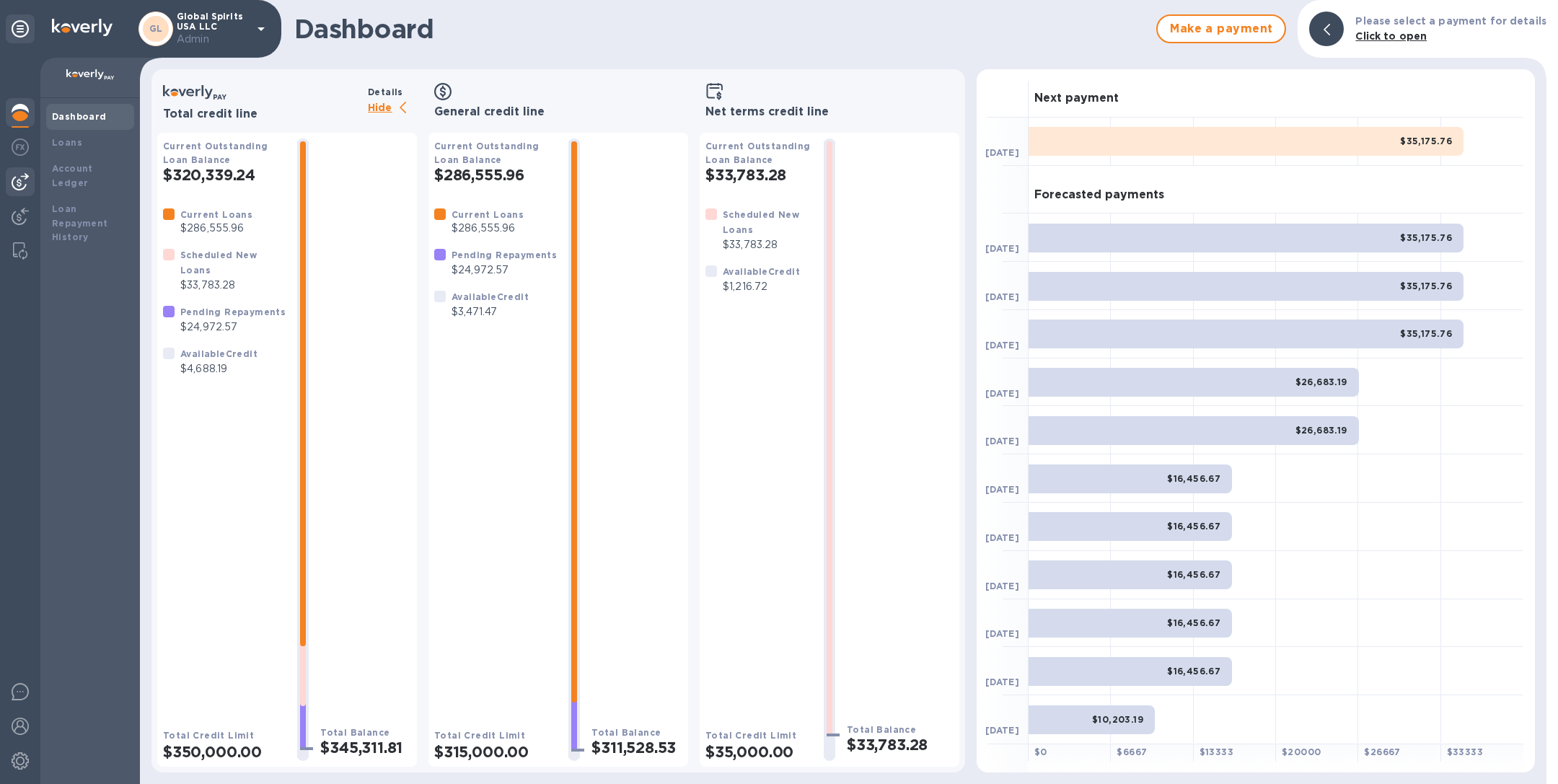
click at [13, 176] on img at bounding box center [21, 182] width 18 height 18
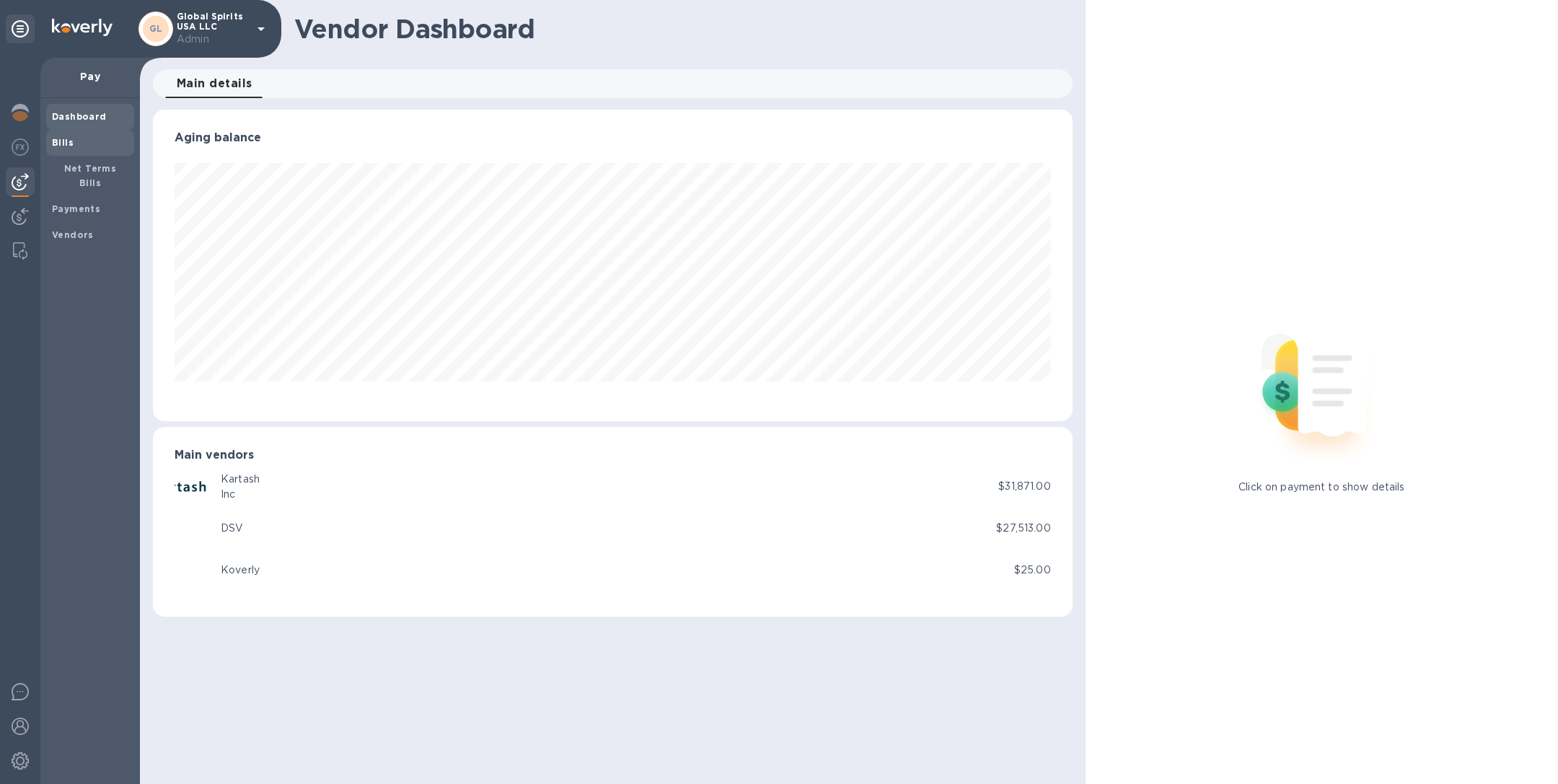
scroll to position [311, 919]
click at [81, 204] on b "Payments" at bounding box center [76, 209] width 48 height 11
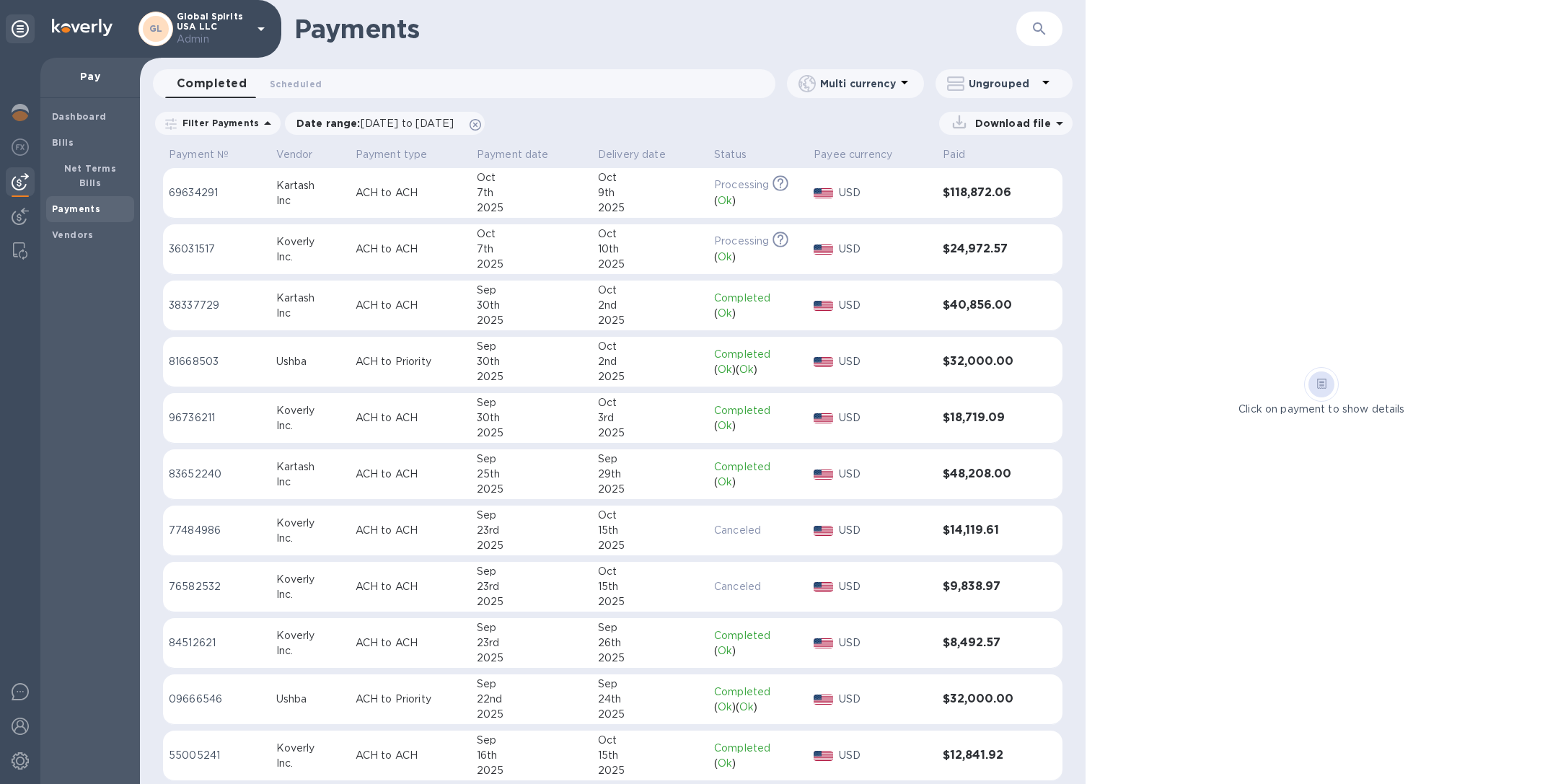
click at [434, 202] on td "ACH to ACH" at bounding box center [411, 193] width 122 height 50
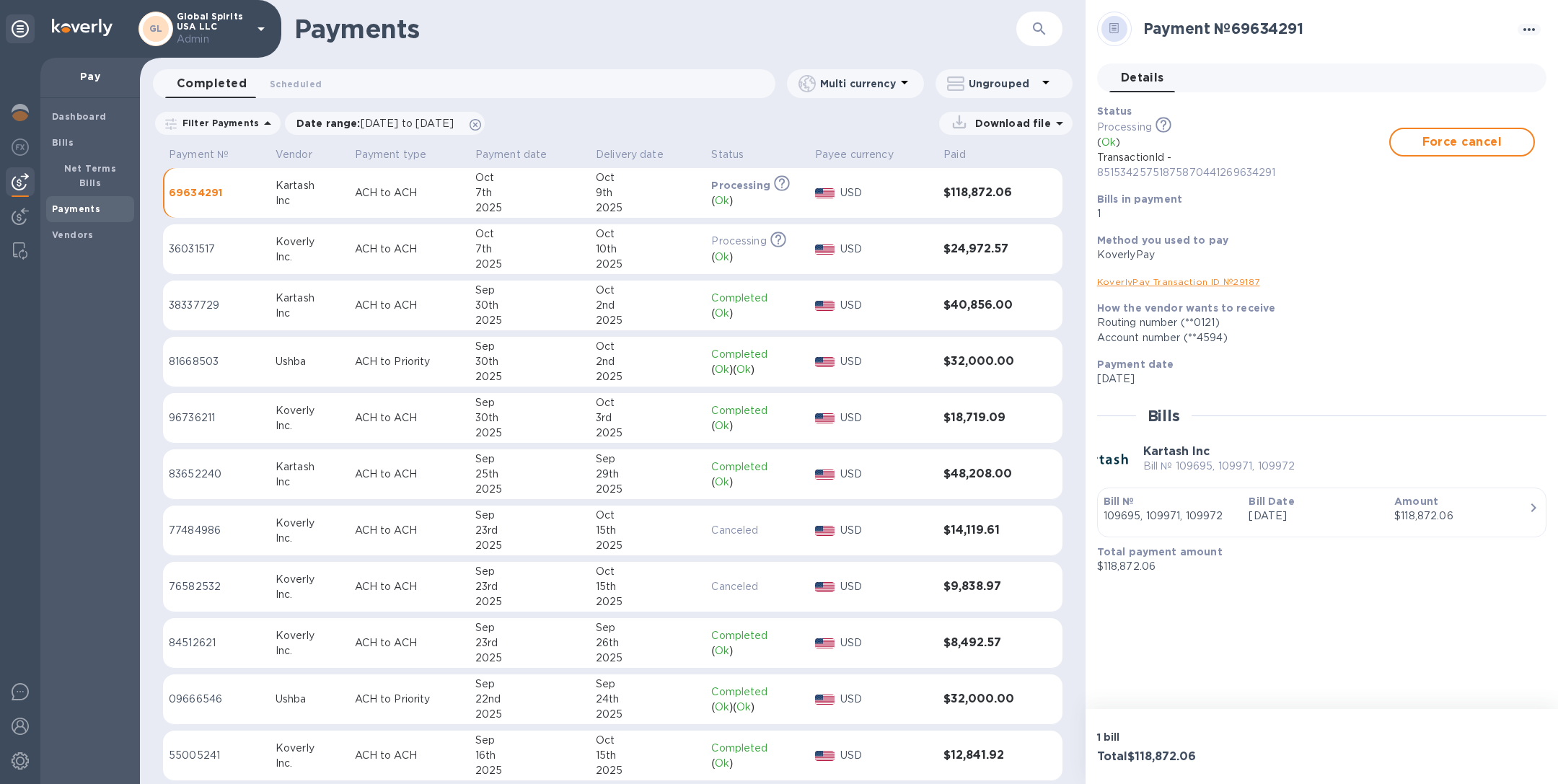
click at [418, 311] on p "ACH to ACH" at bounding box center [410, 305] width 109 height 15
click at [18, 112] on img at bounding box center [21, 113] width 18 height 18
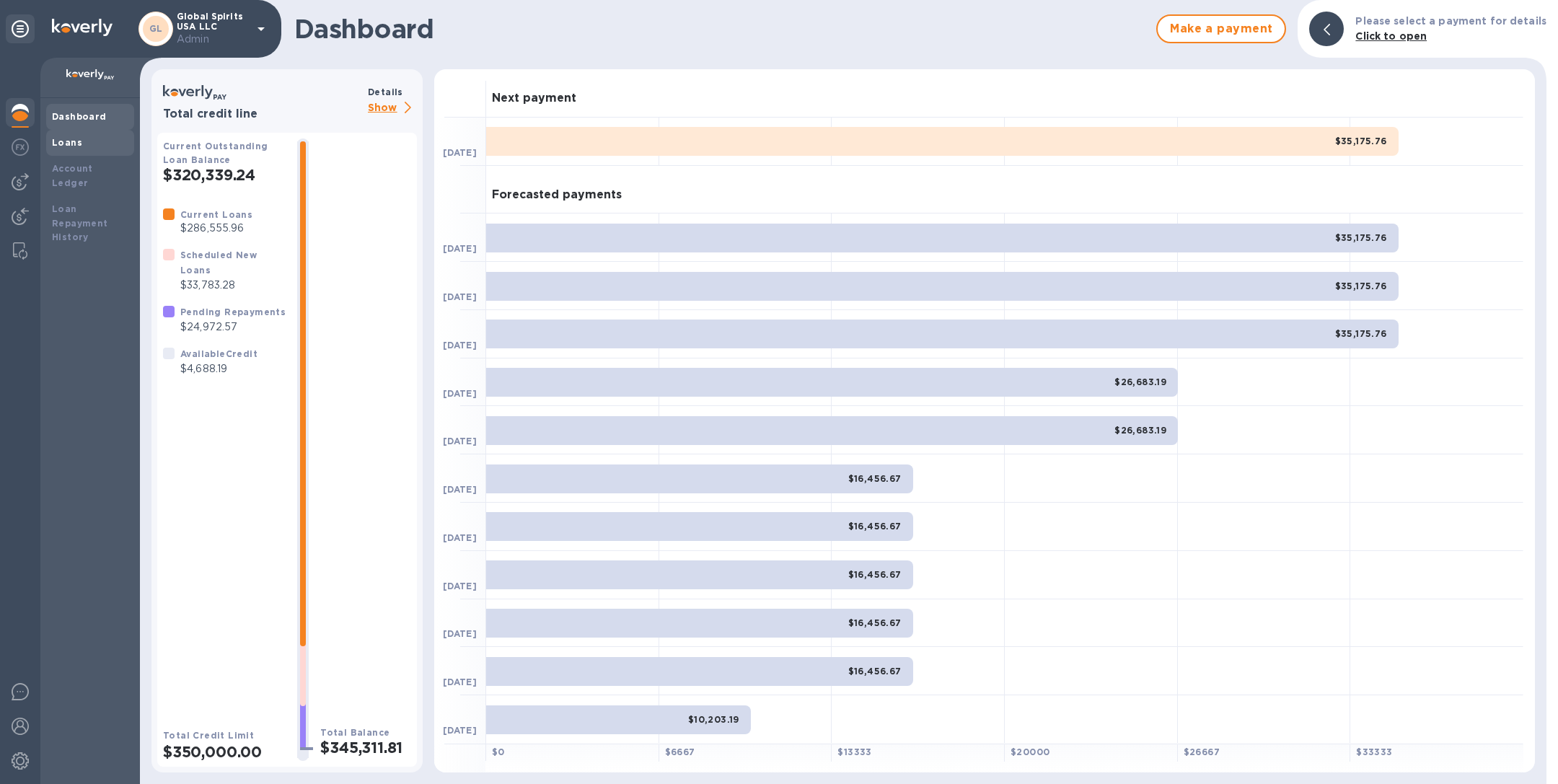
click at [93, 142] on div "Loans" at bounding box center [90, 142] width 76 height 15
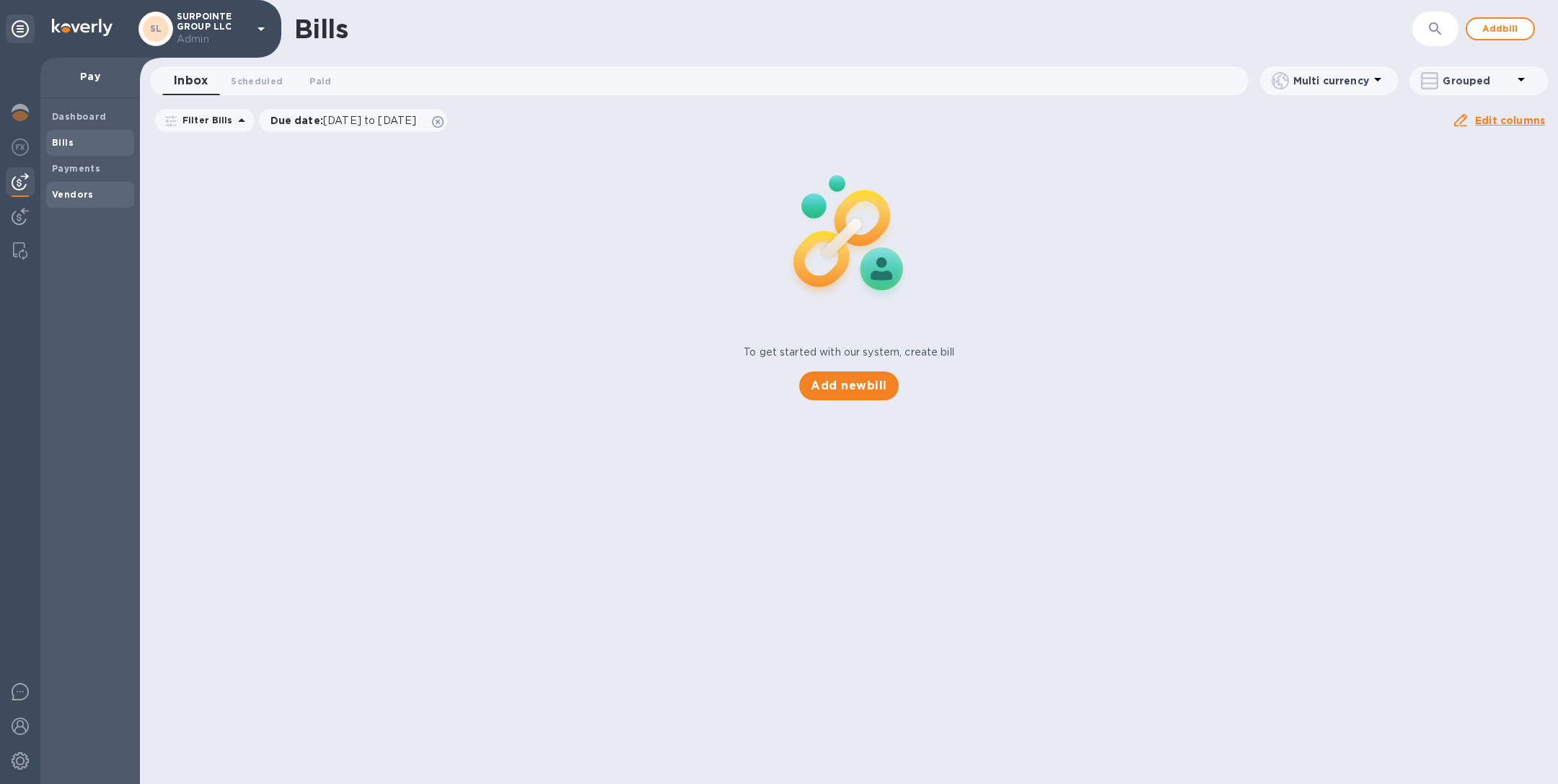
click at [78, 189] on b "Vendors" at bounding box center [73, 194] width 42 height 11
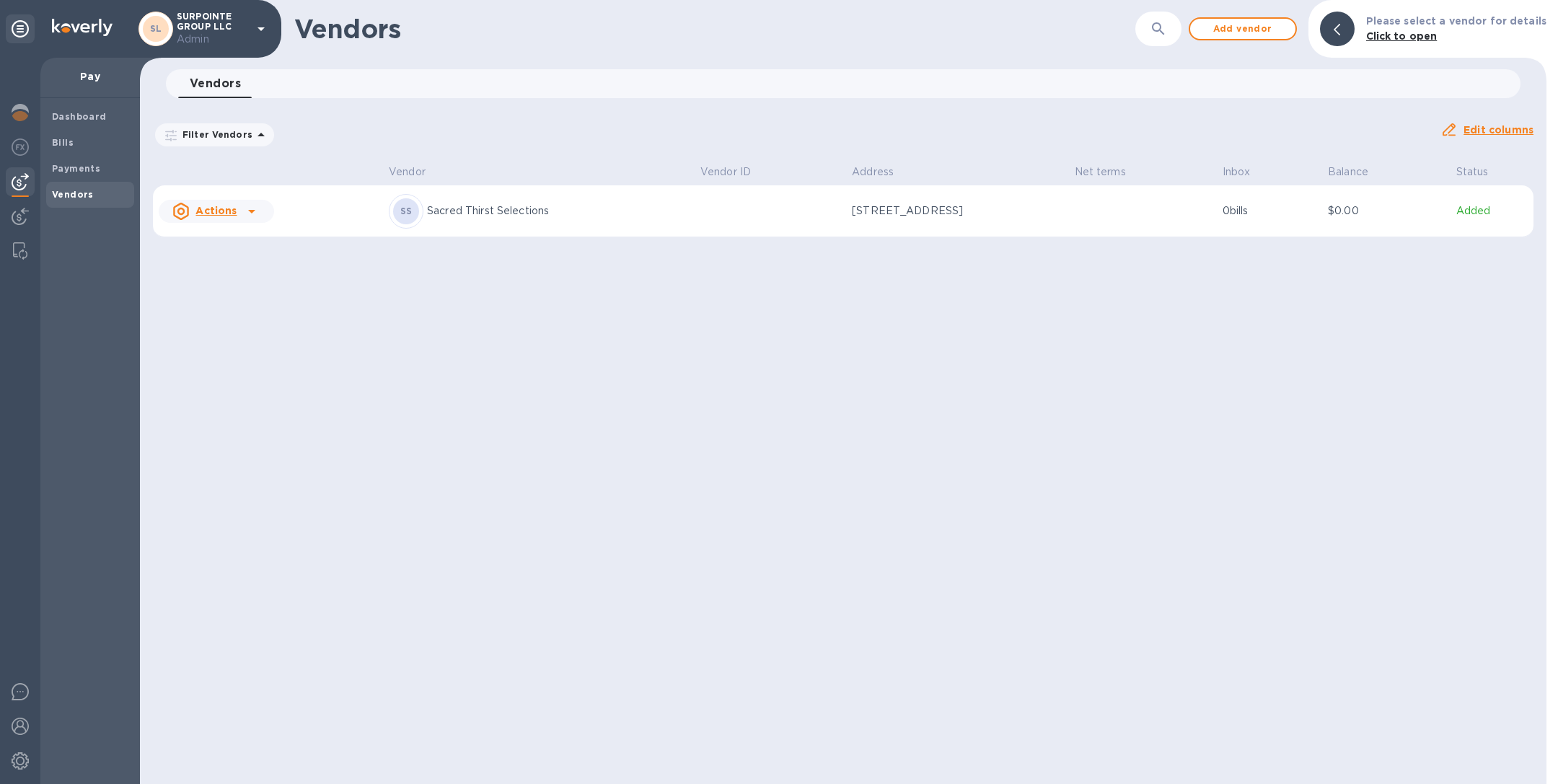
click at [469, 210] on p "Sacred Thirst Selections" at bounding box center [558, 211] width 262 height 15
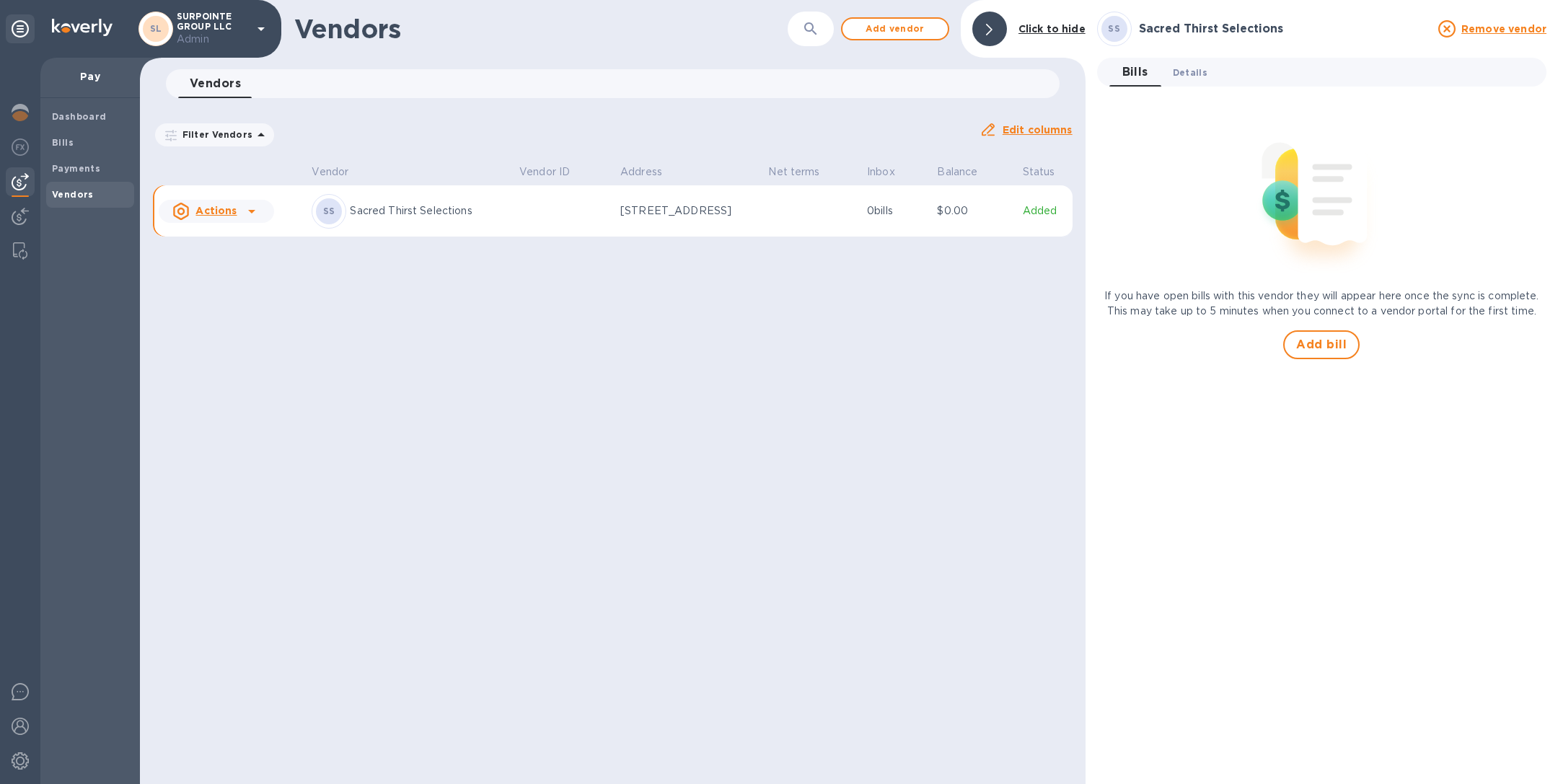
click at [1203, 73] on span "Details 0" at bounding box center [1190, 72] width 35 height 15
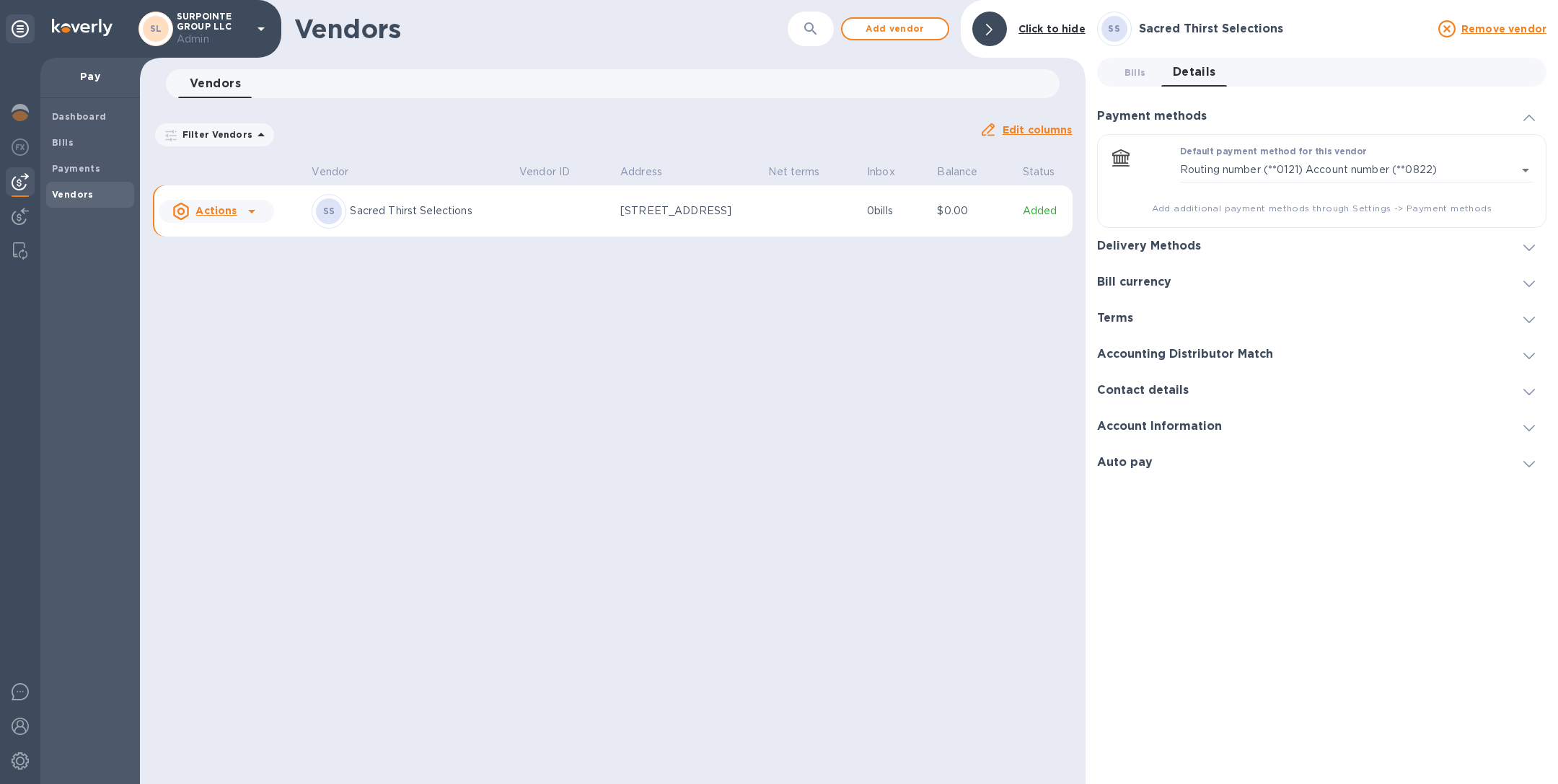
click at [1184, 248] on h3 "Delivery Methods" at bounding box center [1148, 246] width 104 height 14
